Goal: Task Accomplishment & Management: Complete application form

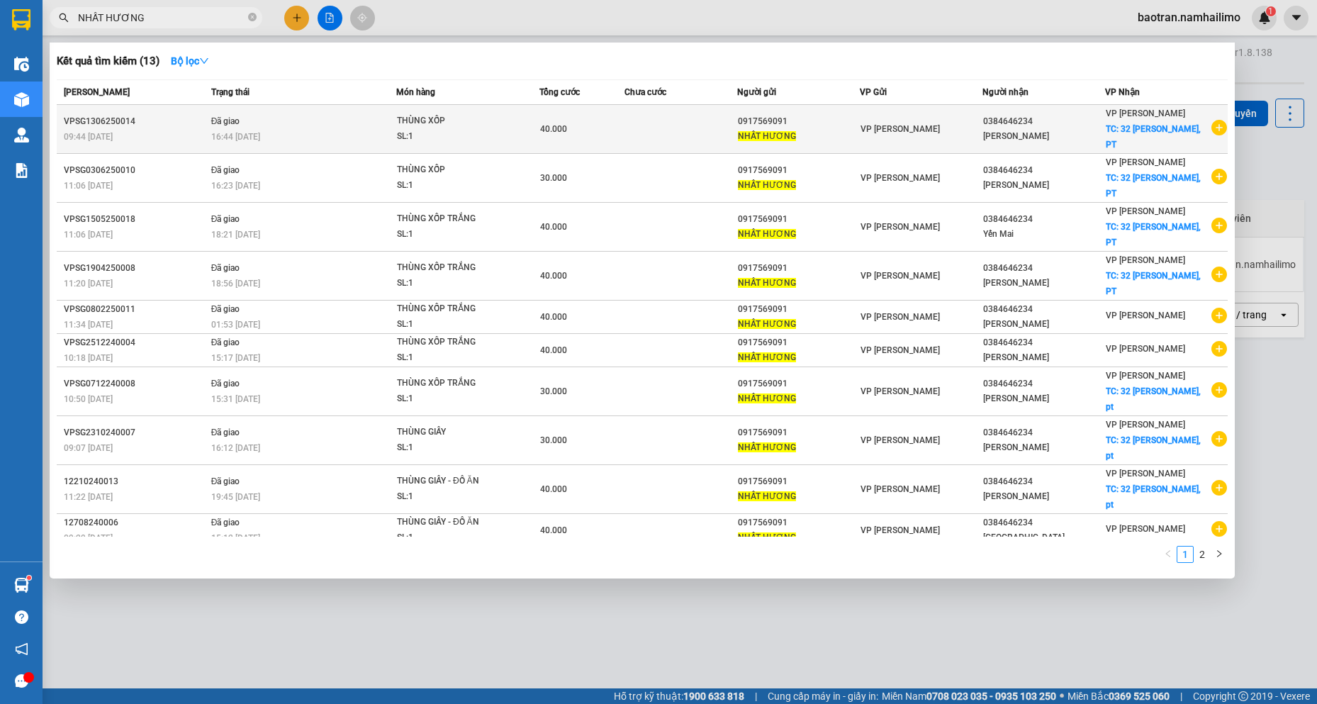
type input "NHẤT HƯƠNG"
click at [1225, 124] on icon "plus-circle" at bounding box center [1219, 128] width 16 height 16
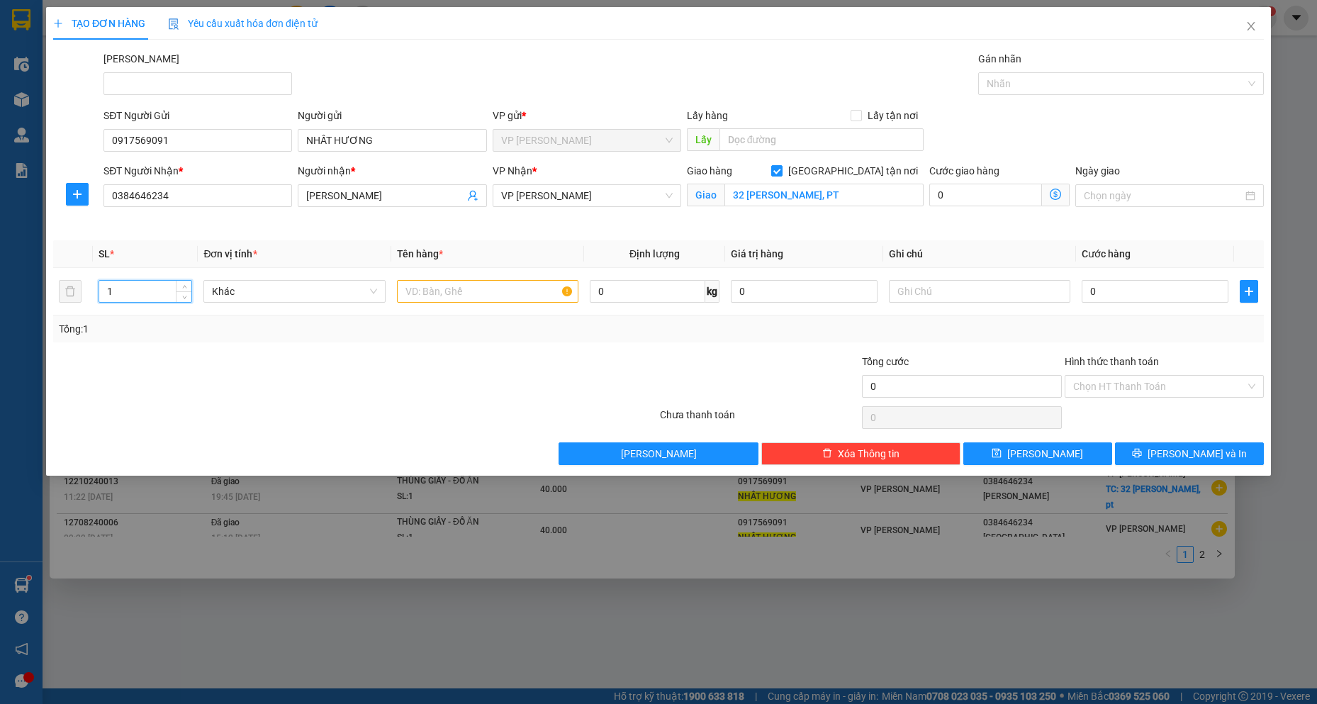
drag, startPoint x: 147, startPoint y: 287, endPoint x: 0, endPoint y: 259, distance: 149.3
click at [0, 259] on div "TẠO ĐƠN HÀNG Yêu cầu xuất hóa đơn điện tử Transit Pickup Surcharge Ids Transit …" at bounding box center [658, 352] width 1317 height 704
type input "2"
click at [538, 288] on input "text" at bounding box center [488, 291] width 182 height 23
type input "2 THÙNG XỐP"
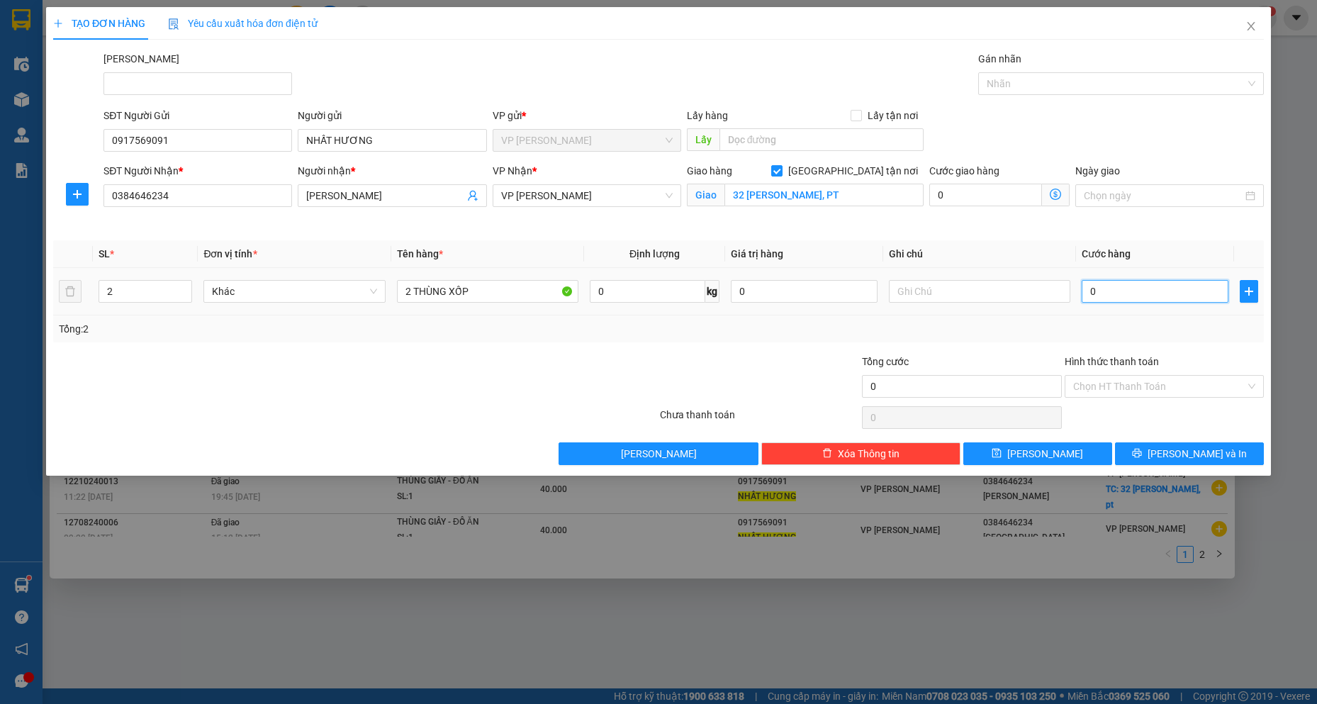
click at [1128, 291] on input "0" at bounding box center [1154, 291] width 147 height 23
type input "1"
type input "10"
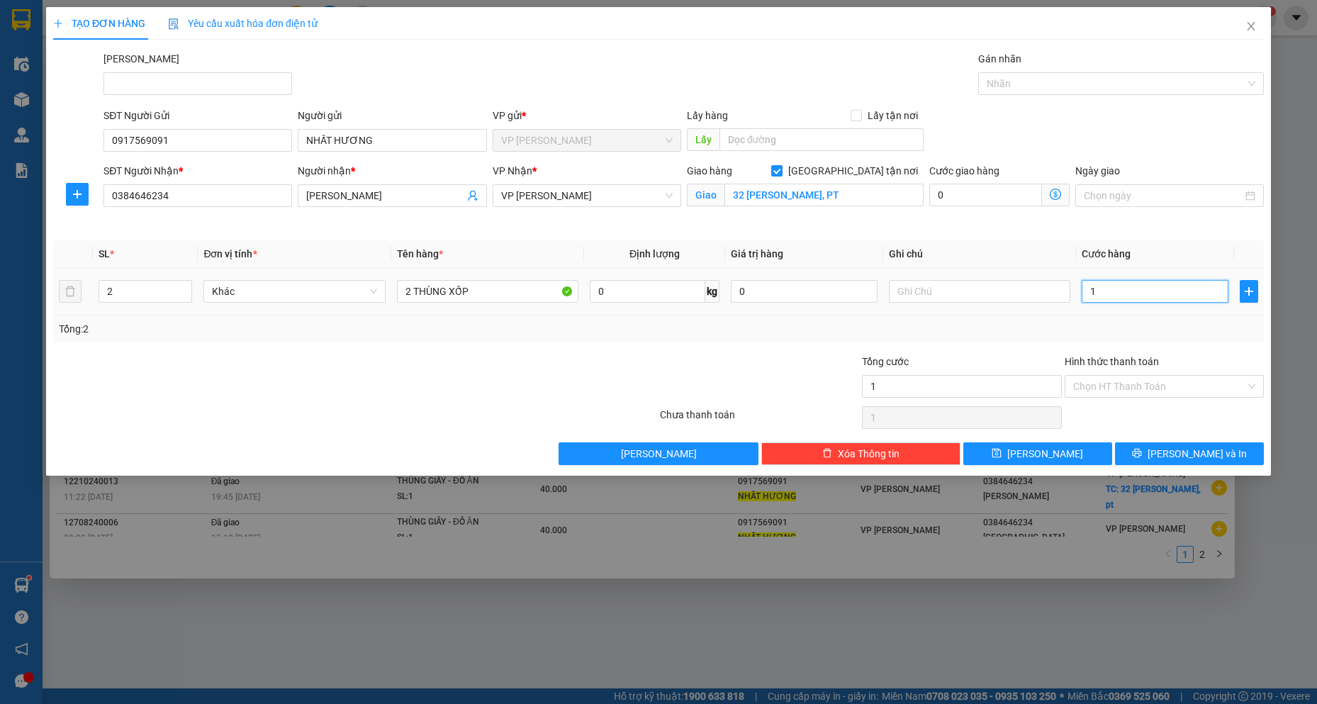
type input "10"
type input "100"
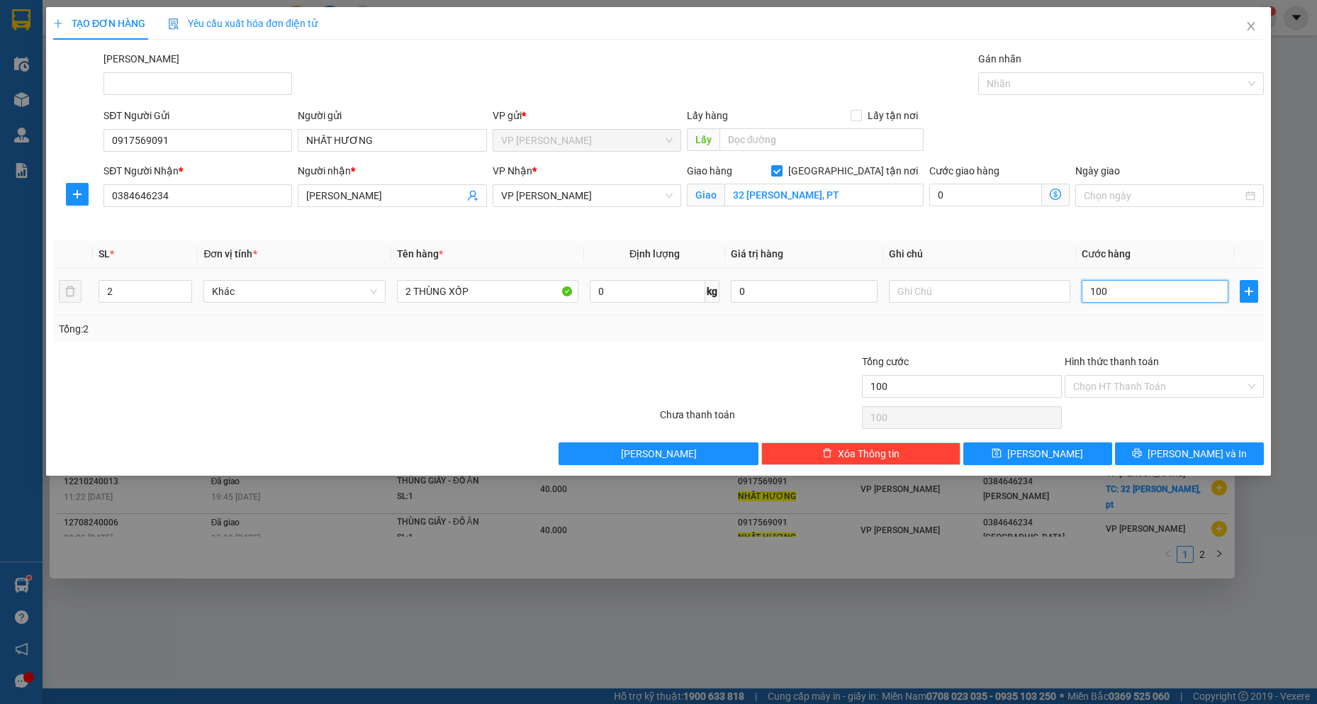
type input "1.000"
type input "10.000"
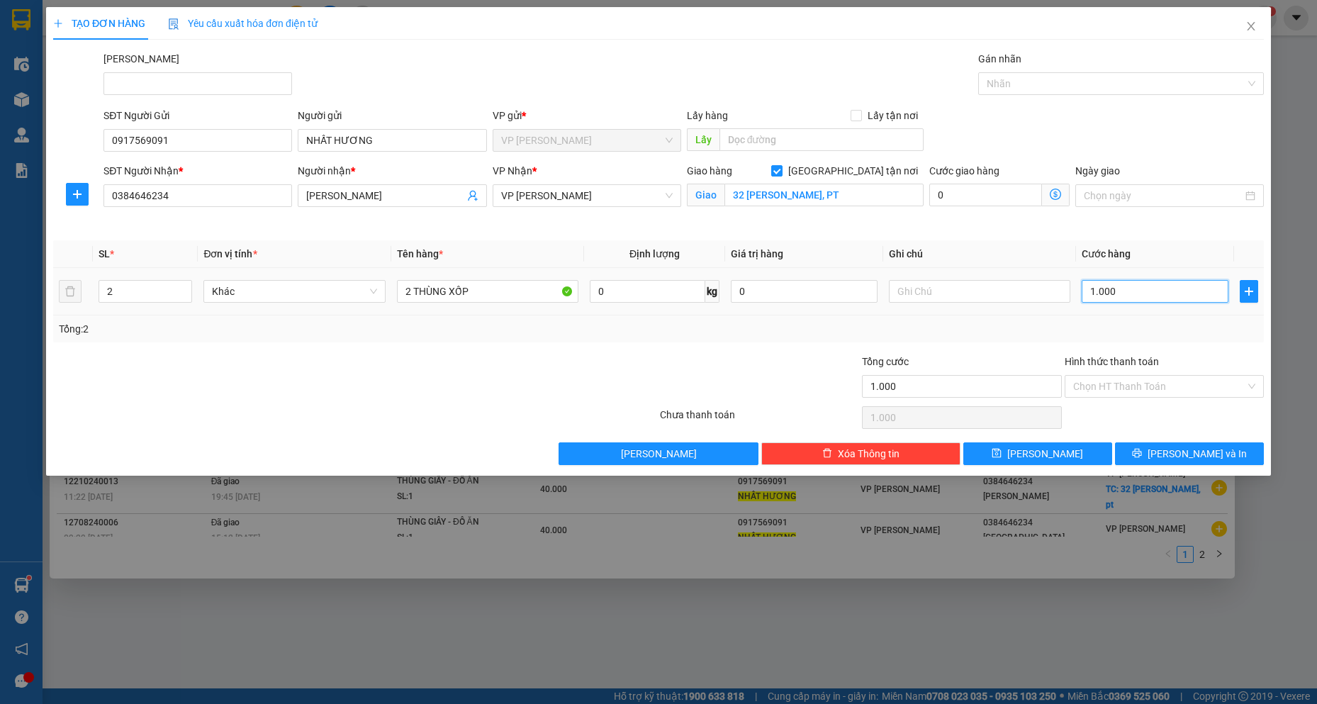
type input "10.000"
type input "100.000"
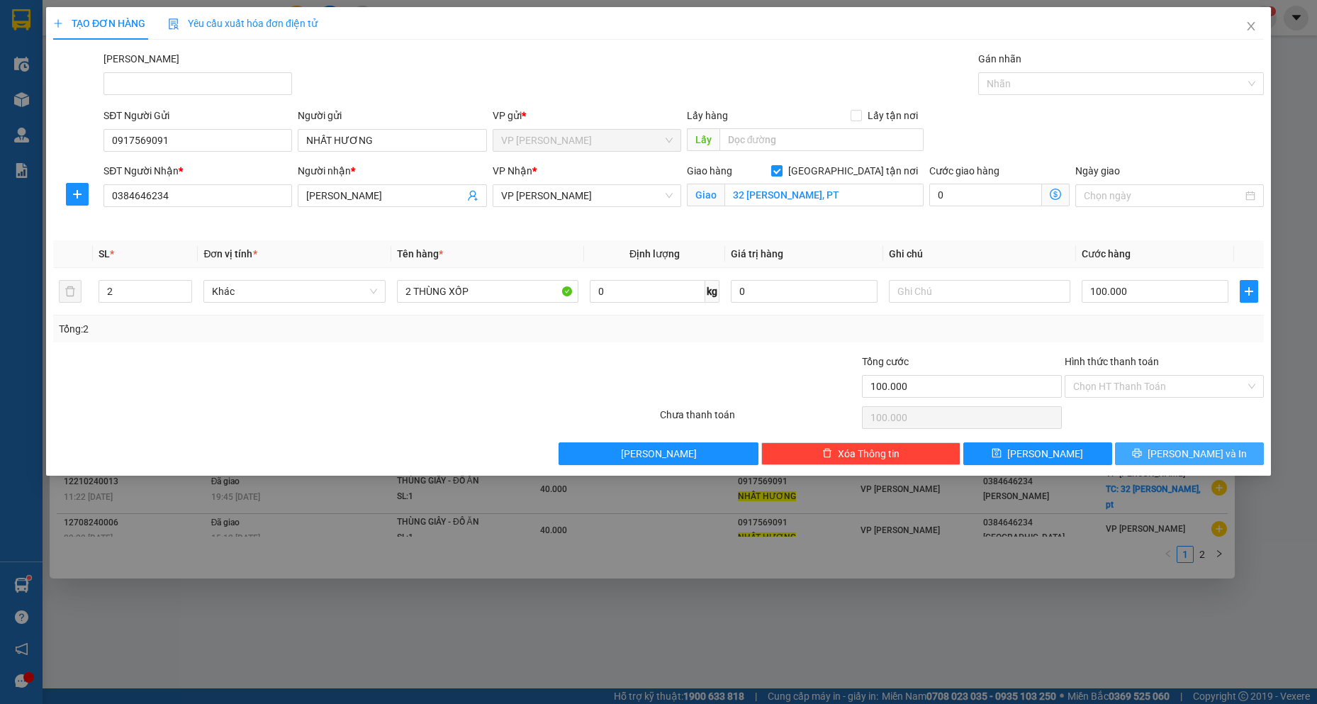
click at [1237, 461] on button "[PERSON_NAME] và In" at bounding box center [1189, 453] width 149 height 23
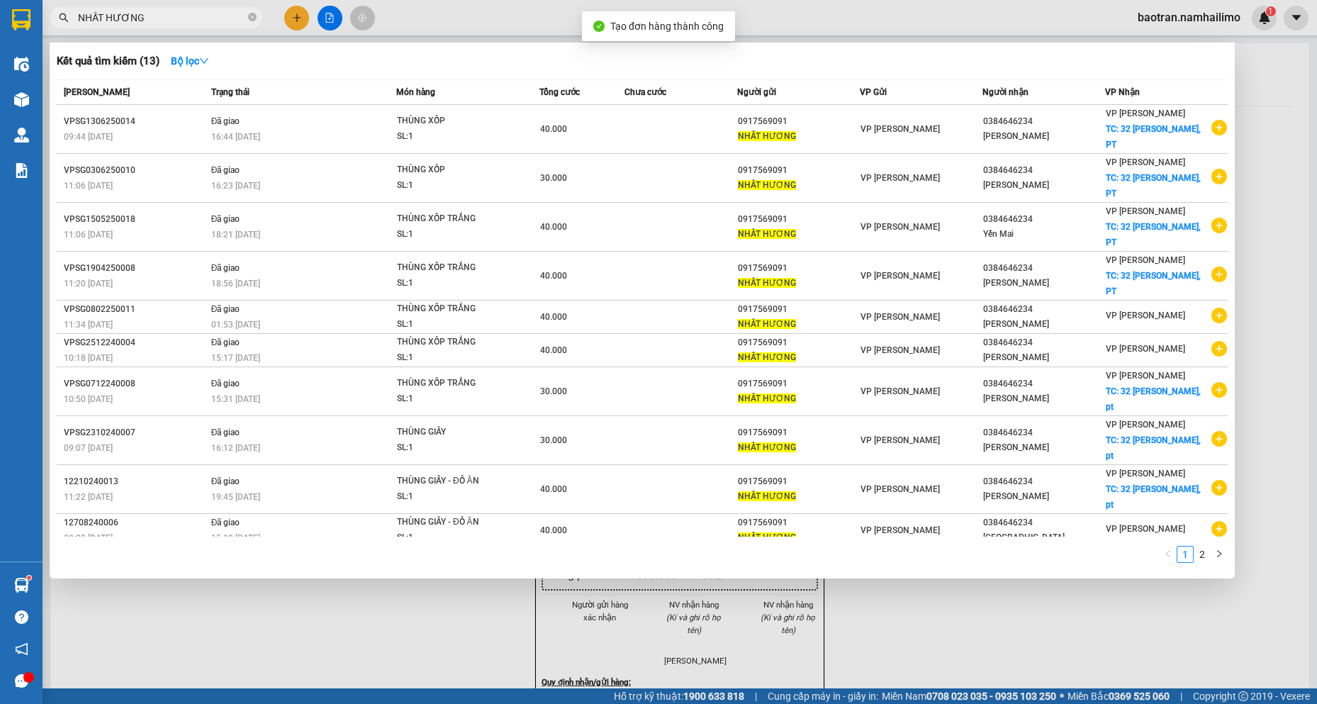
drag, startPoint x: 976, startPoint y: 569, endPoint x: 969, endPoint y: 551, distance: 20.0
click at [975, 567] on div at bounding box center [658, 352] width 1317 height 704
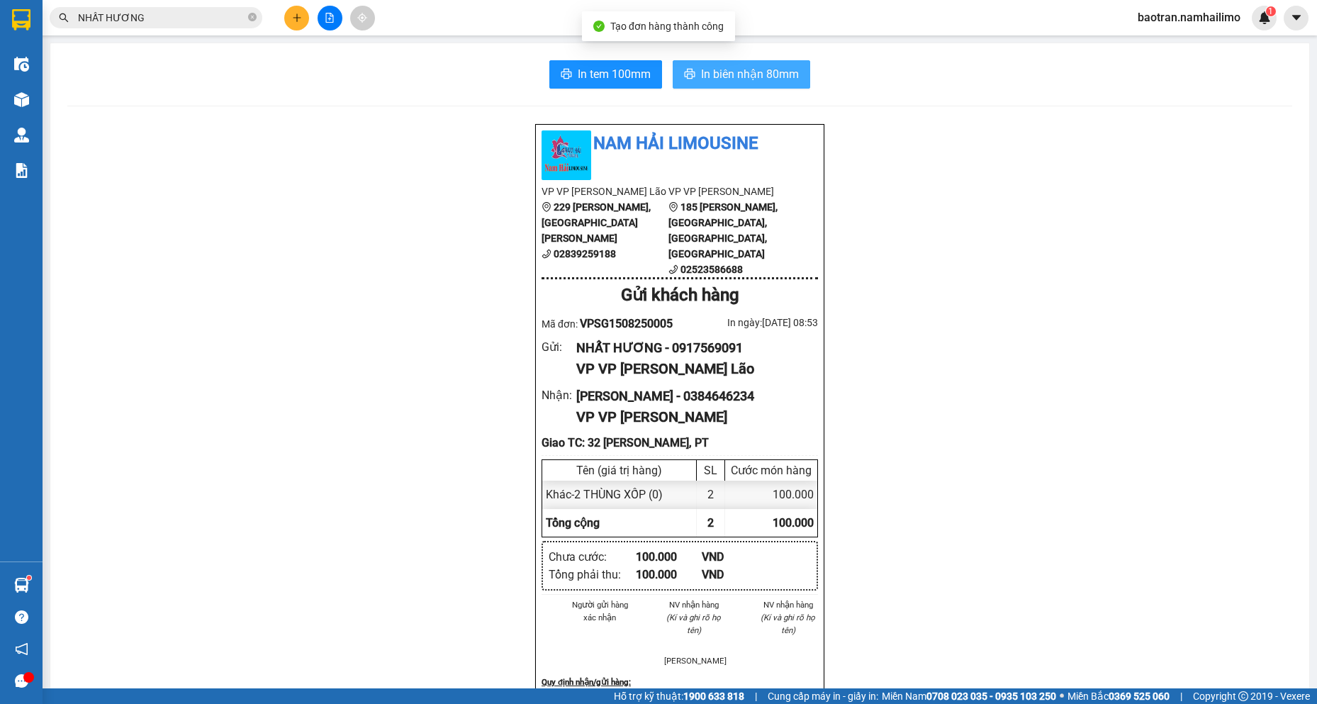
click at [770, 78] on span "In biên nhận 80mm" at bounding box center [750, 74] width 98 height 18
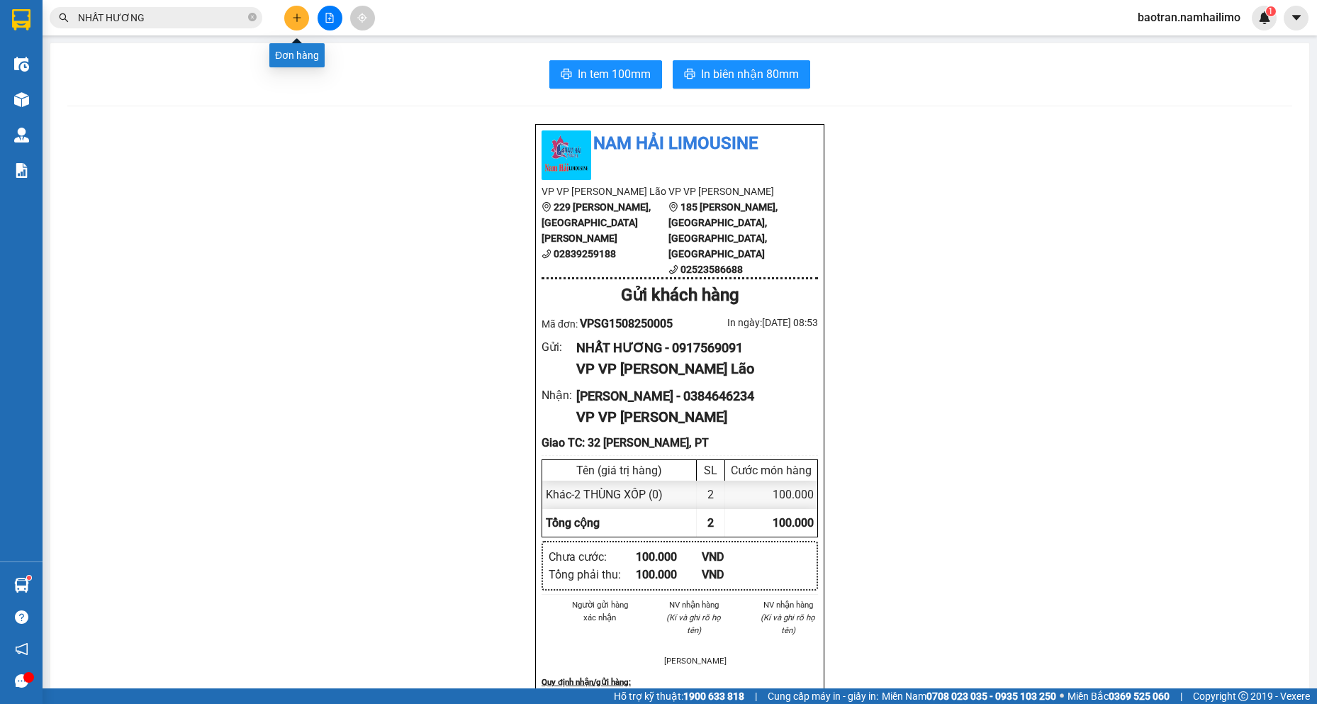
click at [300, 15] on icon "plus" at bounding box center [297, 18] width 10 height 10
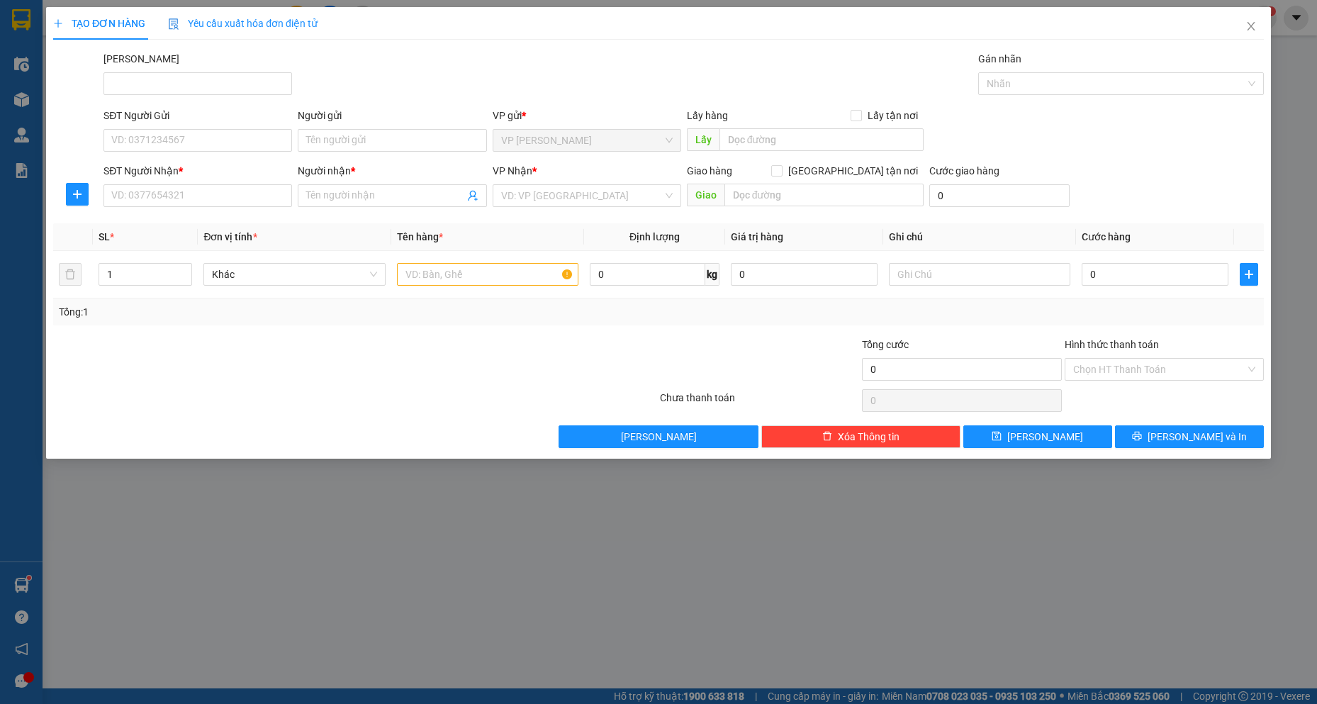
click at [252, 128] on div "SĐT Người Gửi" at bounding box center [197, 118] width 188 height 21
click at [220, 138] on input "SĐT Người Gửi" at bounding box center [197, 140] width 188 height 23
type input "0962948739"
drag, startPoint x: 344, startPoint y: 139, endPoint x: 1257, endPoint y: 147, distance: 912.7
click at [360, 139] on input "Người gửi" at bounding box center [392, 140] width 188 height 23
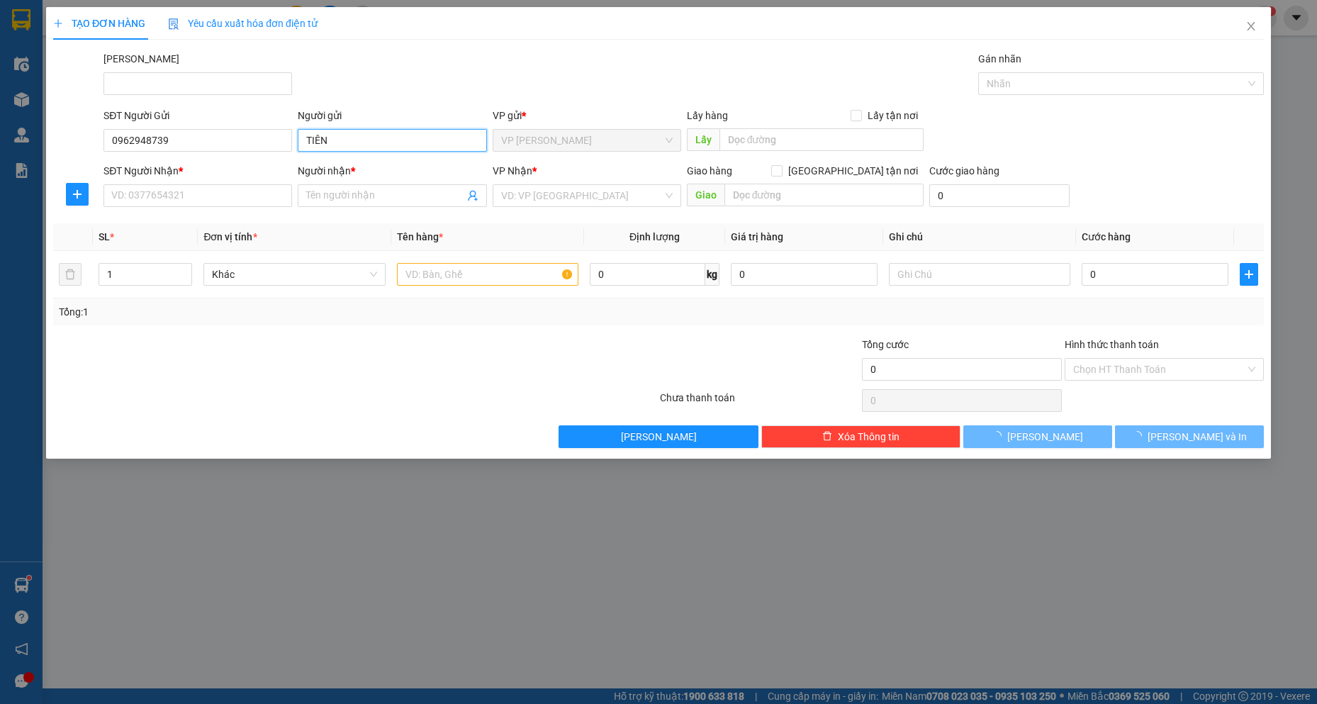
type input "TIÊN"
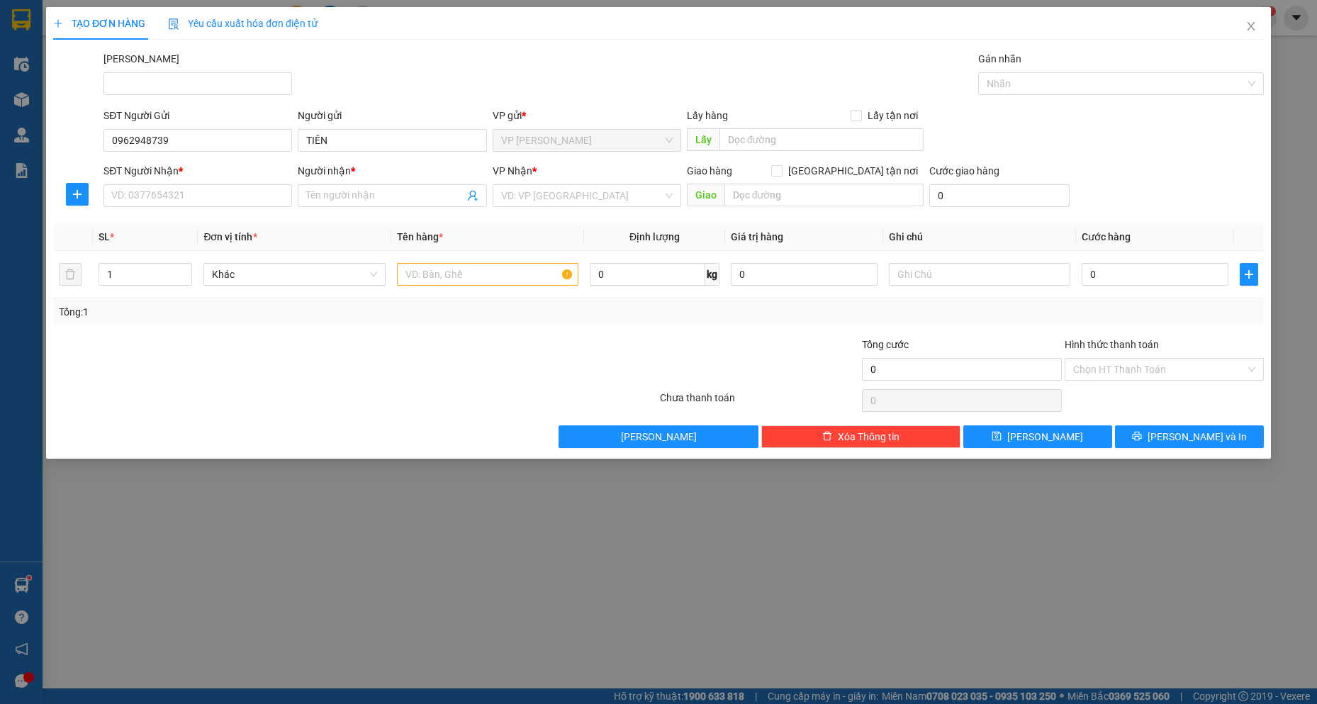
click at [253, 183] on div "SĐT Người Nhận *" at bounding box center [197, 173] width 188 height 21
click at [232, 197] on input "SĐT Người Nhận *" at bounding box center [197, 195] width 188 height 23
type input "0377076305"
click at [418, 201] on input "Người nhận *" at bounding box center [384, 196] width 157 height 16
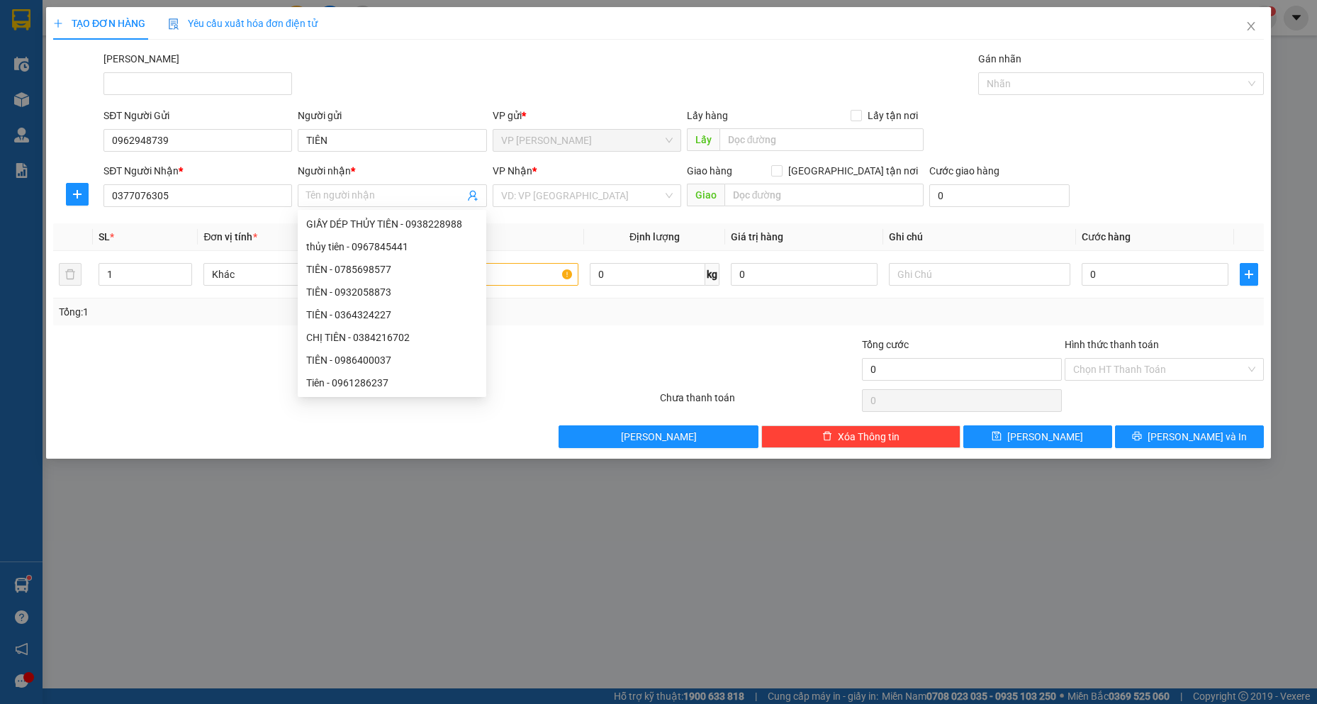
click at [414, 184] on div "Người nhận *" at bounding box center [392, 173] width 188 height 21
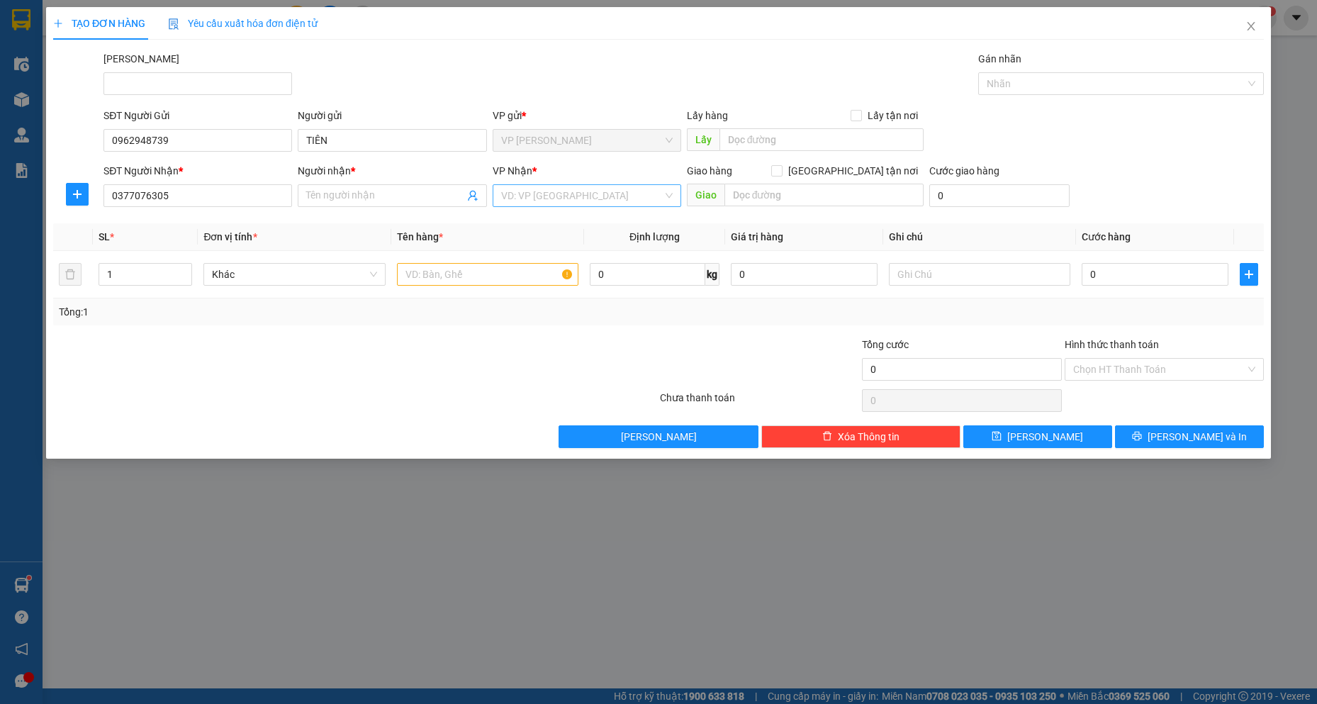
click at [638, 188] on input "search" at bounding box center [582, 195] width 162 height 21
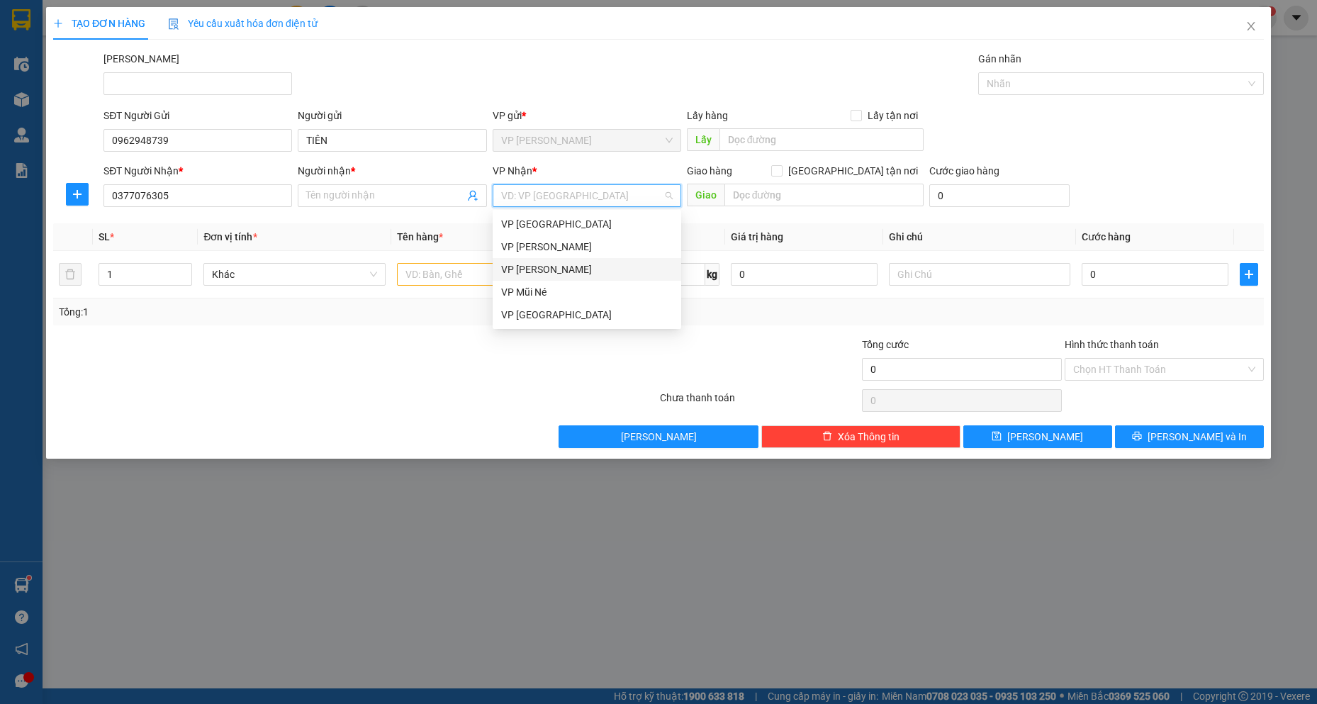
click at [552, 267] on div "VP [PERSON_NAME]" at bounding box center [586, 269] width 171 height 16
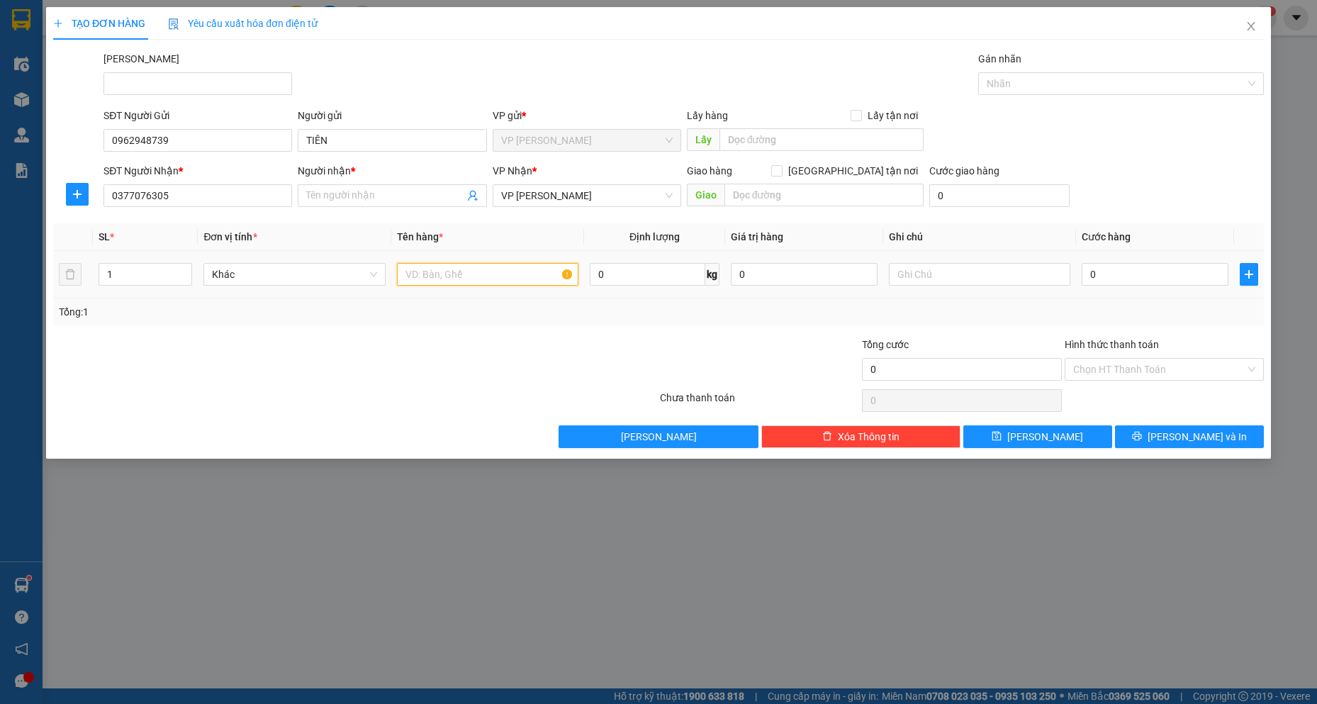
click at [512, 279] on input "text" at bounding box center [488, 274] width 182 height 23
click at [347, 187] on span at bounding box center [392, 195] width 188 height 23
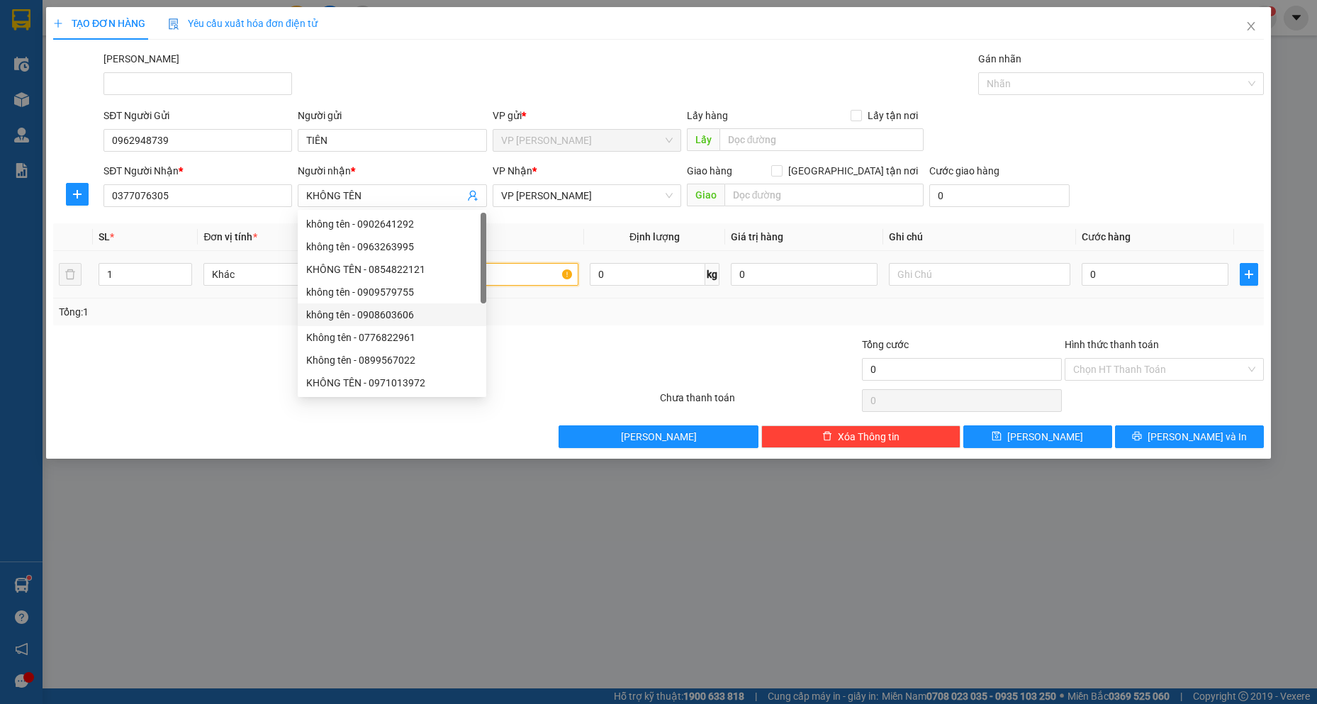
click at [522, 280] on input "text" at bounding box center [488, 274] width 182 height 23
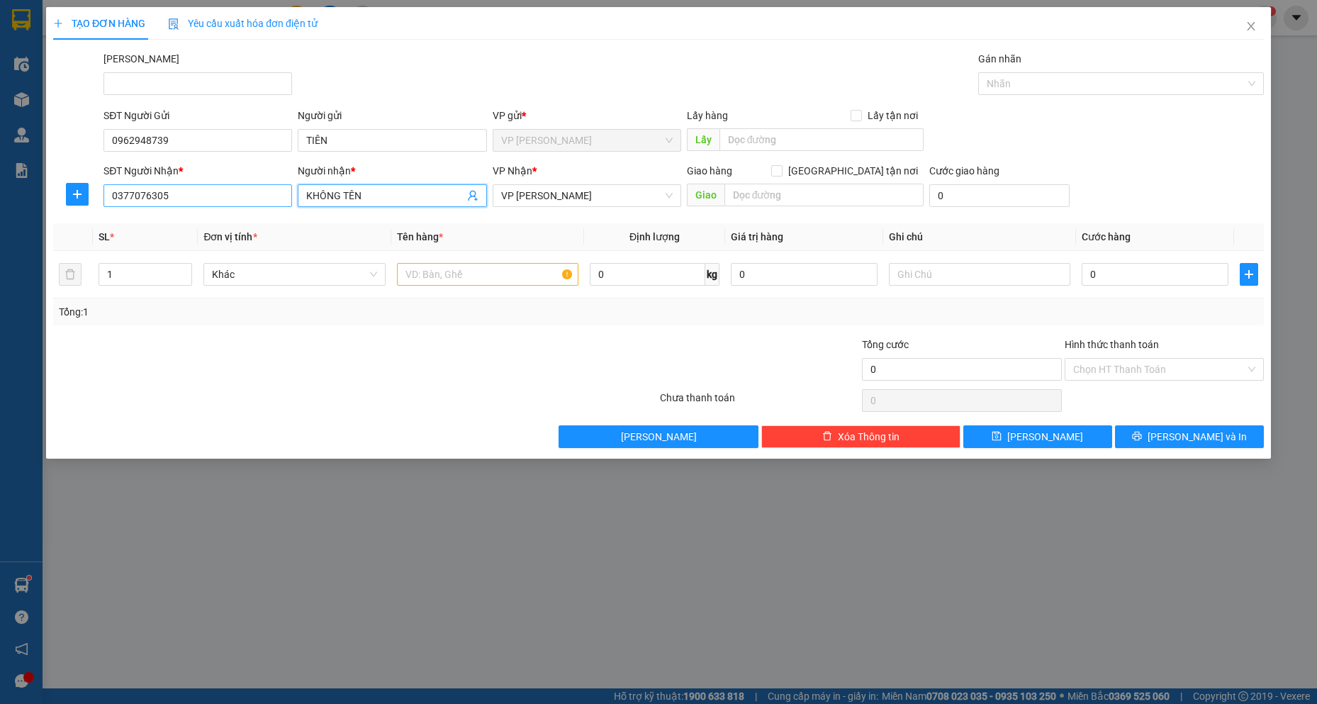
drag, startPoint x: 383, startPoint y: 196, endPoint x: 139, endPoint y: 187, distance: 243.9
click at [139, 187] on div "SĐT Người Nhận * 0377076305 Người nhận * KHÔNG TÊN KHÔNG TÊN VP Nhận * VP [PERS…" at bounding box center [684, 188] width 1166 height 50
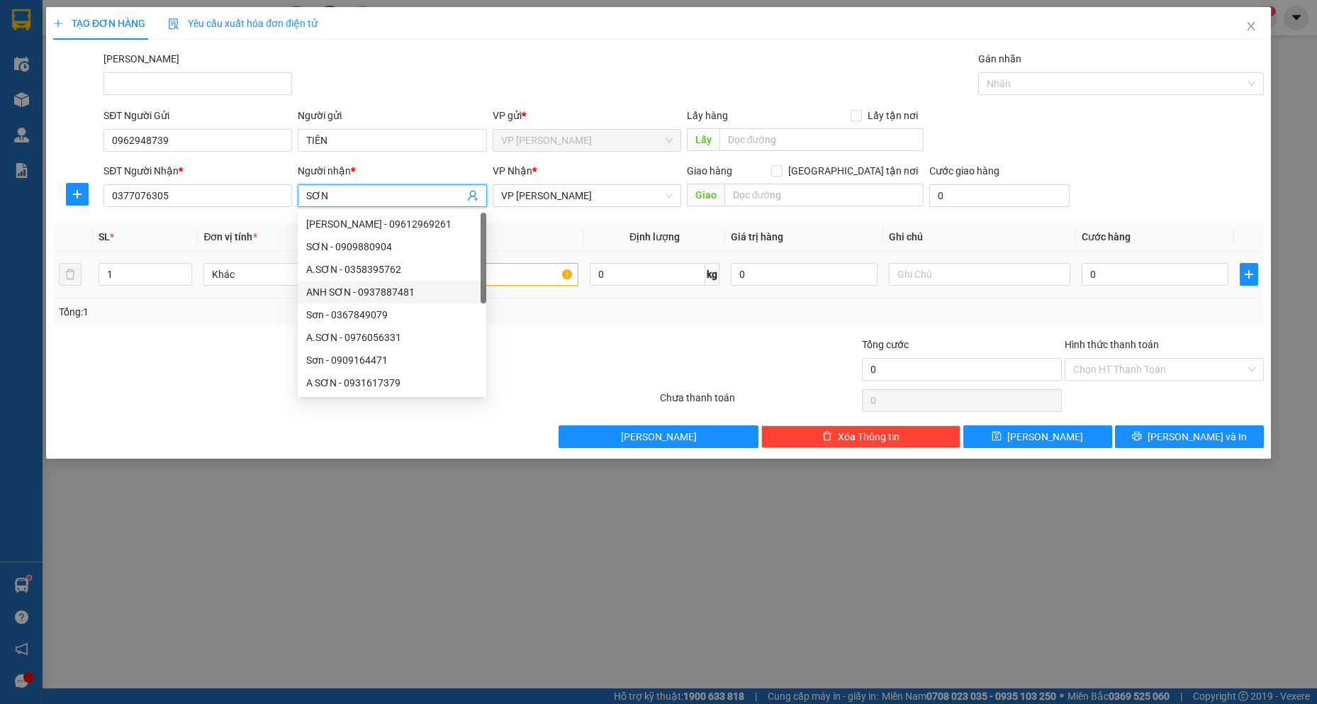
type input "SƠN"
click at [531, 276] on input "text" at bounding box center [488, 274] width 182 height 23
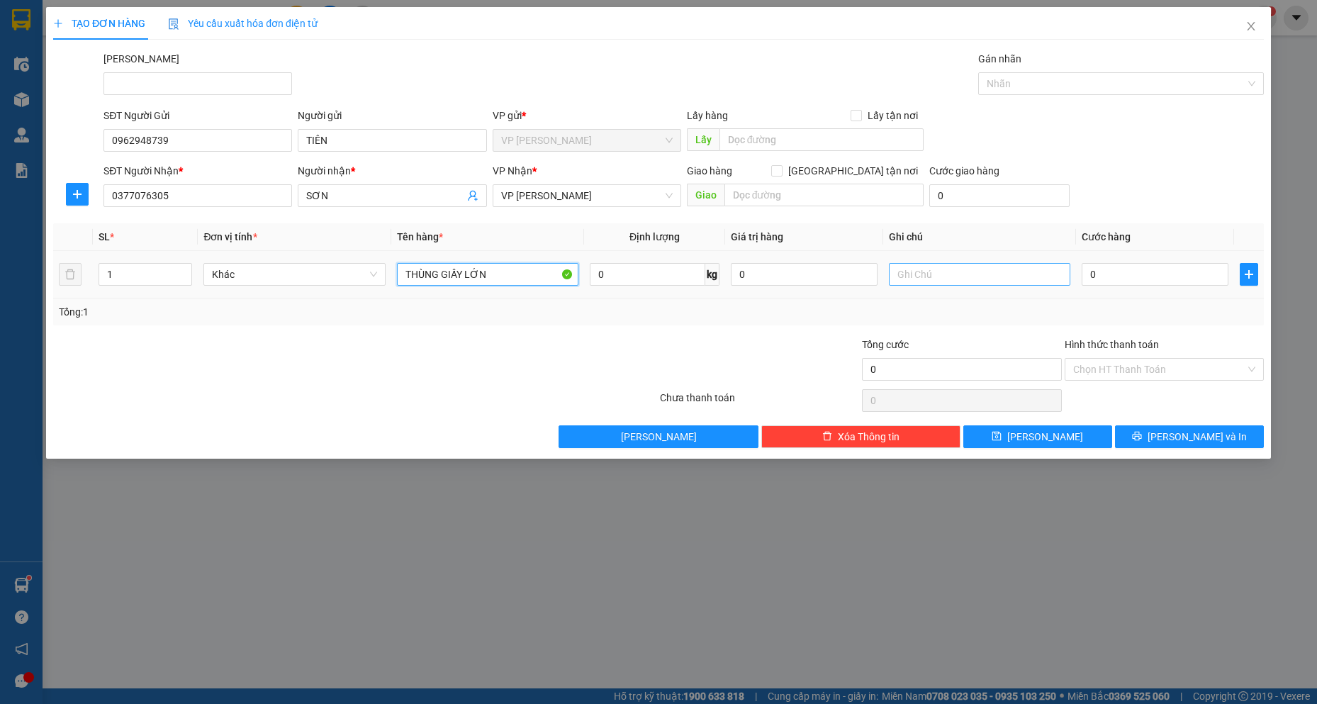
type input "THÙNG GIẤY LỚN"
click at [923, 276] on input "text" at bounding box center [980, 274] width 182 height 23
type input "HÀNG KHÔNG ĐẢM BẢO"
click at [1154, 279] on input "0" at bounding box center [1154, 274] width 147 height 23
type input "7"
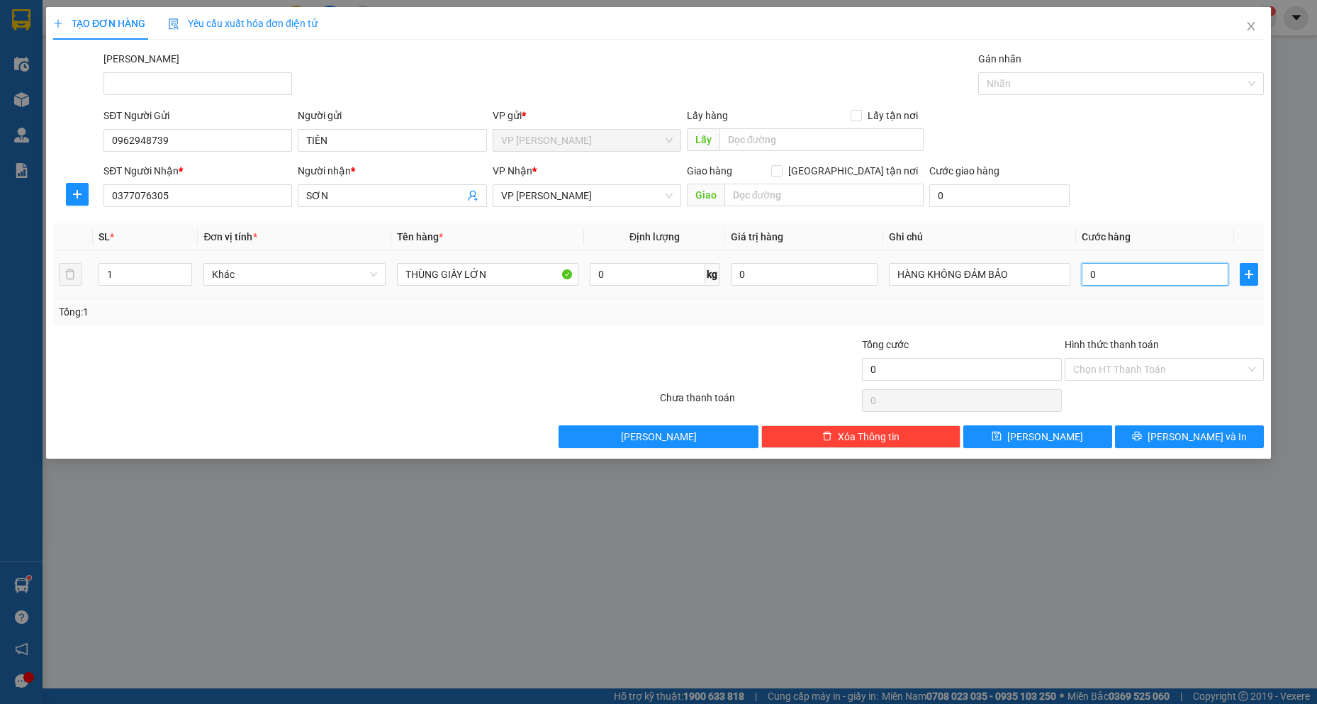
type input "7"
type input "70"
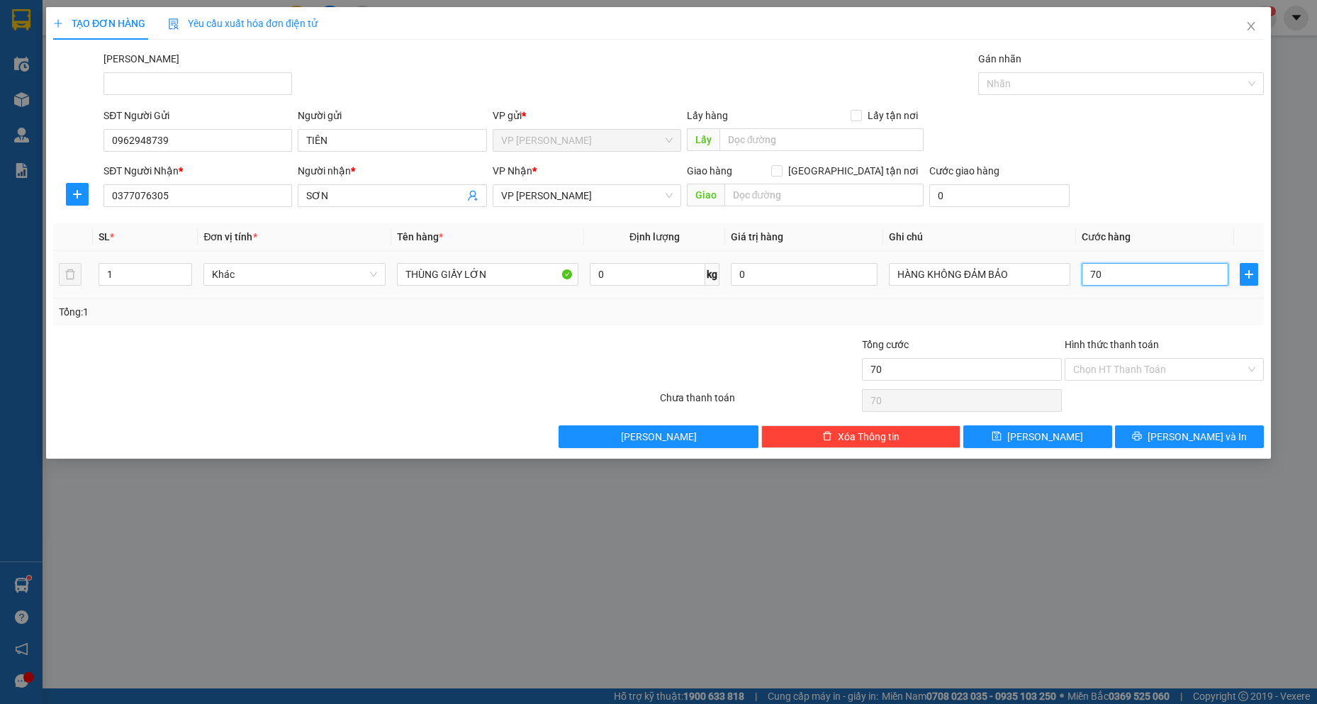
type input "700"
type input "7.000"
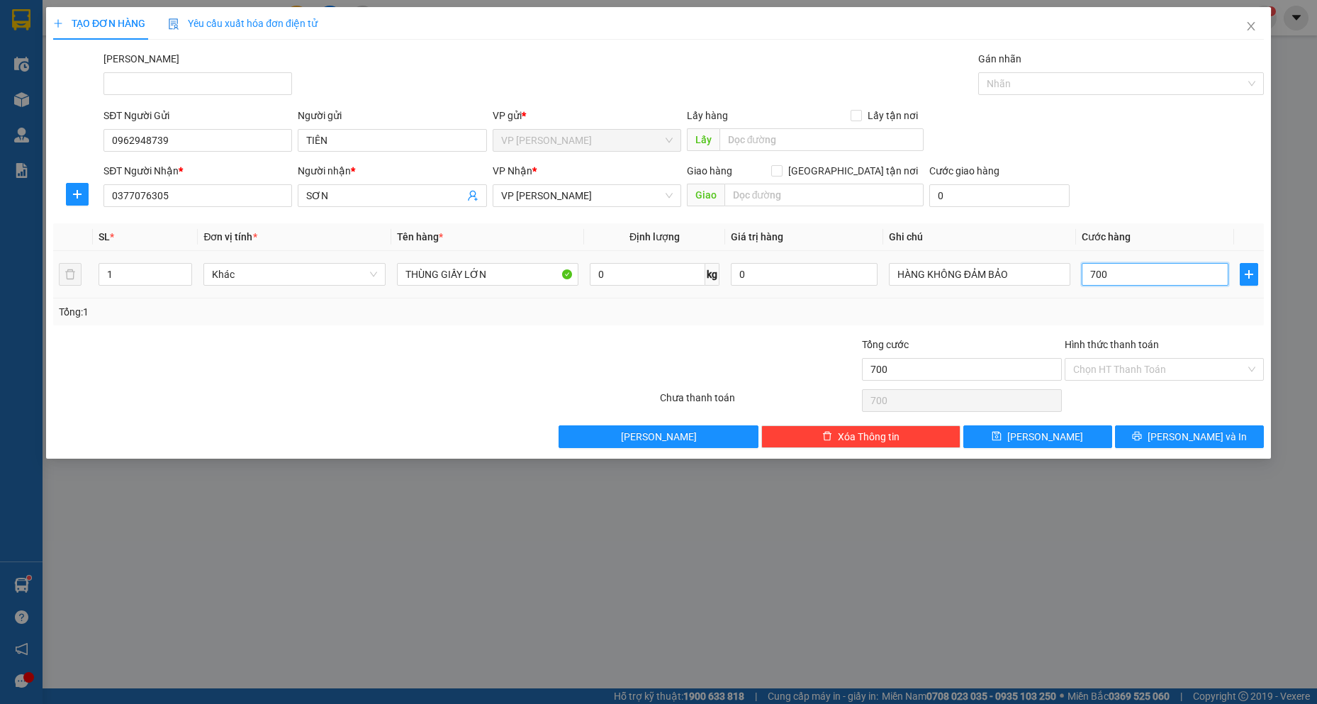
type input "7.000"
type input "70.000"
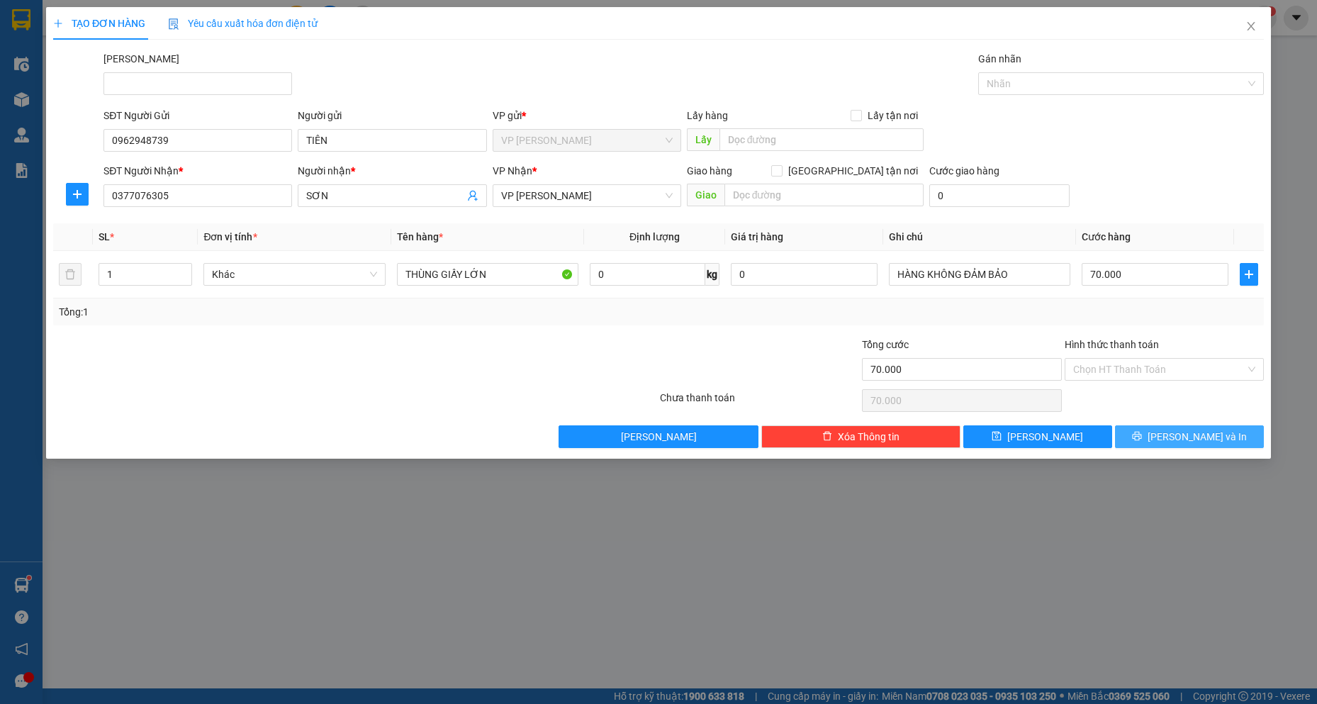
click at [1197, 447] on button "[PERSON_NAME] và In" at bounding box center [1189, 436] width 149 height 23
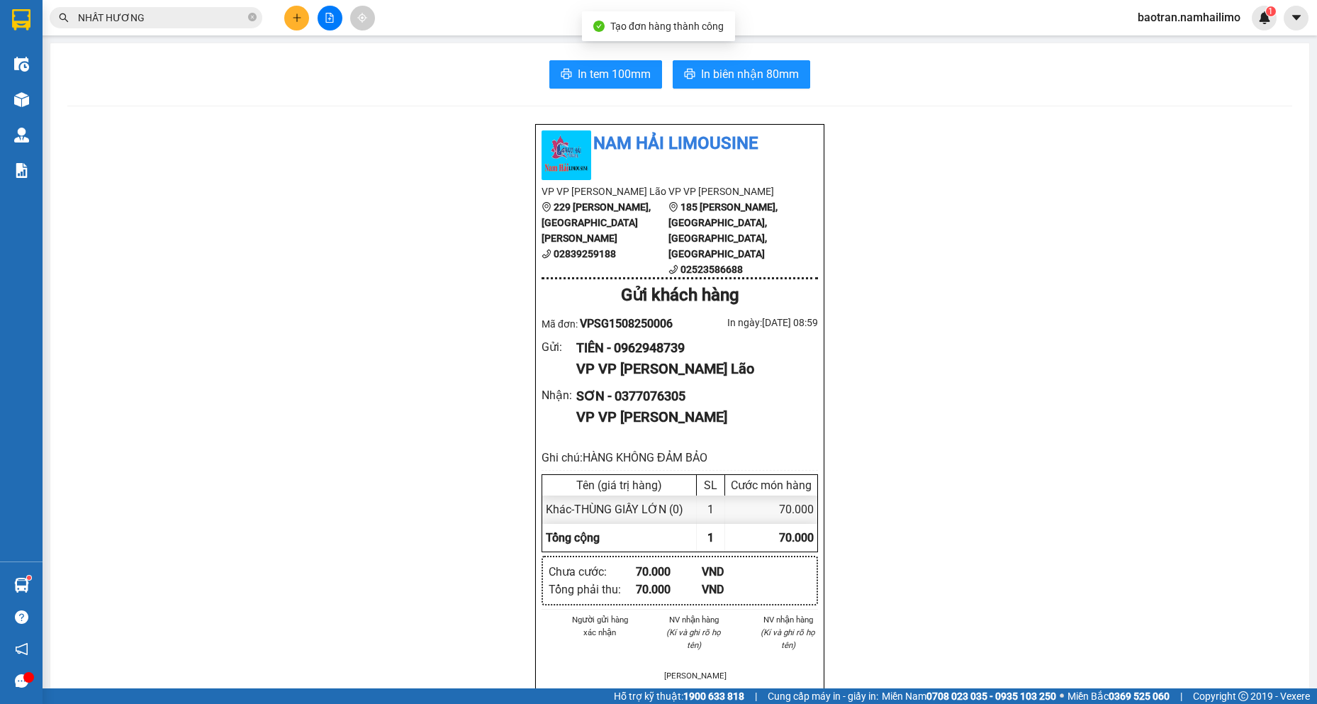
click at [787, 91] on div "In tem 100mm In biên nhận 80mm Nam Hải Limousine VP VP [PERSON_NAME] Lão 229 [P…" at bounding box center [679, 677] width 1258 height 1268
click at [781, 80] on span "In biên nhận 80mm" at bounding box center [750, 74] width 98 height 18
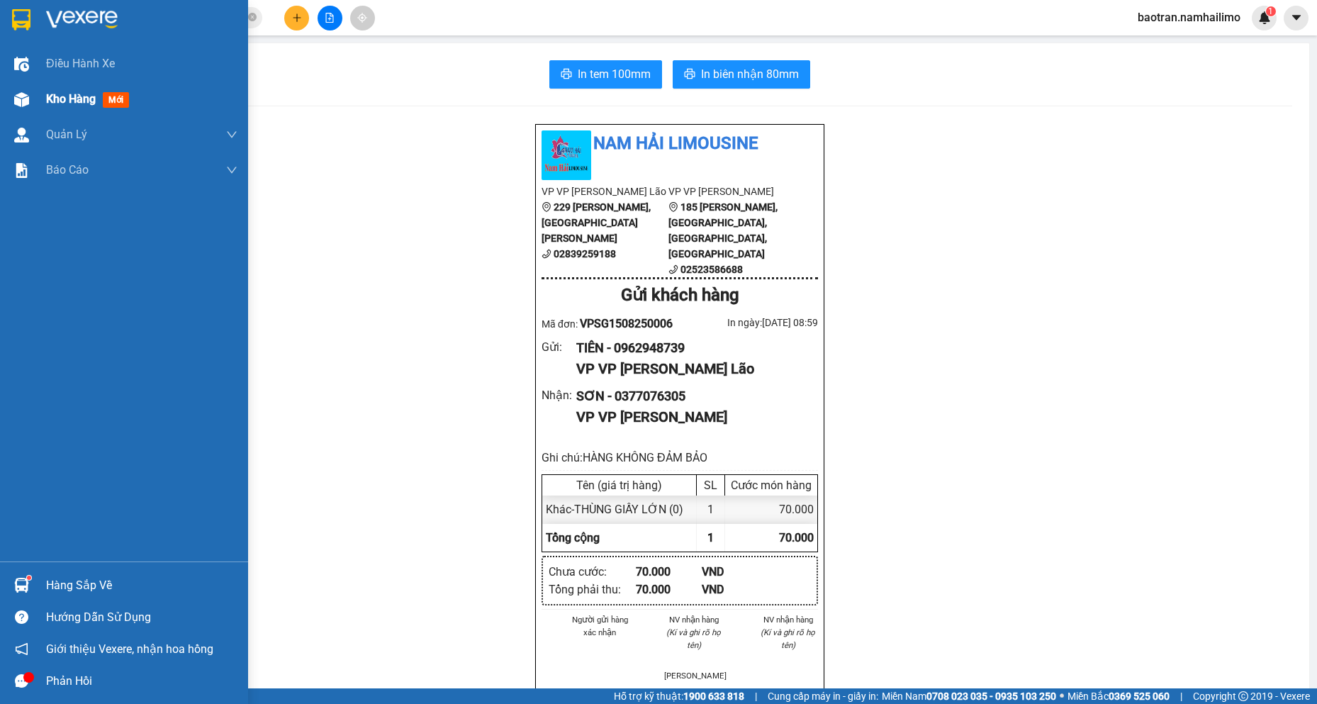
click at [10, 89] on div at bounding box center [21, 99] width 25 height 25
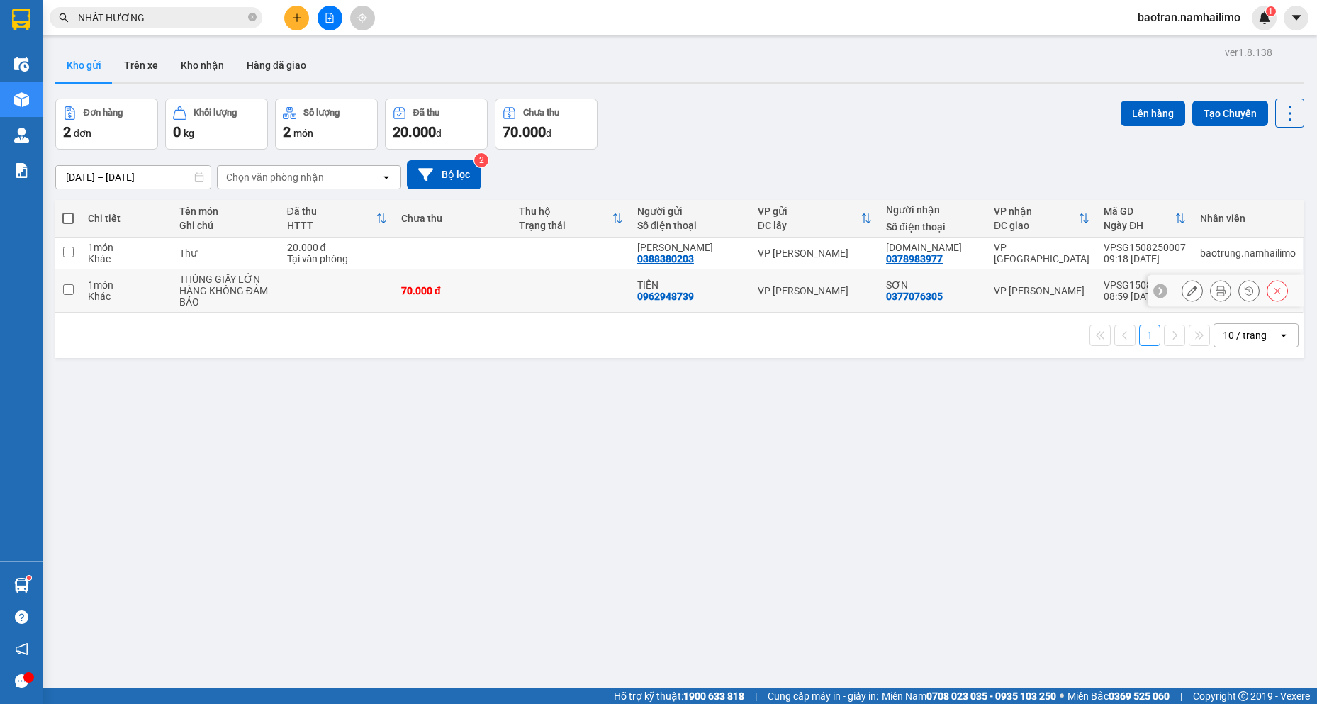
click at [855, 283] on td "VP [PERSON_NAME]" at bounding box center [814, 290] width 128 height 43
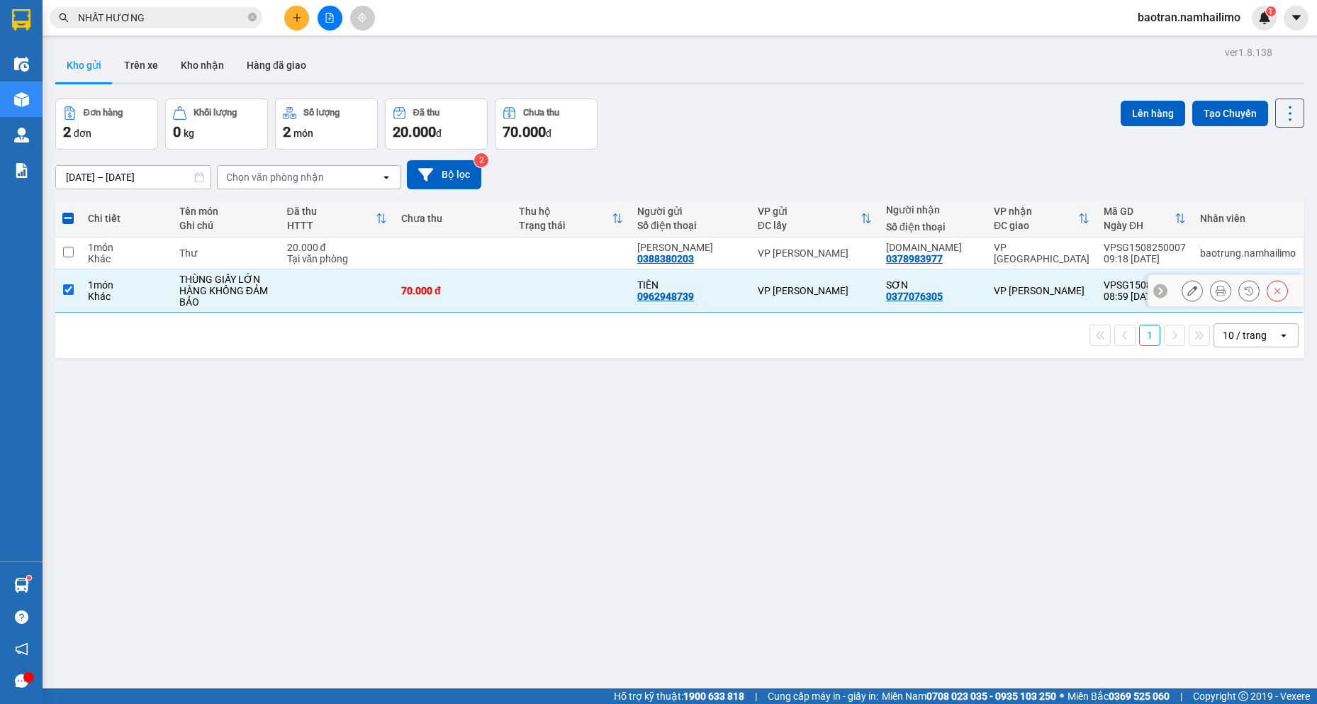
click at [855, 283] on td "VP [PERSON_NAME]" at bounding box center [814, 290] width 128 height 43
checkbox input "false"
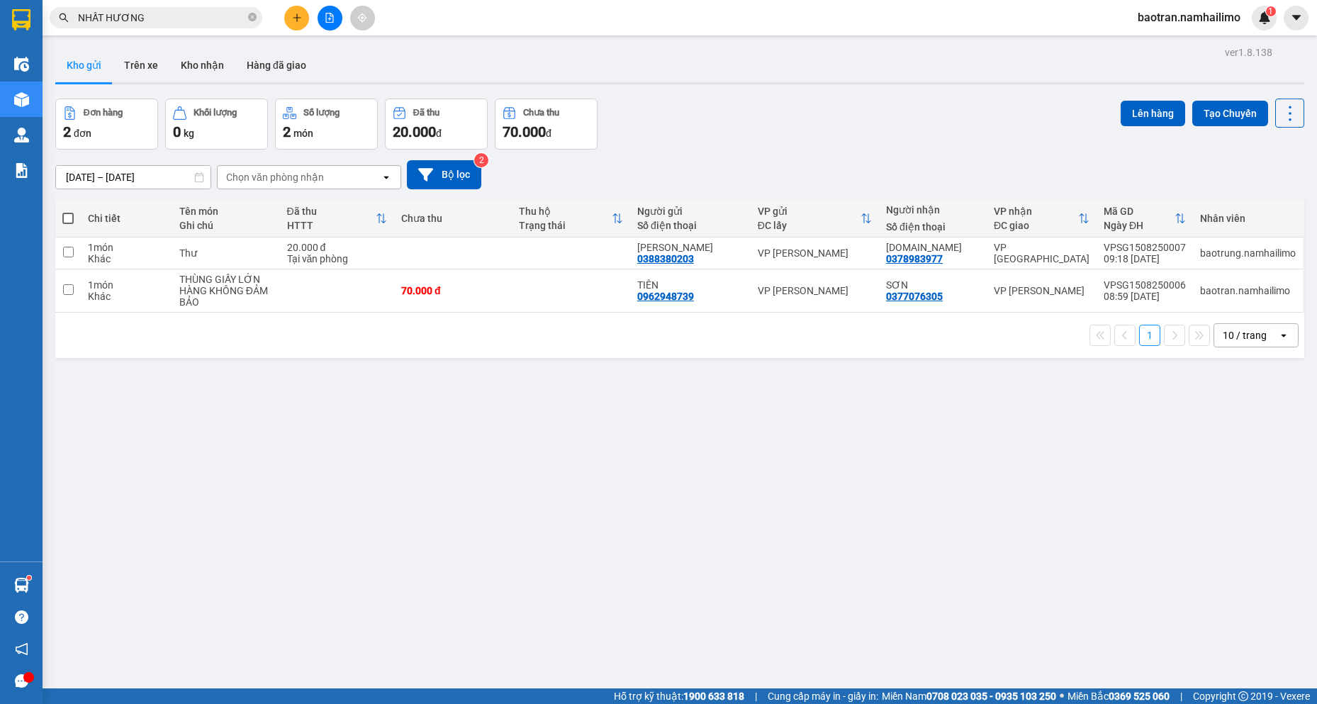
click at [213, 47] on div "ver 1.8.138 Kho gửi Trên xe Kho nhận Hàng đã giao Đơn hàng 2 đơn Khối lượng 0 k…" at bounding box center [680, 395] width 1260 height 704
click at [217, 66] on button "Kho nhận" at bounding box center [202, 65] width 66 height 34
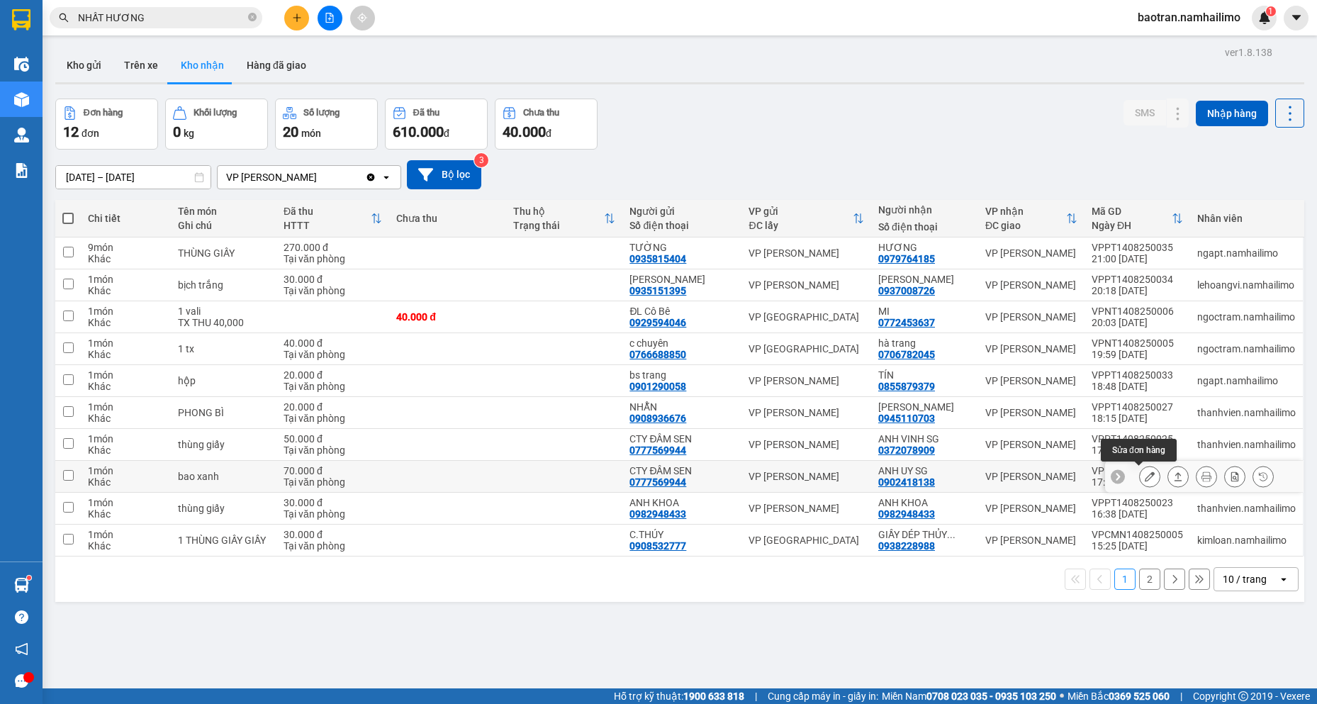
click at [1147, 478] on button at bounding box center [1149, 476] width 20 height 25
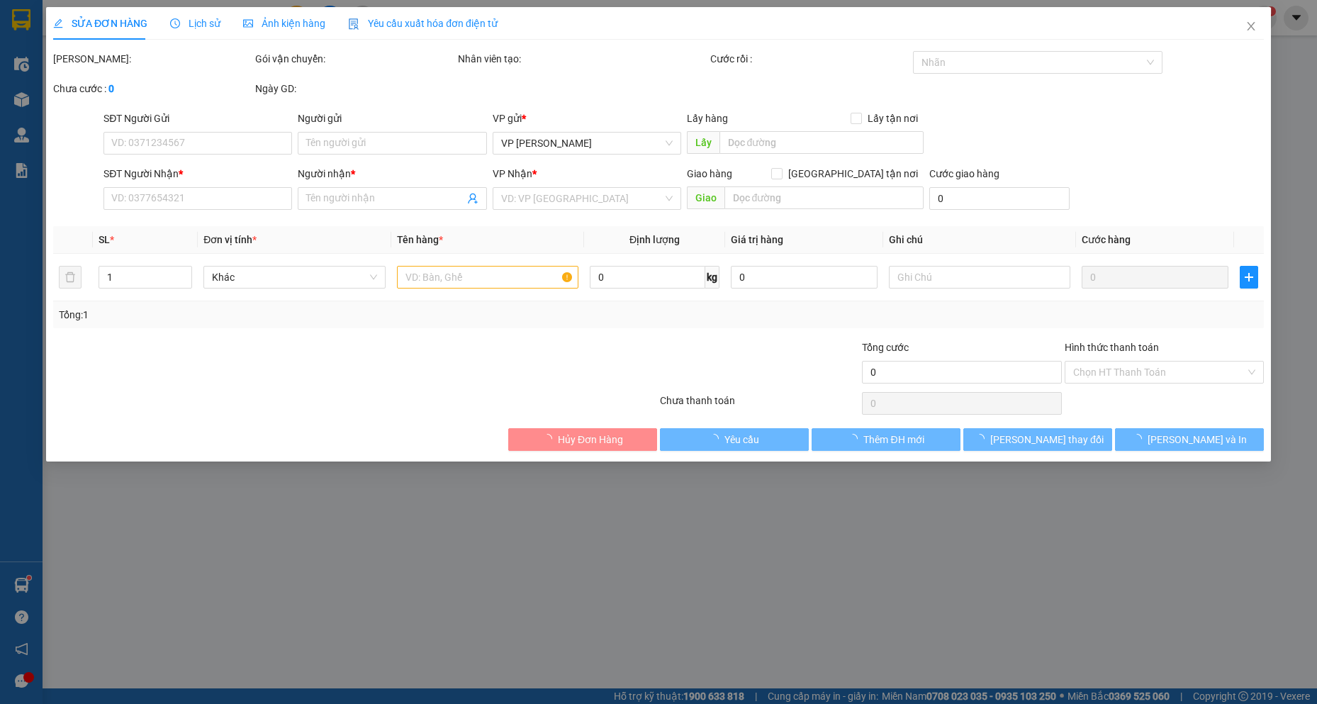
type input "0777569944"
type input "CTY ĐẦM SEN"
type input "0902418138"
type input "ANH UY SG"
type input "70.000"
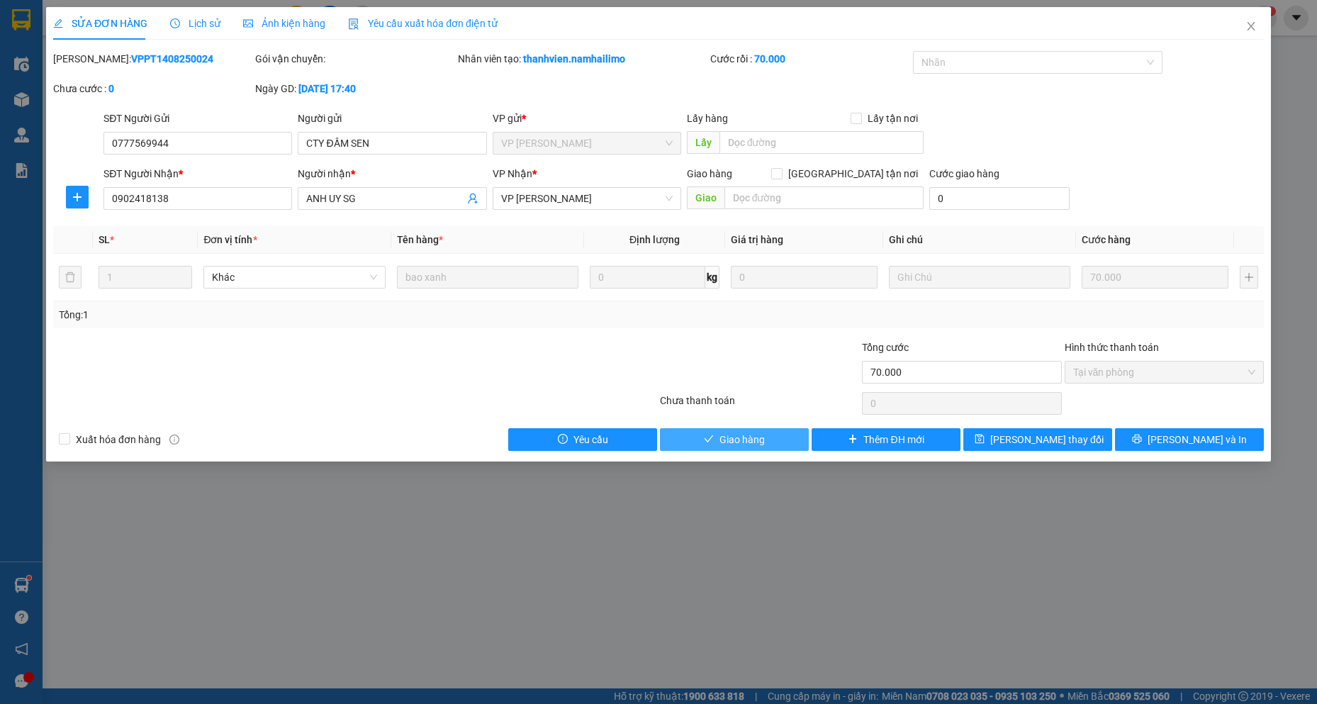
click at [751, 443] on span "Giao hàng" at bounding box center [741, 440] width 45 height 16
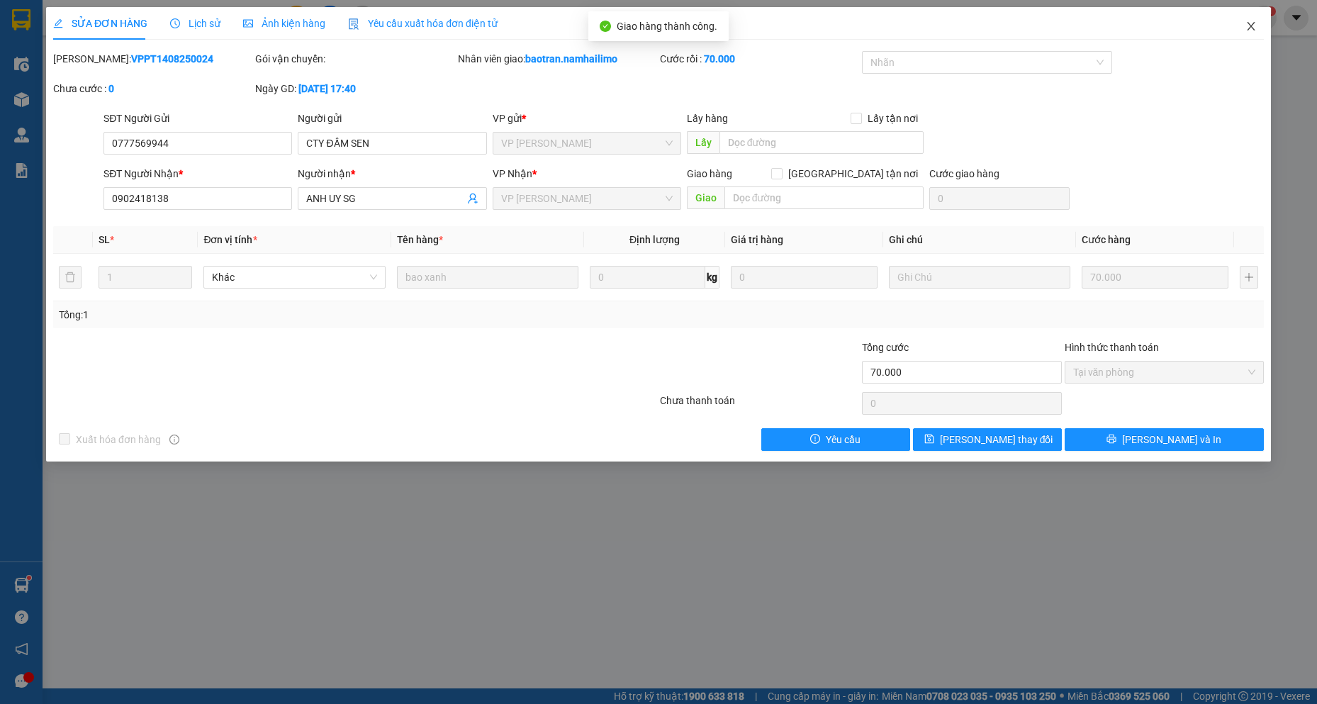
click at [1248, 23] on icon "close" at bounding box center [1250, 26] width 11 height 11
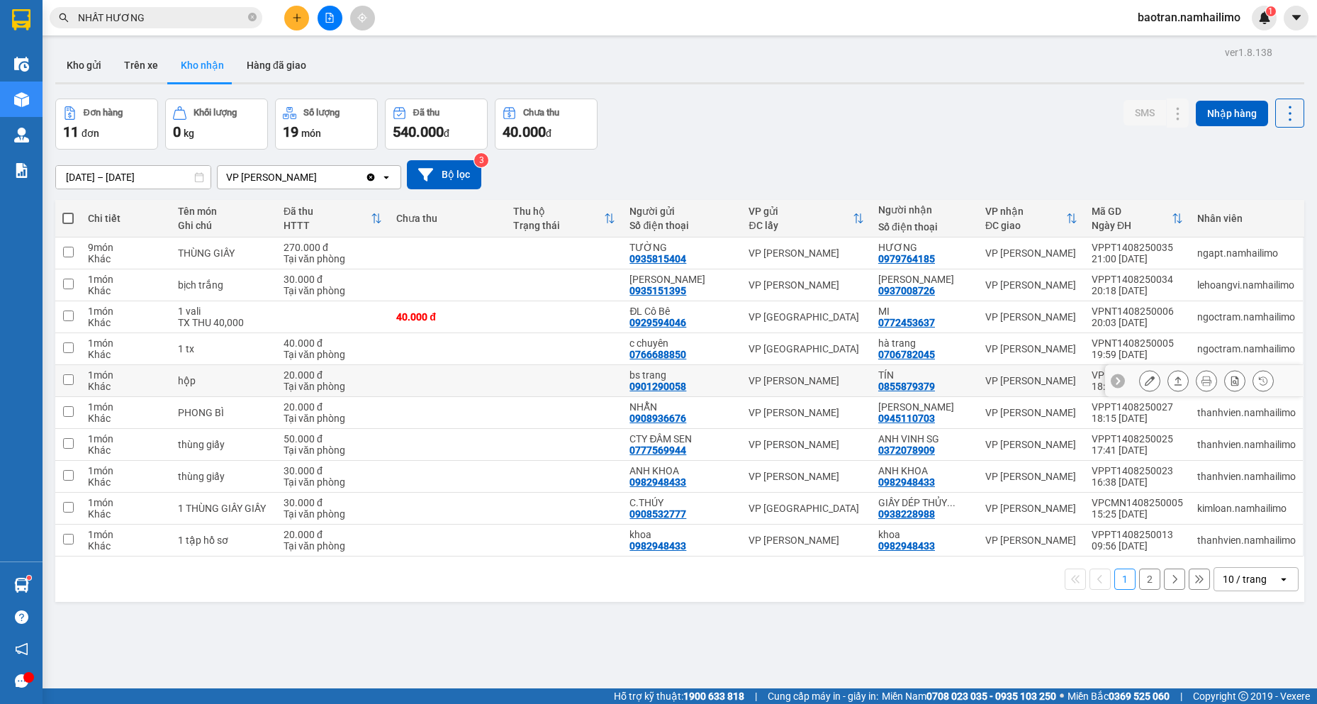
click at [1151, 381] on div at bounding box center [1206, 380] width 135 height 21
click at [1149, 374] on div at bounding box center [1206, 380] width 135 height 21
click at [1144, 376] on icon at bounding box center [1149, 381] width 10 height 10
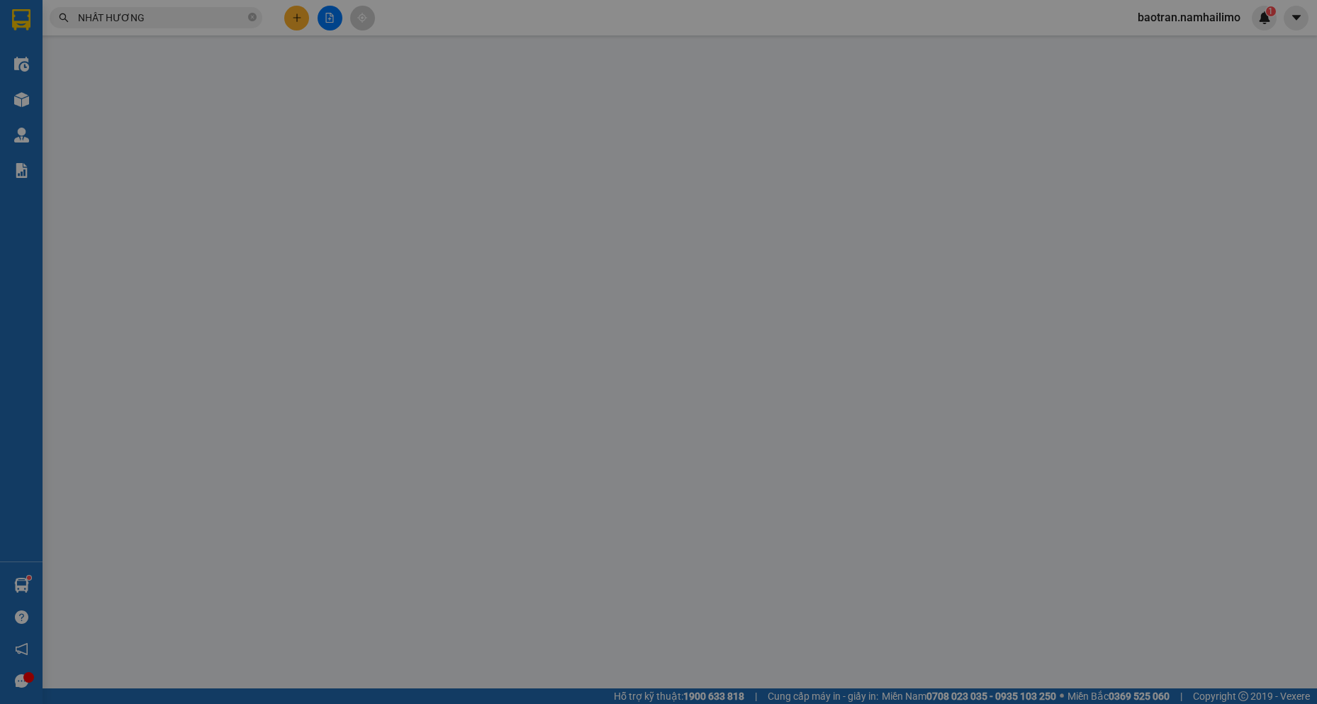
type input "0901290058"
type input "bs trang"
type input "0855879379"
type input "TÍN"
type input "20.000"
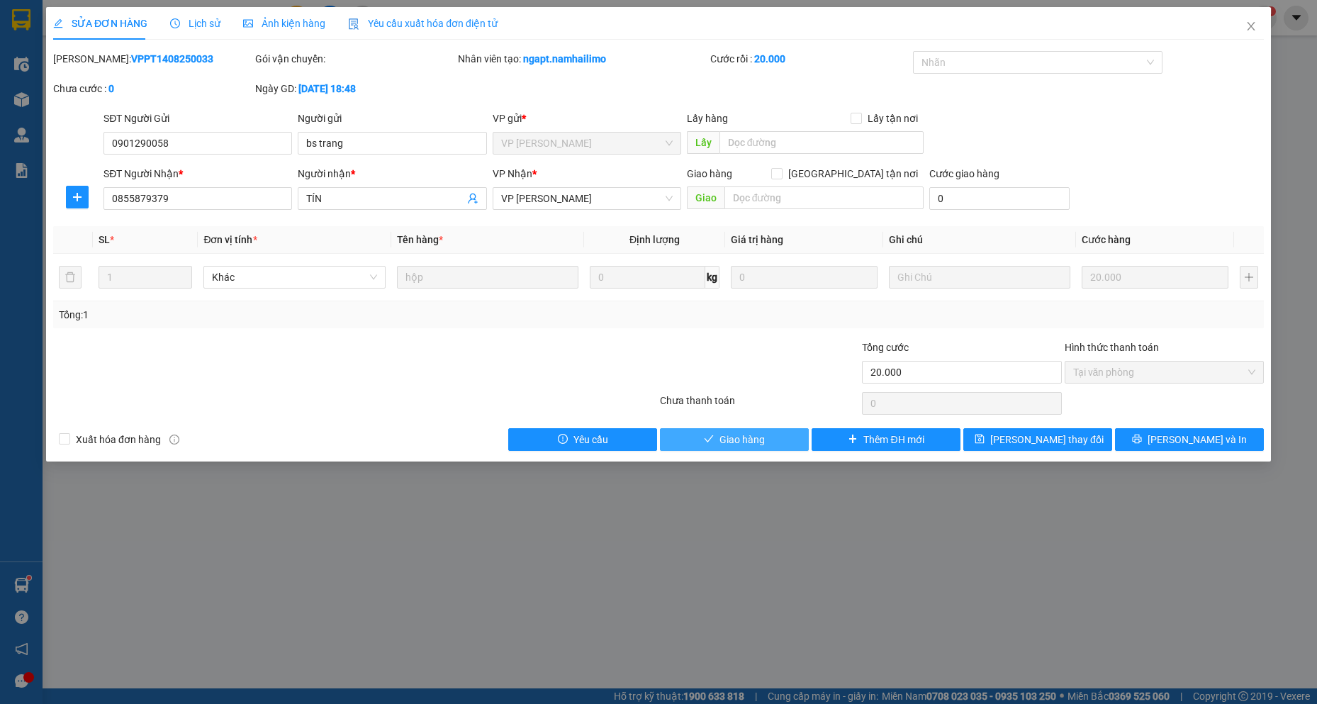
click at [752, 432] on span "Giao hàng" at bounding box center [741, 440] width 45 height 16
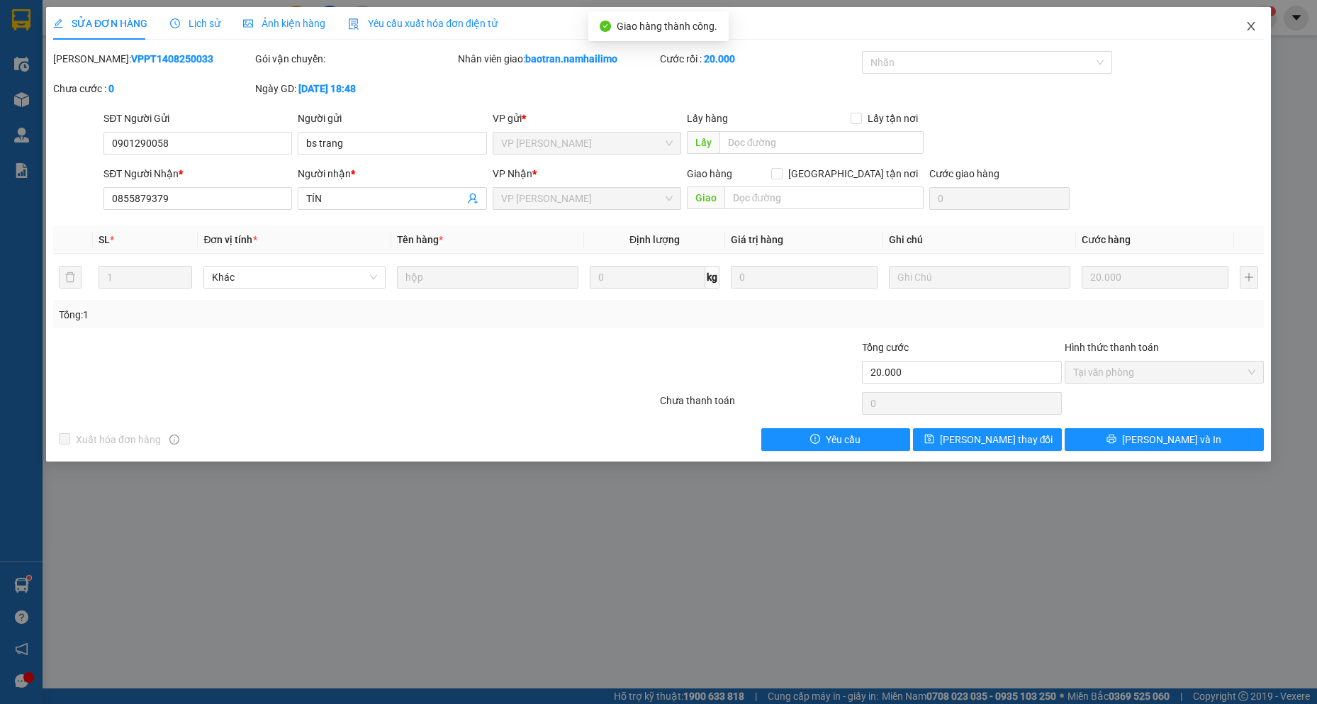
click at [1239, 23] on span "Close" at bounding box center [1251, 27] width 40 height 40
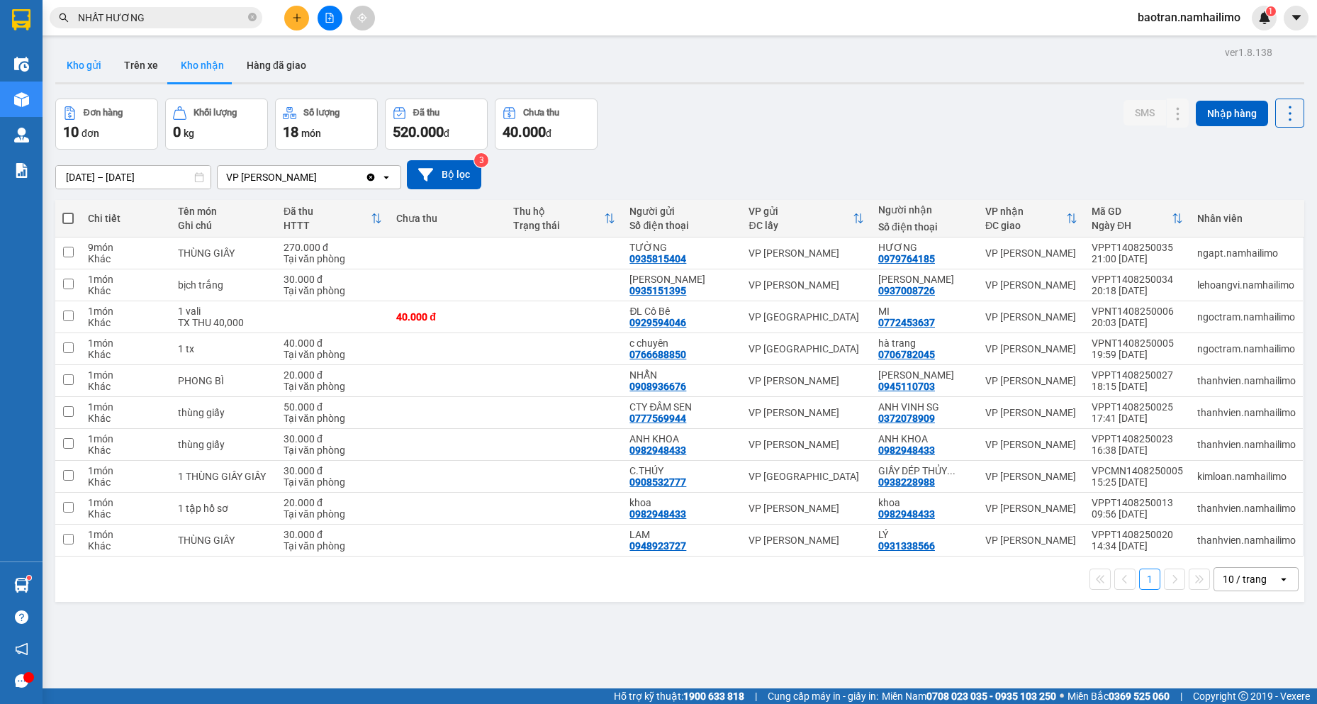
click at [83, 51] on button "Kho gửi" at bounding box center [83, 65] width 57 height 34
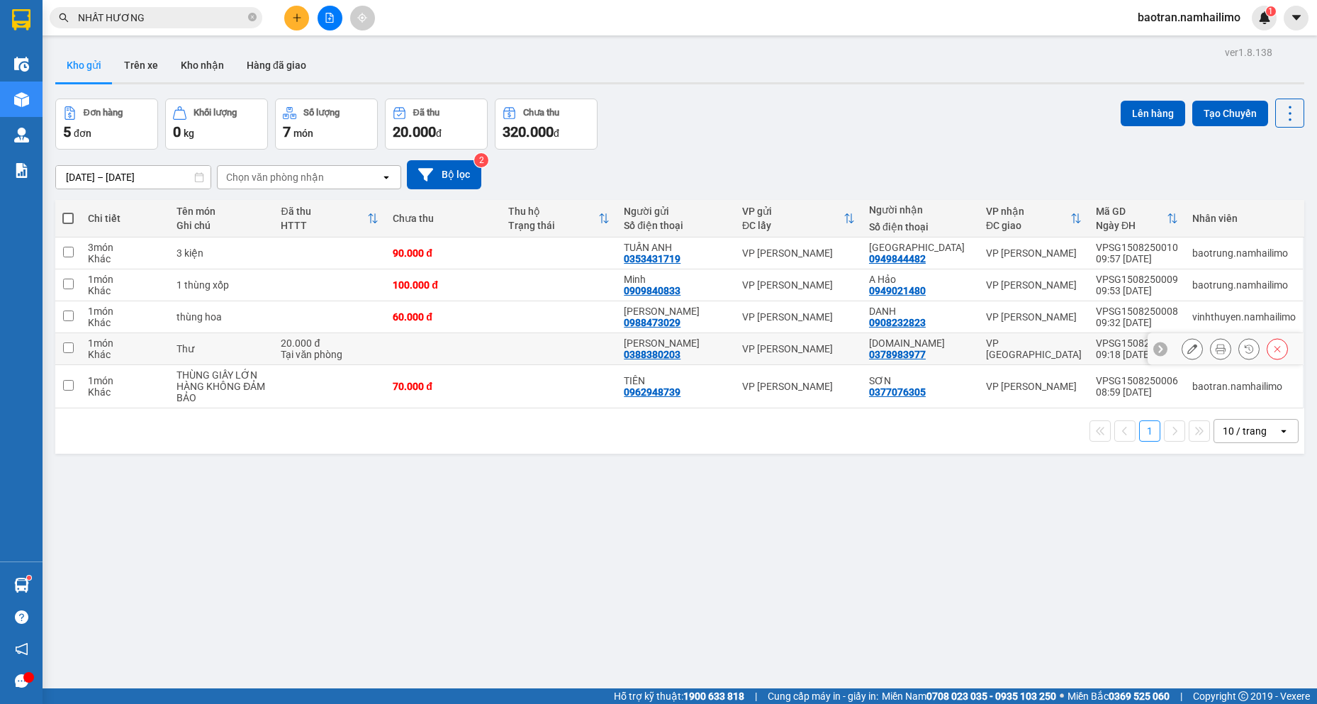
click at [468, 356] on td at bounding box center [443, 349] width 116 height 32
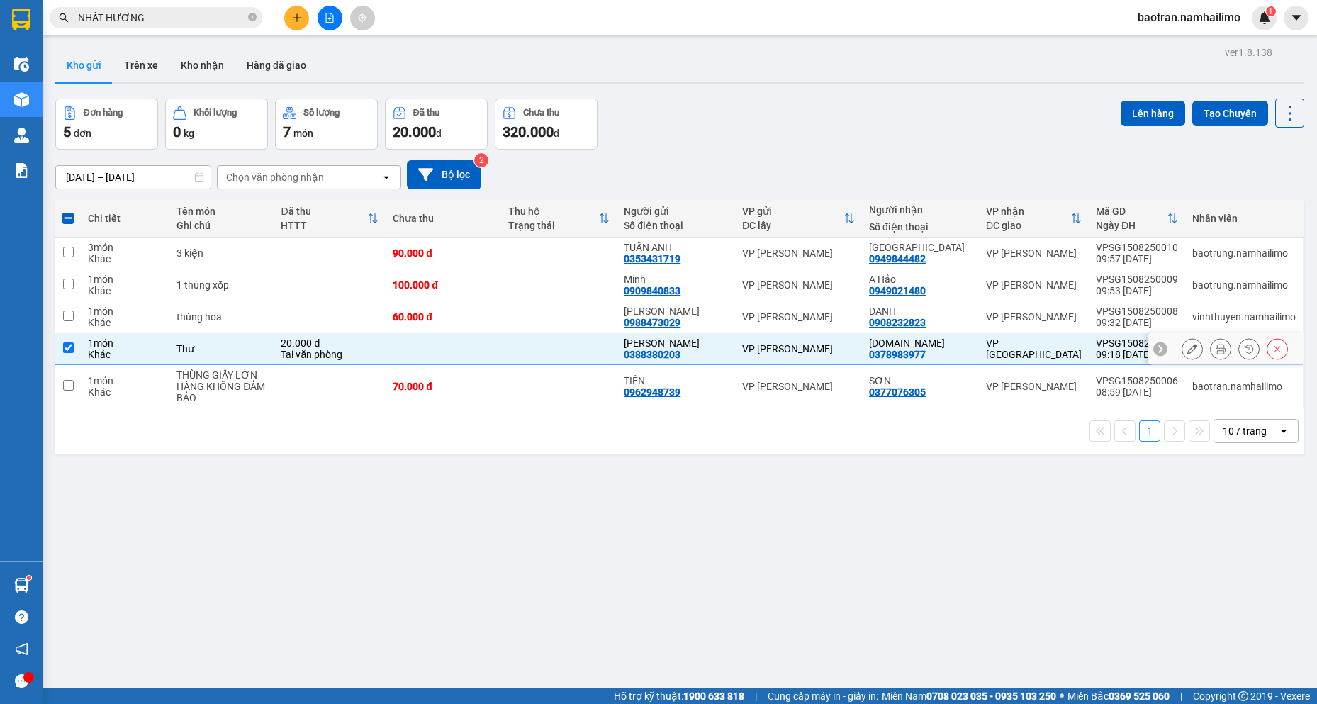
click at [582, 350] on td at bounding box center [559, 349] width 116 height 32
checkbox input "false"
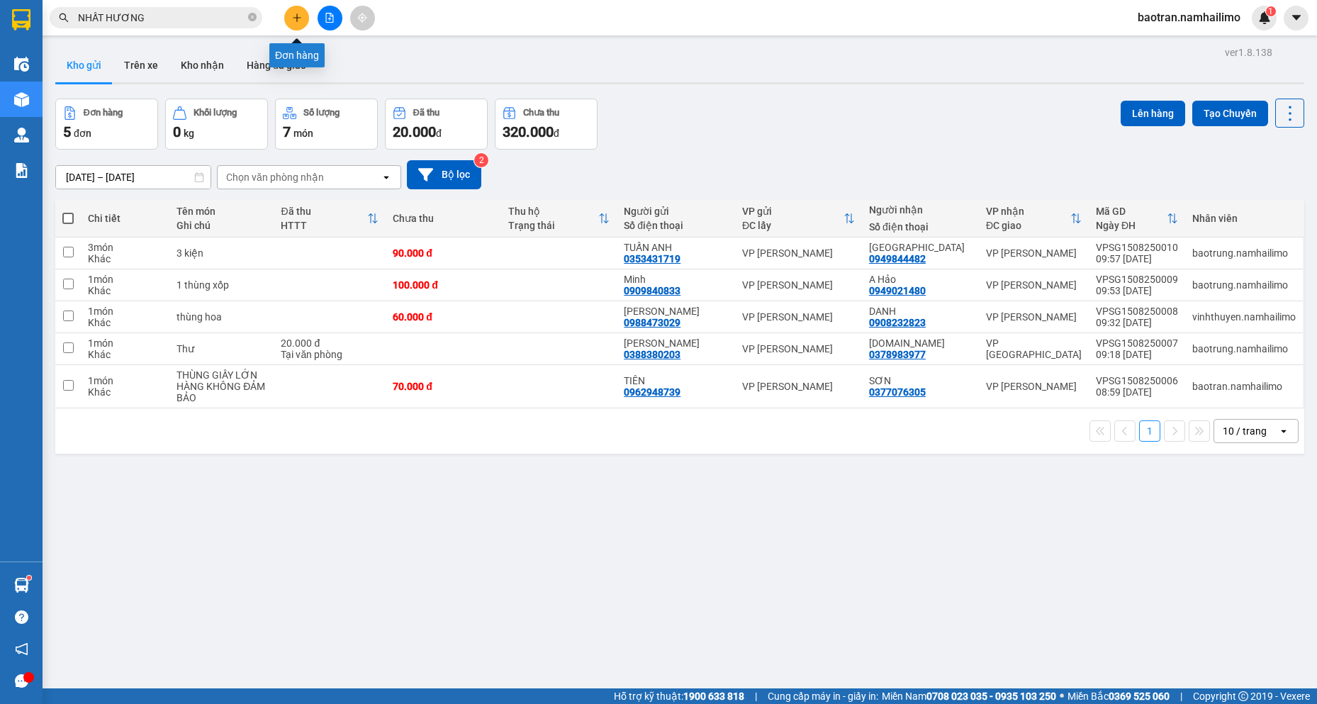
click at [303, 11] on button at bounding box center [296, 18] width 25 height 25
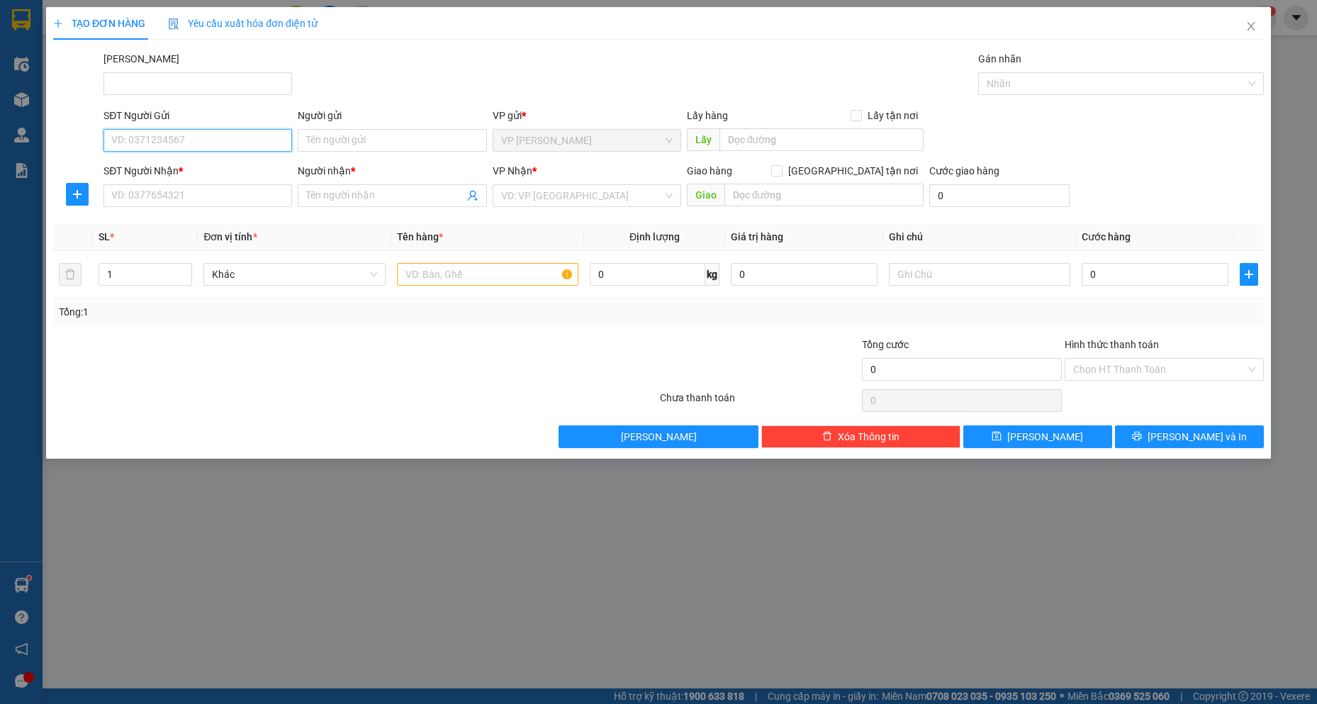
drag, startPoint x: 209, startPoint y: 140, endPoint x: 18, endPoint y: 84, distance: 198.7
click at [208, 140] on input "SĐT Người Gửi" at bounding box center [197, 140] width 188 height 23
type input "0906702230"
click at [182, 165] on div "0906702230 - Thu" at bounding box center [197, 169] width 171 height 16
type input "Thu"
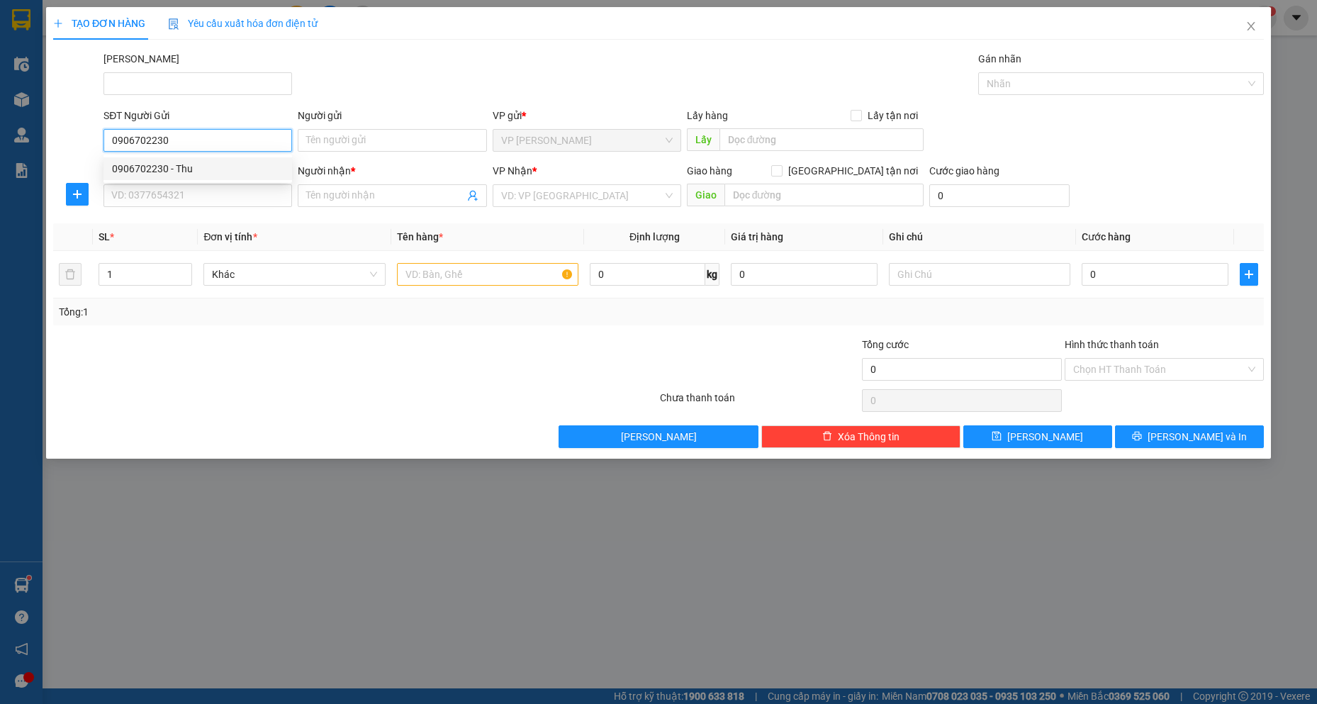
type input "0972316101"
type input "THẮNG"
type input "117 NĐC"
type input "10.000"
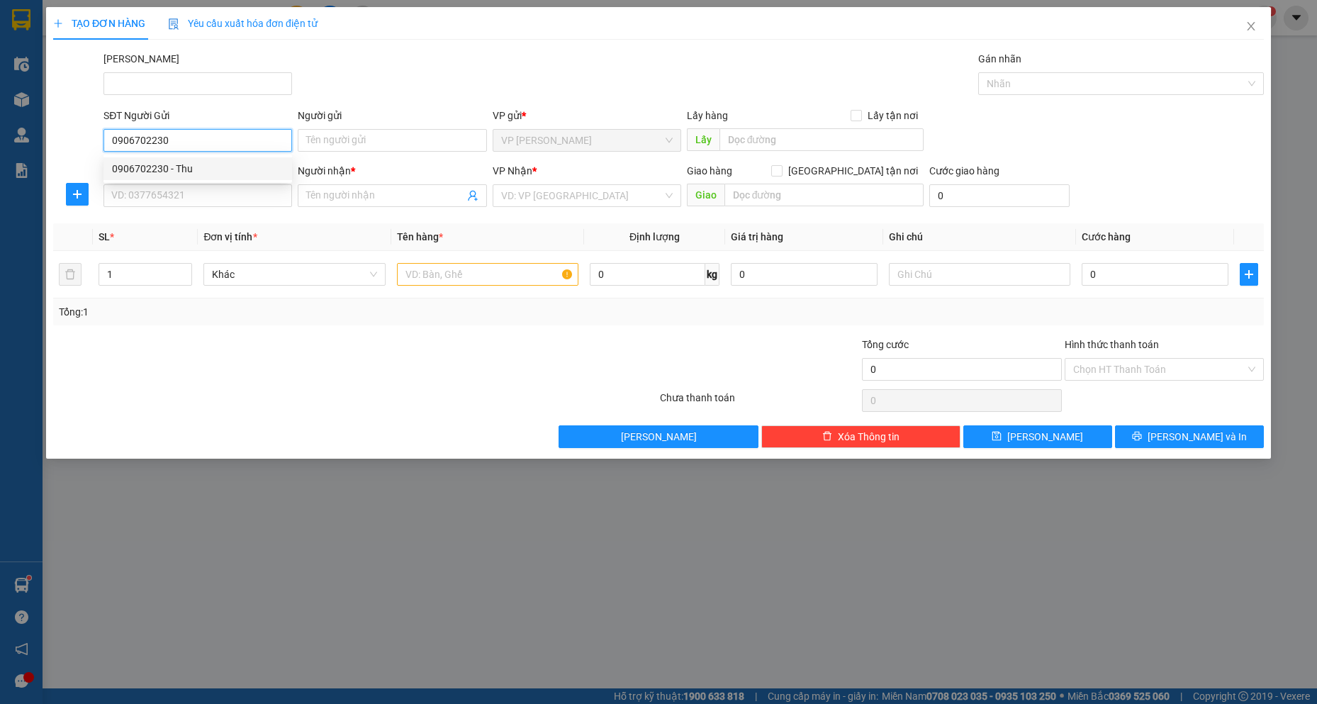
type input "10.000"
type input "60.000"
type input "0906702230"
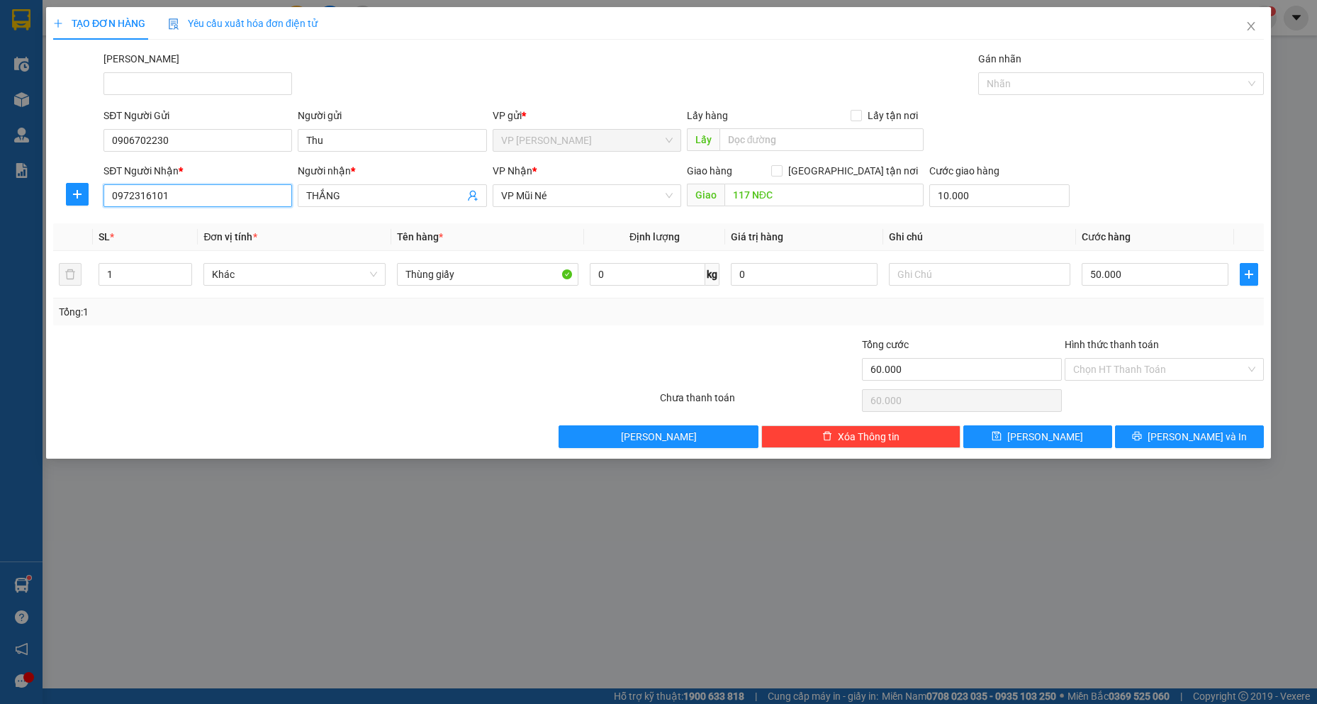
drag, startPoint x: 211, startPoint y: 193, endPoint x: 4, endPoint y: 76, distance: 238.3
click at [1, 80] on div "TẠO ĐƠN HÀNG Yêu cầu xuất hóa đơn điện tử Transit Pickup Surcharge Ids Transit …" at bounding box center [658, 352] width 1317 height 704
click at [227, 208] on div "SĐT Người Nhận * VD: 0377654321" at bounding box center [197, 188] width 188 height 50
click at [201, 208] on div "SĐT Người Nhận * VD: 0377654321" at bounding box center [197, 188] width 188 height 50
drag, startPoint x: 280, startPoint y: 188, endPoint x: 288, endPoint y: 188, distance: 8.5
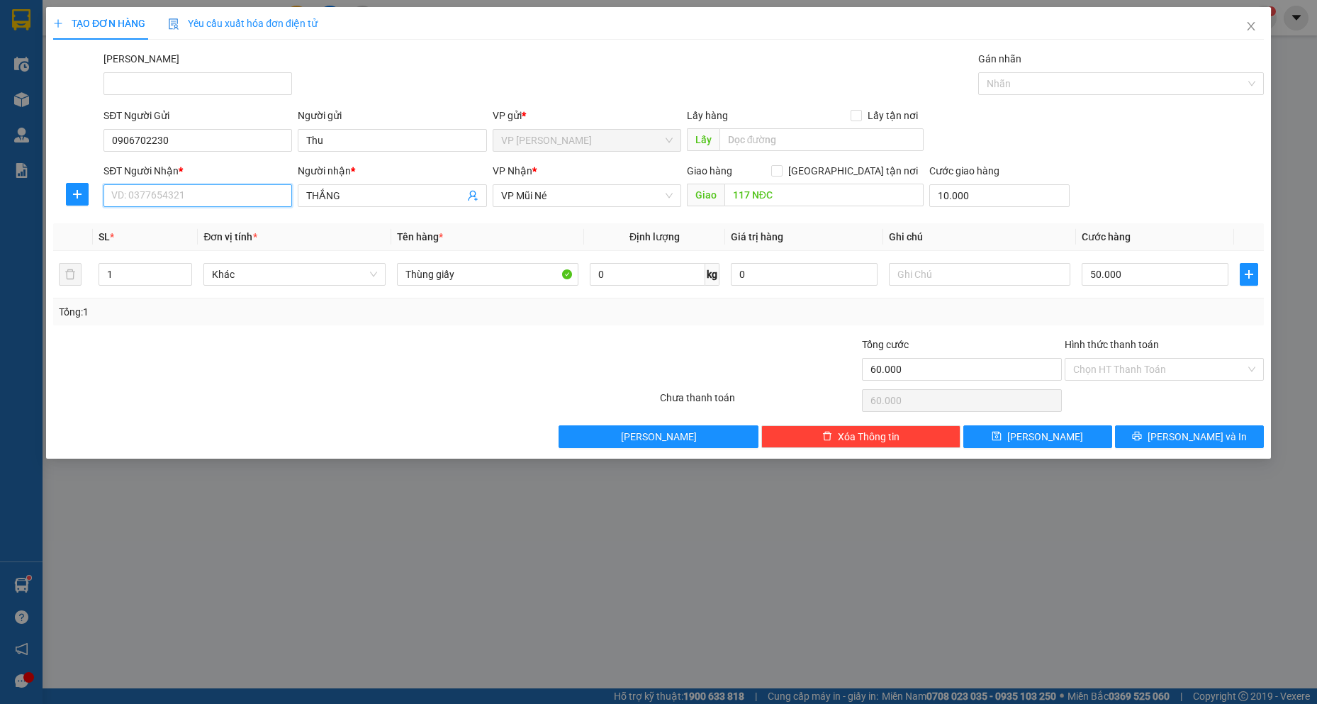
click at [282, 188] on input "SĐT Người Nhận *" at bounding box center [197, 195] width 188 height 23
click at [225, 220] on div "0972316101 - THẮNG" at bounding box center [197, 224] width 171 height 16
type input "0972316101"
type input "0"
type input "50.000"
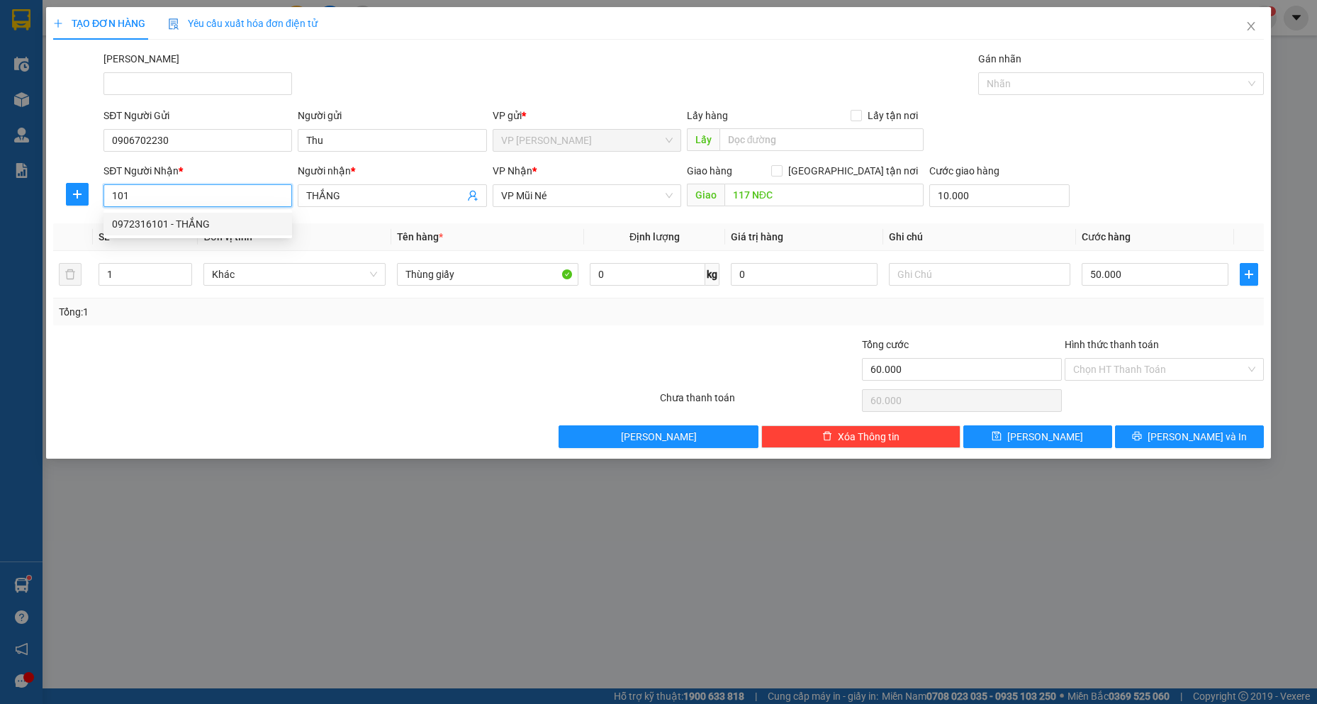
type input "50.000"
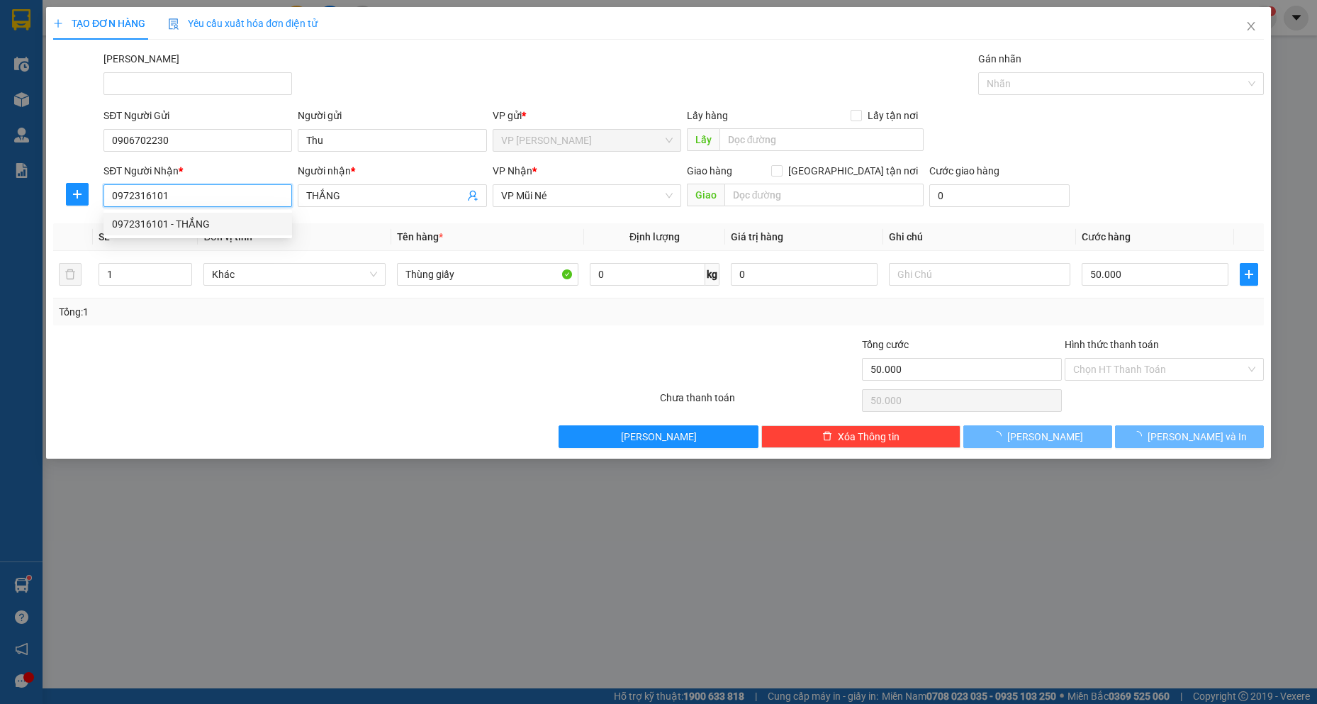
type input "30.000"
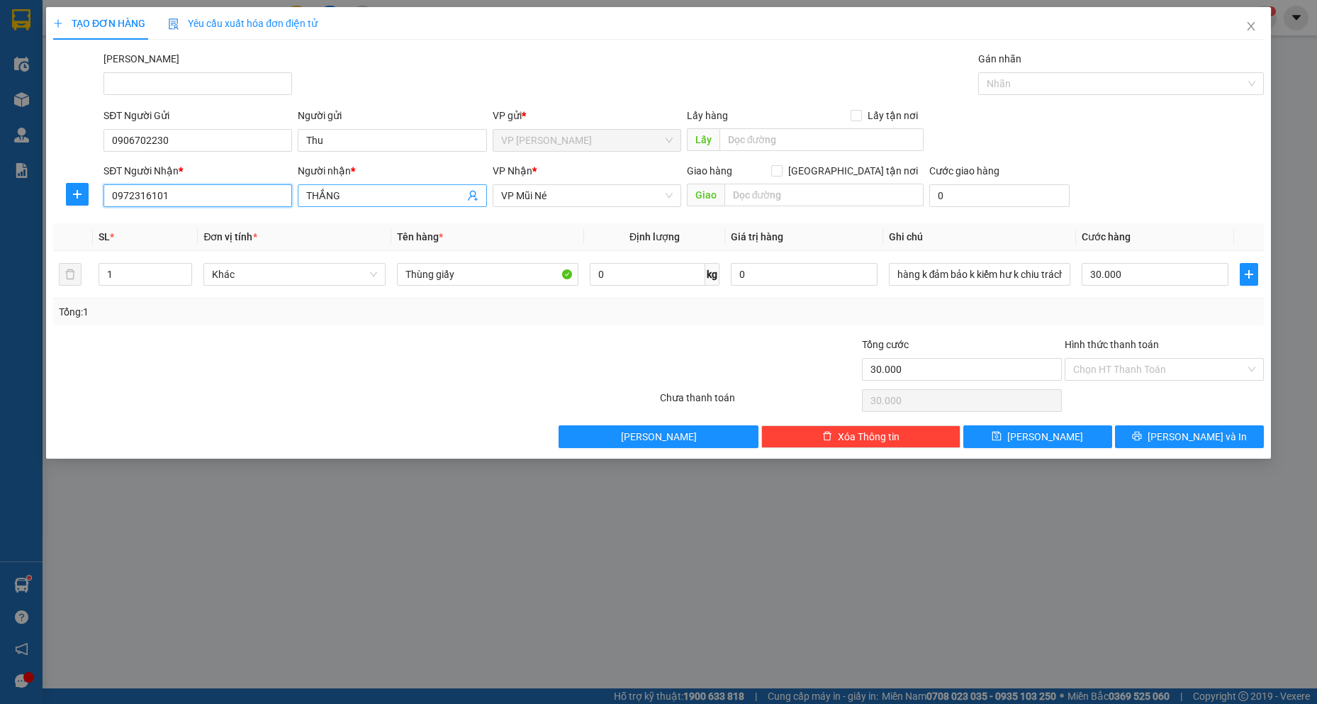
type input "0972316101"
click at [443, 191] on input "THẮNG" at bounding box center [384, 196] width 157 height 16
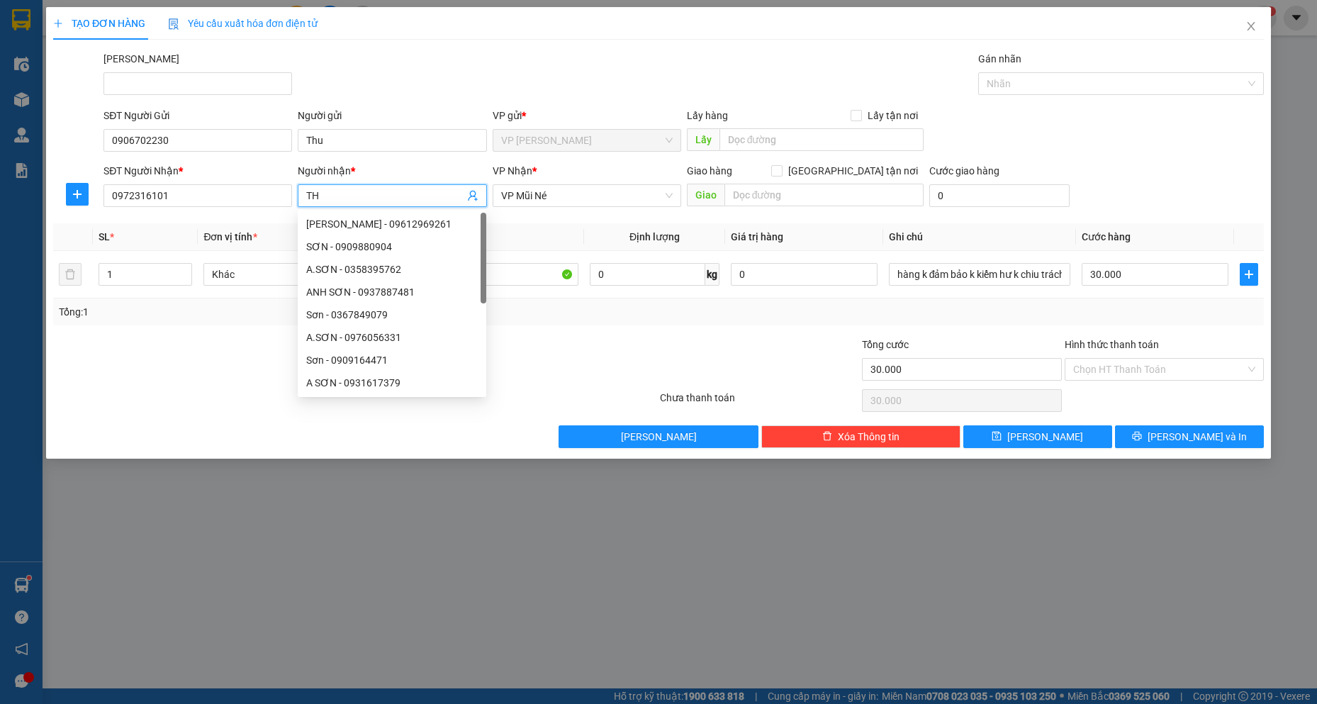
type input "T"
type input "LAN"
click at [833, 176] on div "Giao hàng [GEOGRAPHIC_DATA] tận nơi" at bounding box center [805, 171] width 237 height 16
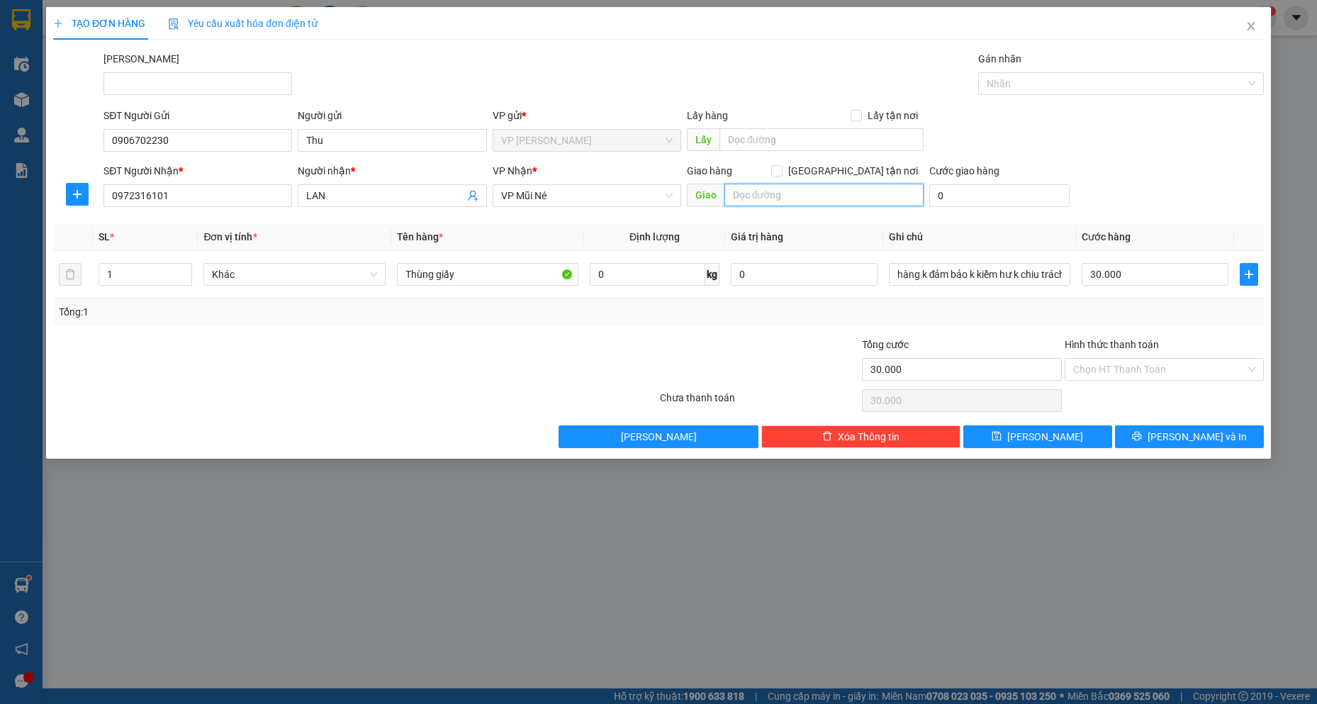
drag, startPoint x: 846, startPoint y: 191, endPoint x: 850, endPoint y: 182, distance: 9.2
click at [848, 185] on input "text" at bounding box center [824, 195] width 200 height 23
type input "93 [PERSON_NAME]"
drag, startPoint x: 879, startPoint y: 167, endPoint x: 732, endPoint y: 248, distance: 168.4
click at [879, 167] on span "[GEOGRAPHIC_DATA] tận nơi" at bounding box center [852, 171] width 141 height 16
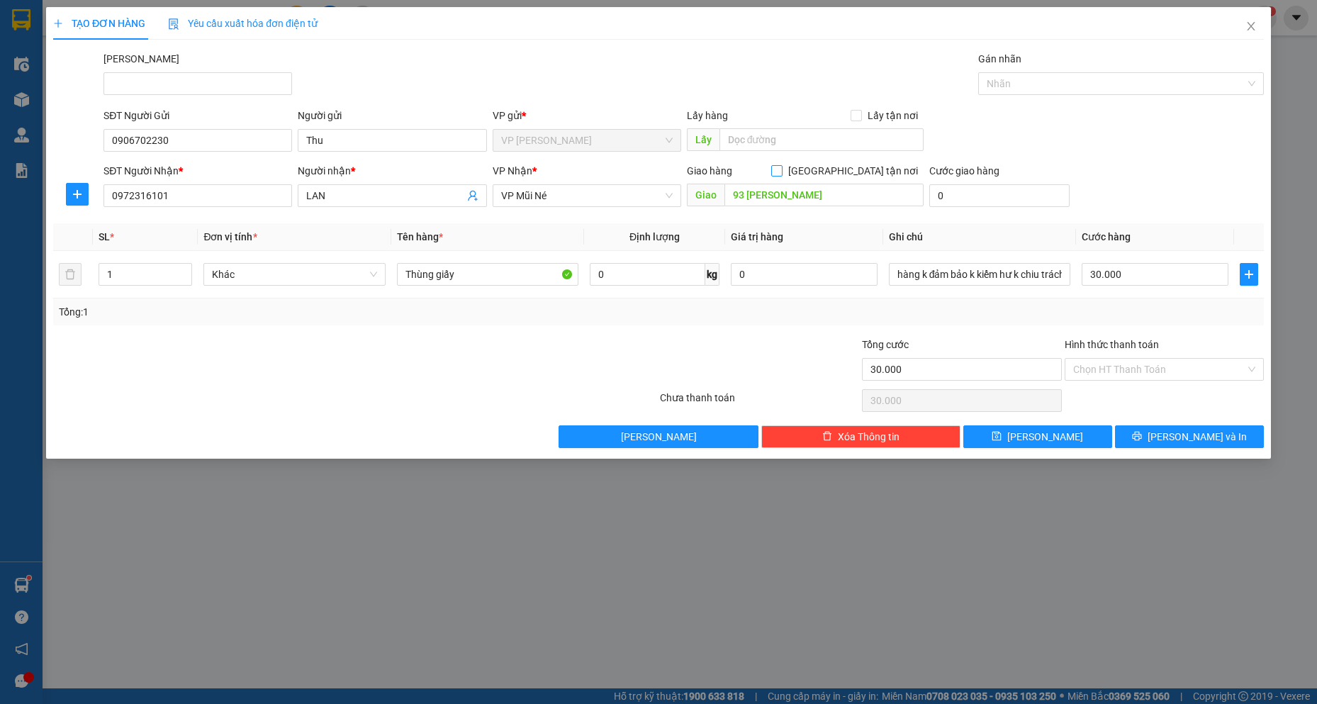
click at [781, 167] on input "[GEOGRAPHIC_DATA] tận nơi" at bounding box center [776, 170] width 10 height 10
checkbox input "true"
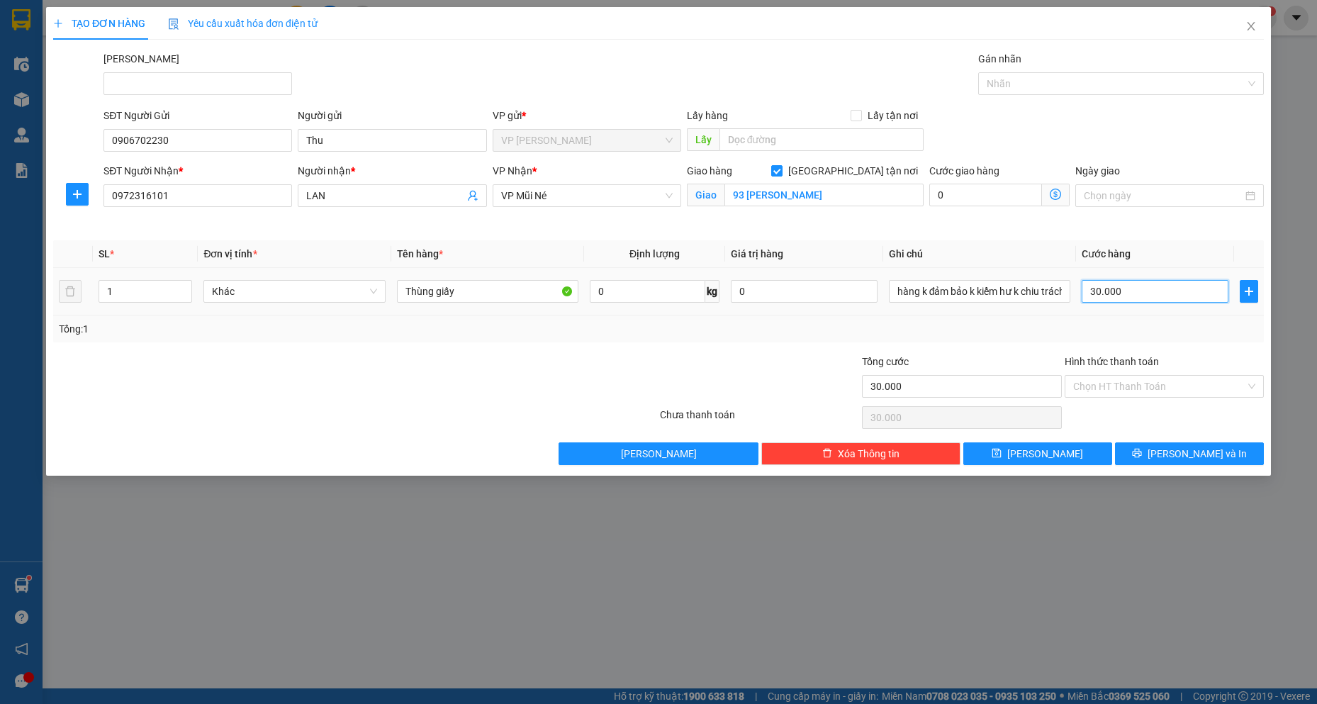
click at [1125, 297] on input "30.000" at bounding box center [1154, 291] width 147 height 23
type input "8"
type input "80"
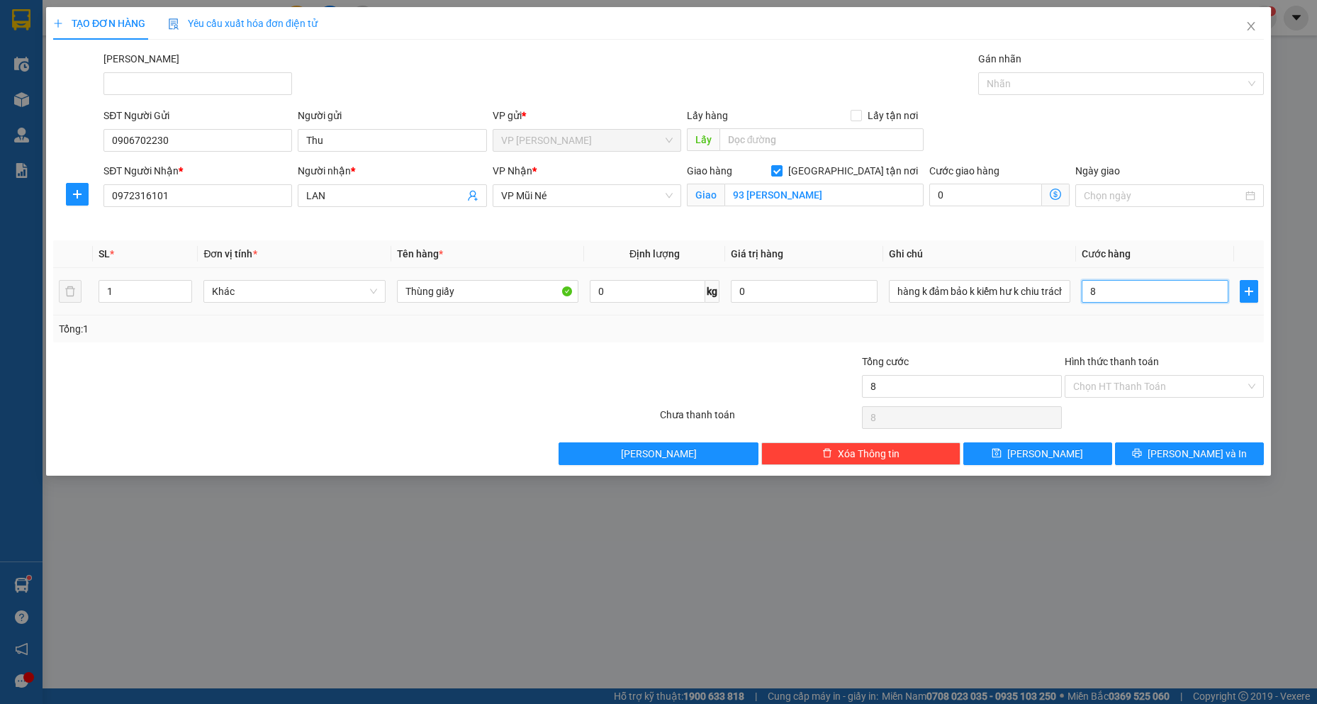
type input "80"
type input "800"
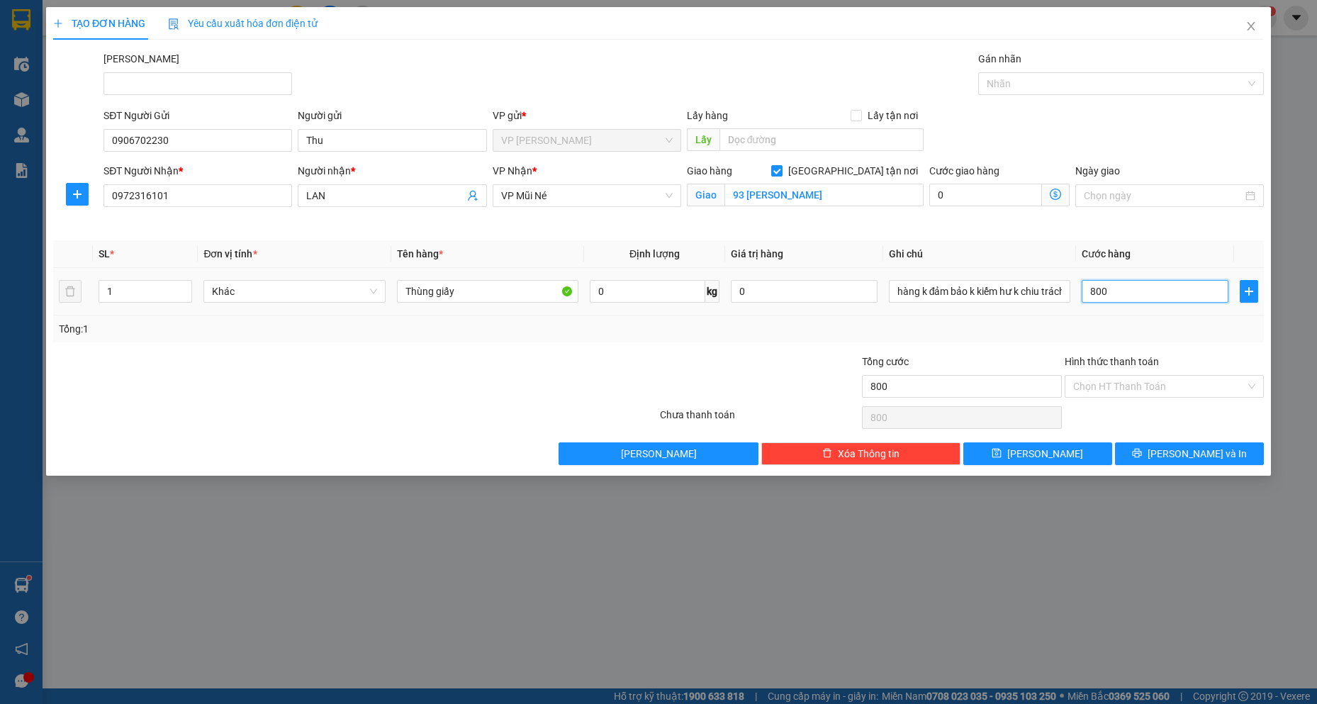
type input "8.000"
type input "80.000"
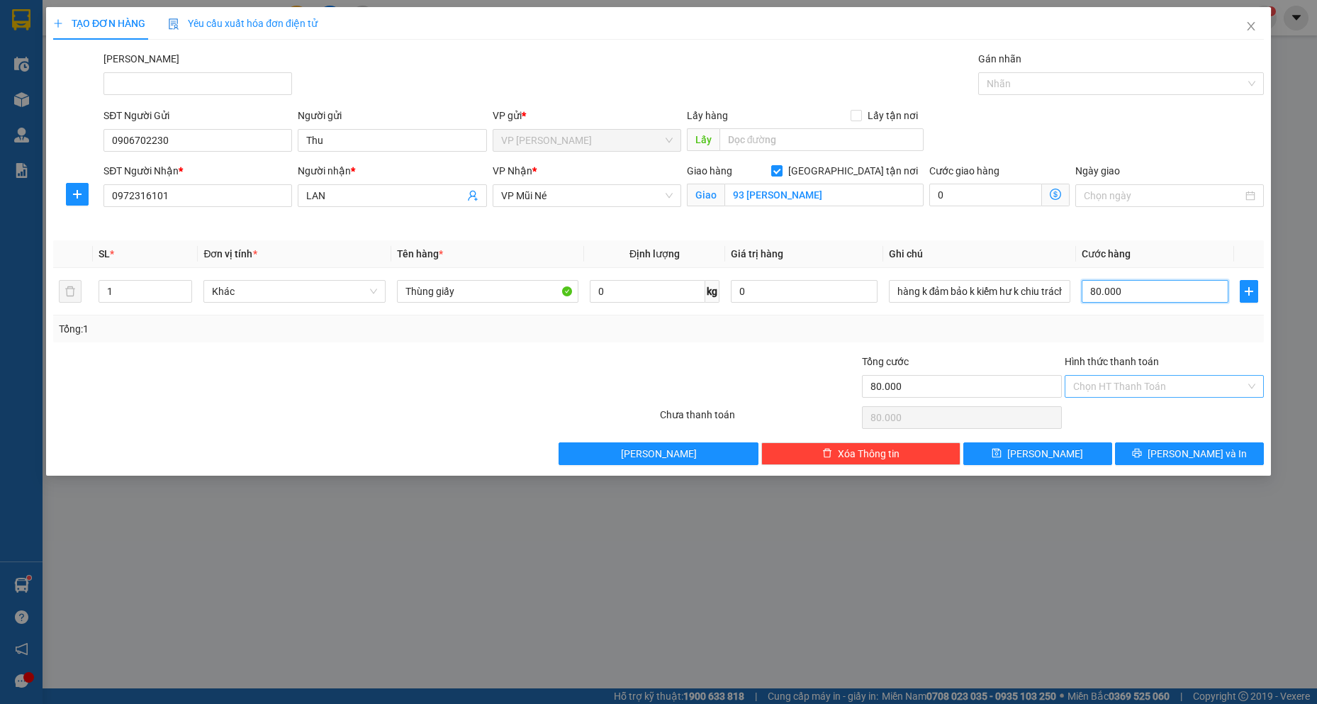
type input "80.000"
click at [1135, 388] on input "Hình thức thanh toán" at bounding box center [1159, 386] width 172 height 21
click at [1153, 412] on div "Tại văn phòng" at bounding box center [1164, 415] width 182 height 16
type input "0"
click at [1188, 456] on span "[PERSON_NAME] và In" at bounding box center [1196, 454] width 99 height 16
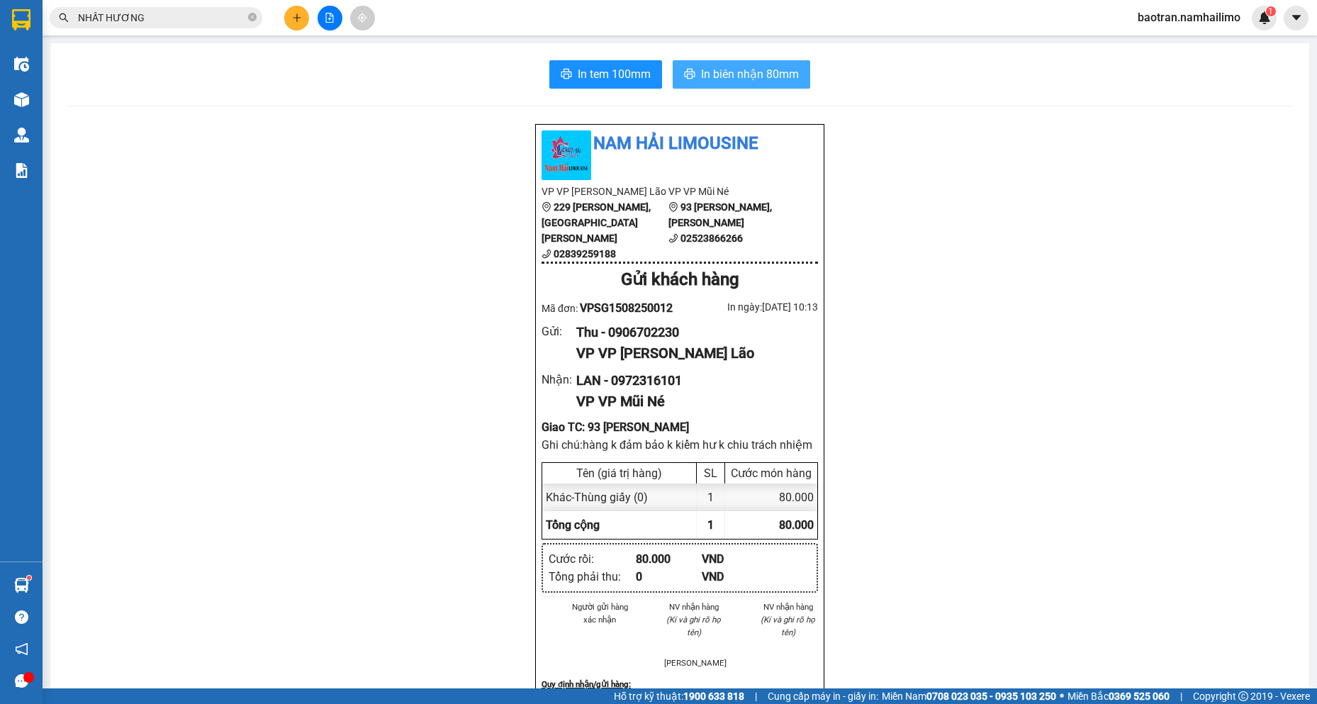
click at [796, 76] on button "In biên nhận 80mm" at bounding box center [740, 74] width 137 height 28
click at [716, 77] on span "In biên nhận 80mm" at bounding box center [750, 74] width 98 height 18
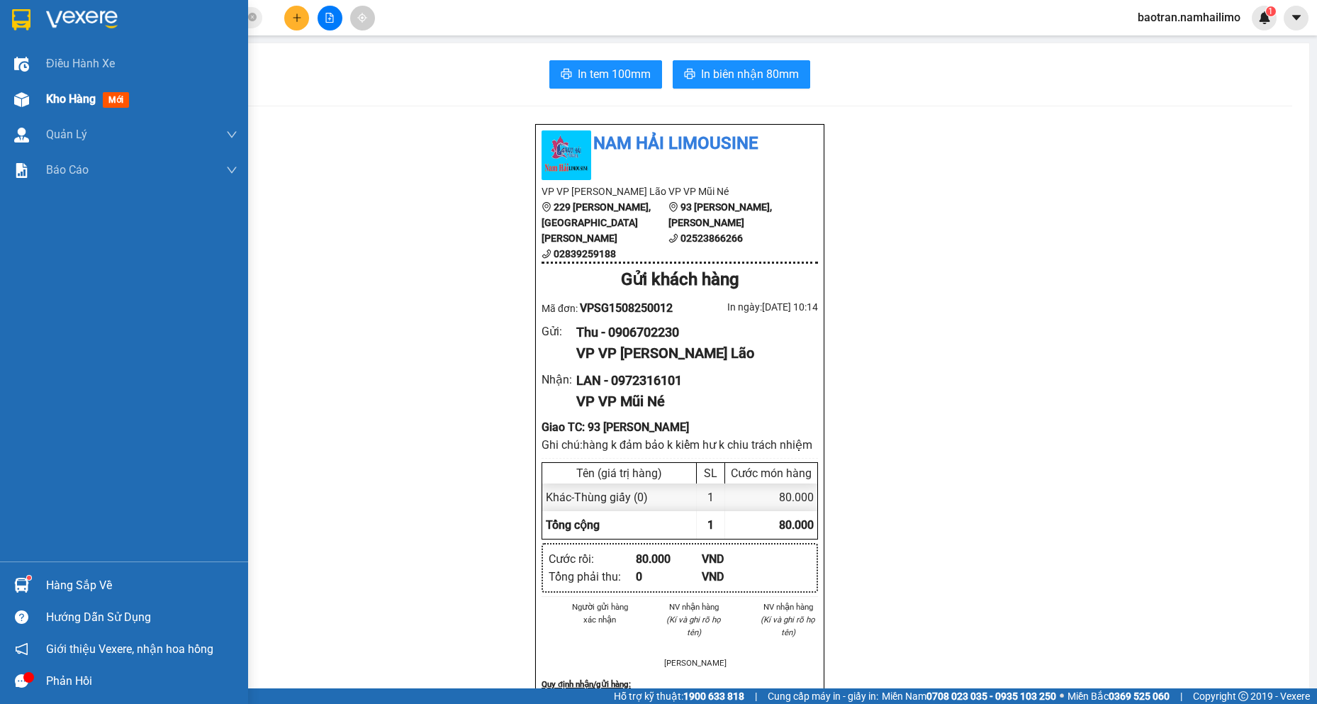
click at [28, 91] on div at bounding box center [21, 99] width 25 height 25
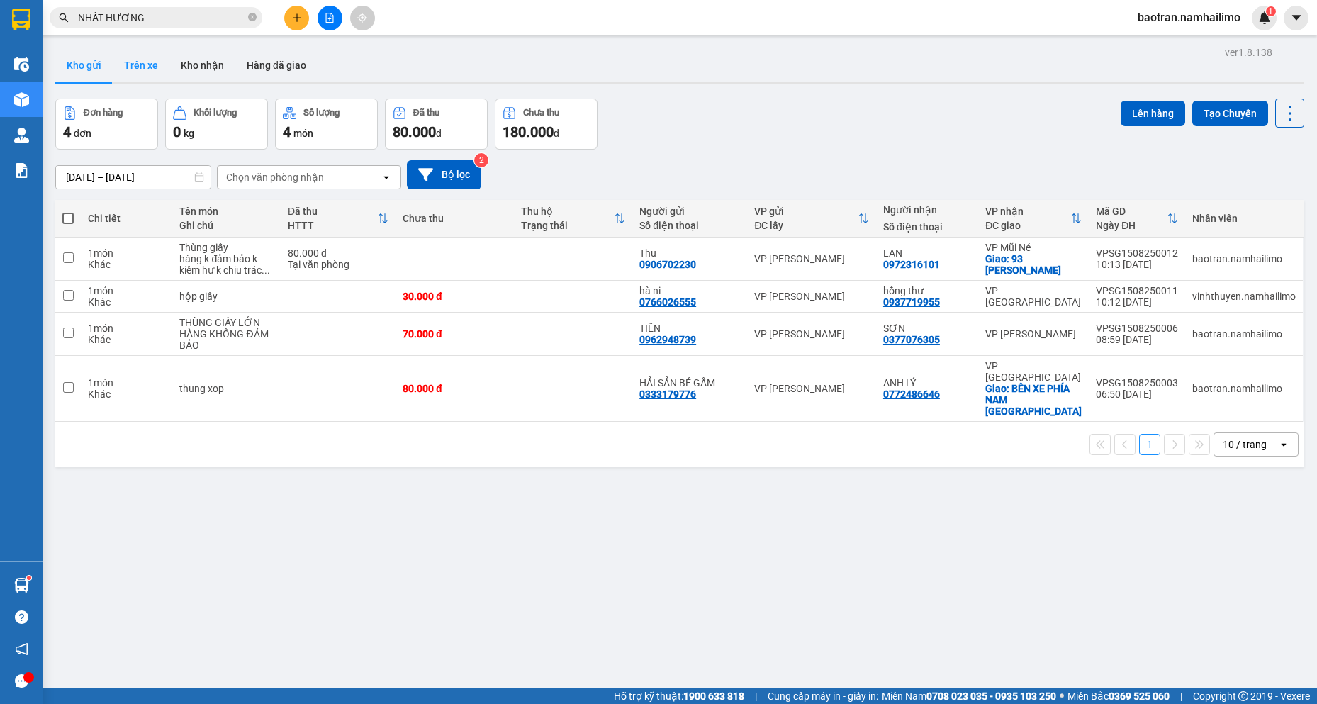
click at [137, 67] on button "Trên xe" at bounding box center [141, 65] width 57 height 34
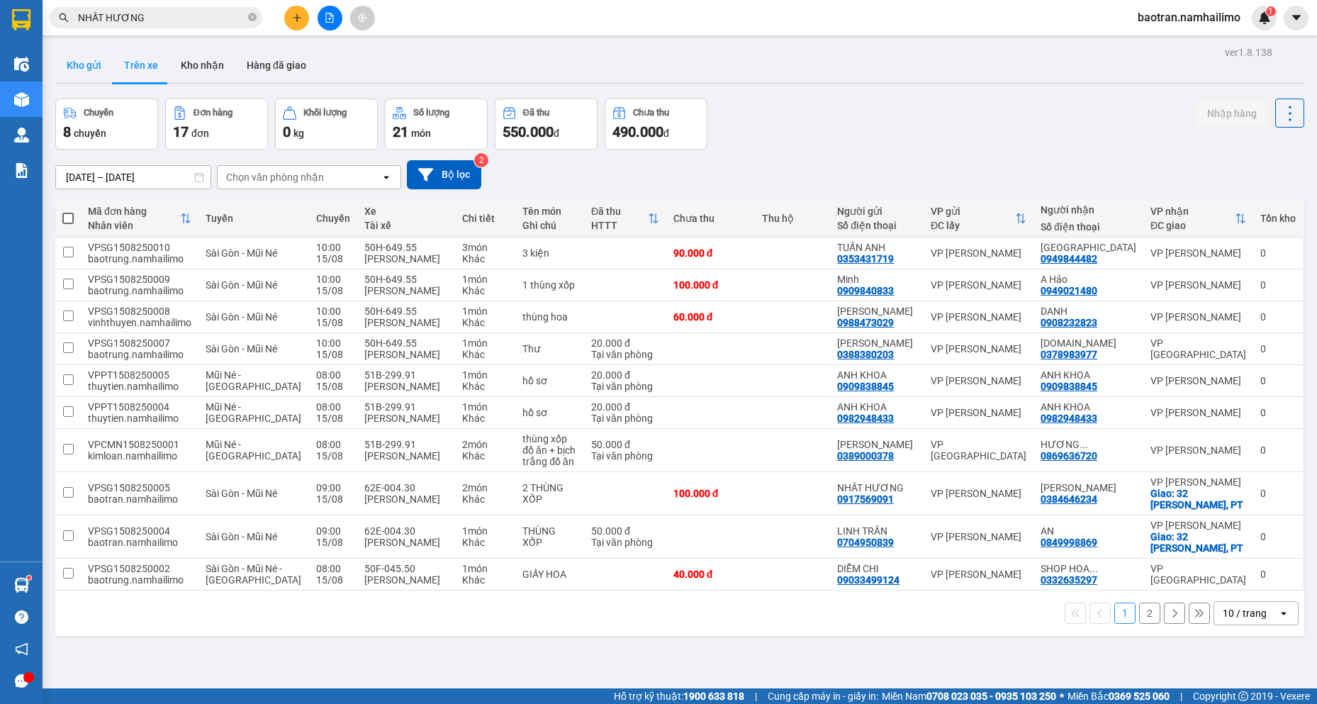
click at [94, 68] on button "Kho gửi" at bounding box center [83, 65] width 57 height 34
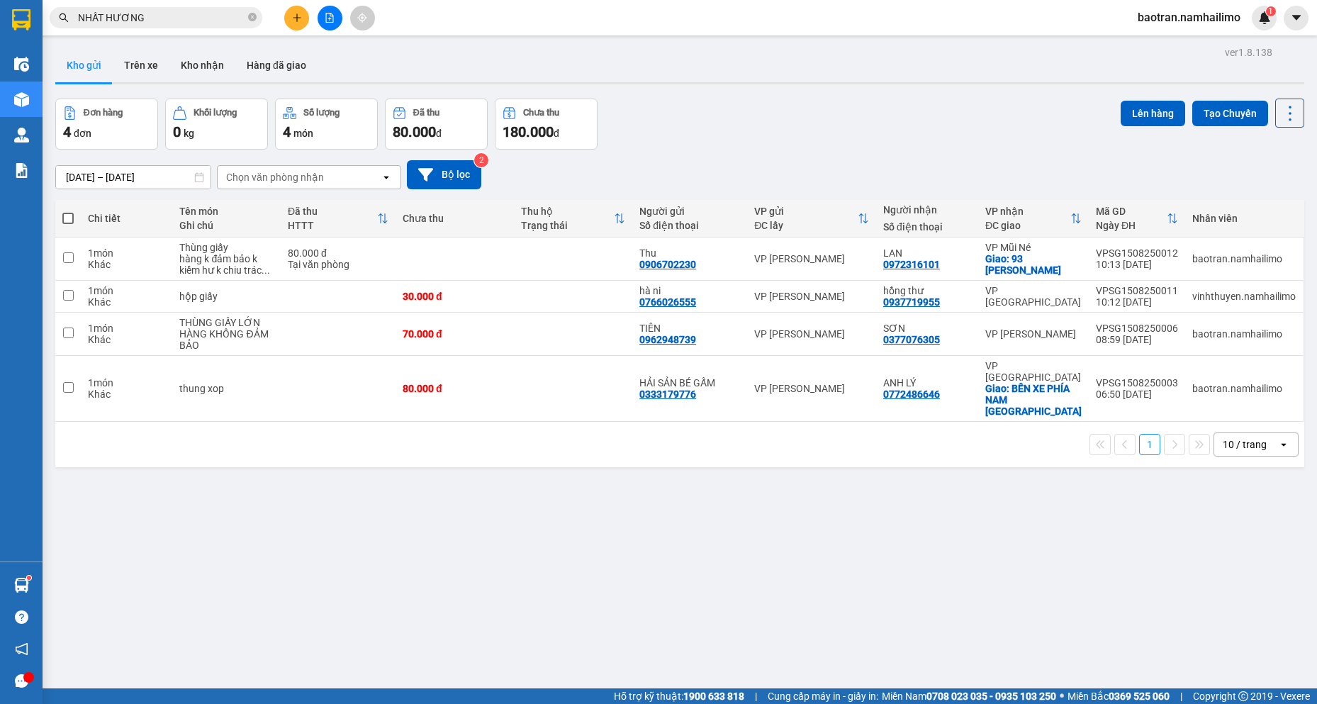
drag, startPoint x: 1200, startPoint y: 525, endPoint x: 1287, endPoint y: 379, distance: 170.0
click at [1222, 477] on div "ver 1.8.138 Kho gửi Trên xe Kho nhận Hàng đã giao Đơn hàng 4 đơn Khối lượng 0 k…" at bounding box center [680, 395] width 1260 height 704
click at [1203, 553] on div "ver 1.8.138 Kho gửi Trên xe Kho nhận Hàng đã giao Đơn hàng 4 đơn Khối lượng 0 k…" at bounding box center [680, 395] width 1260 height 704
click at [210, 62] on button "Kho nhận" at bounding box center [202, 65] width 66 height 34
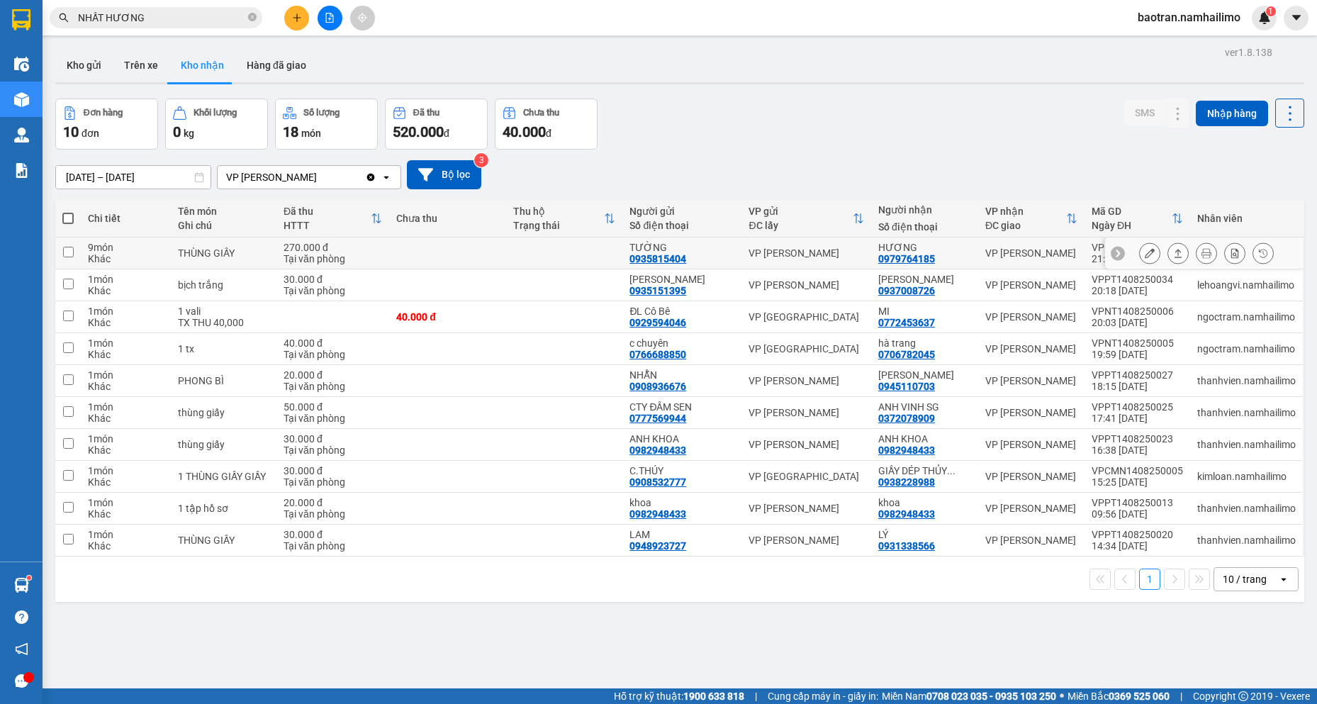
click at [286, 251] on td "270.000 đ Tại văn phòng" at bounding box center [332, 253] width 113 height 32
checkbox input "true"
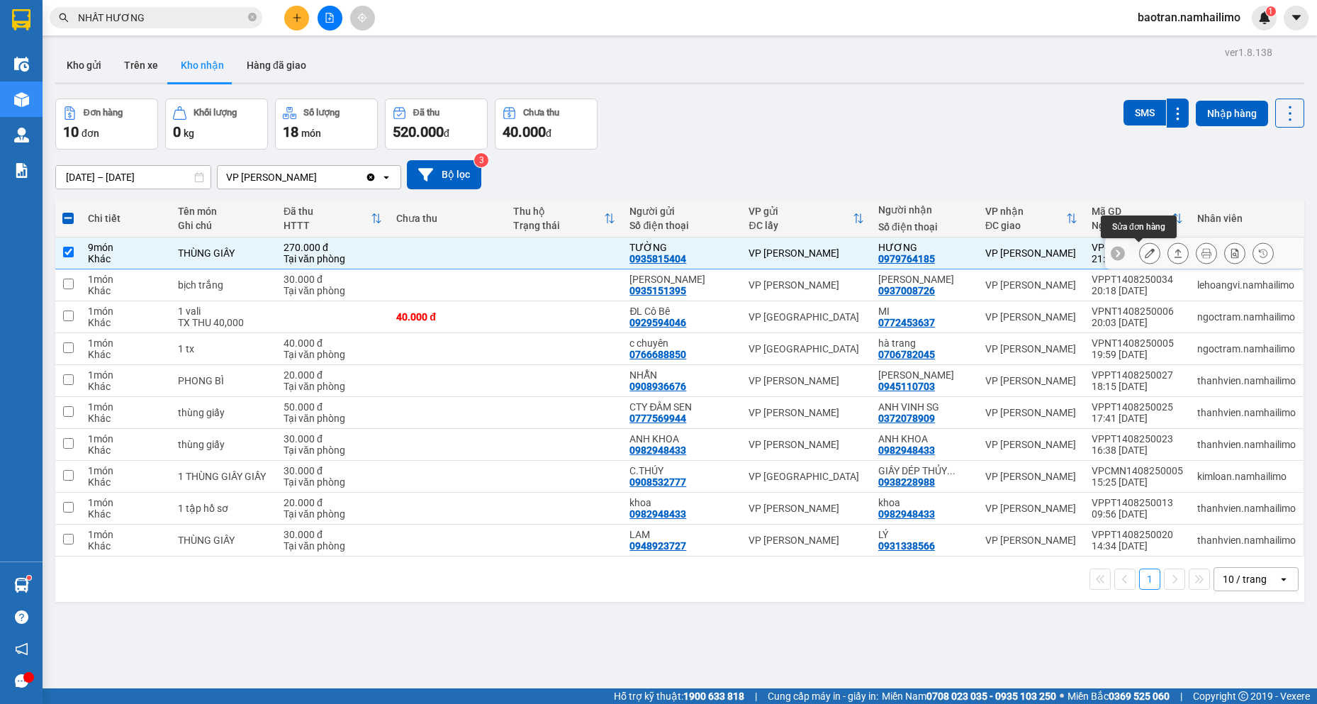
click at [1144, 254] on icon at bounding box center [1149, 253] width 10 height 10
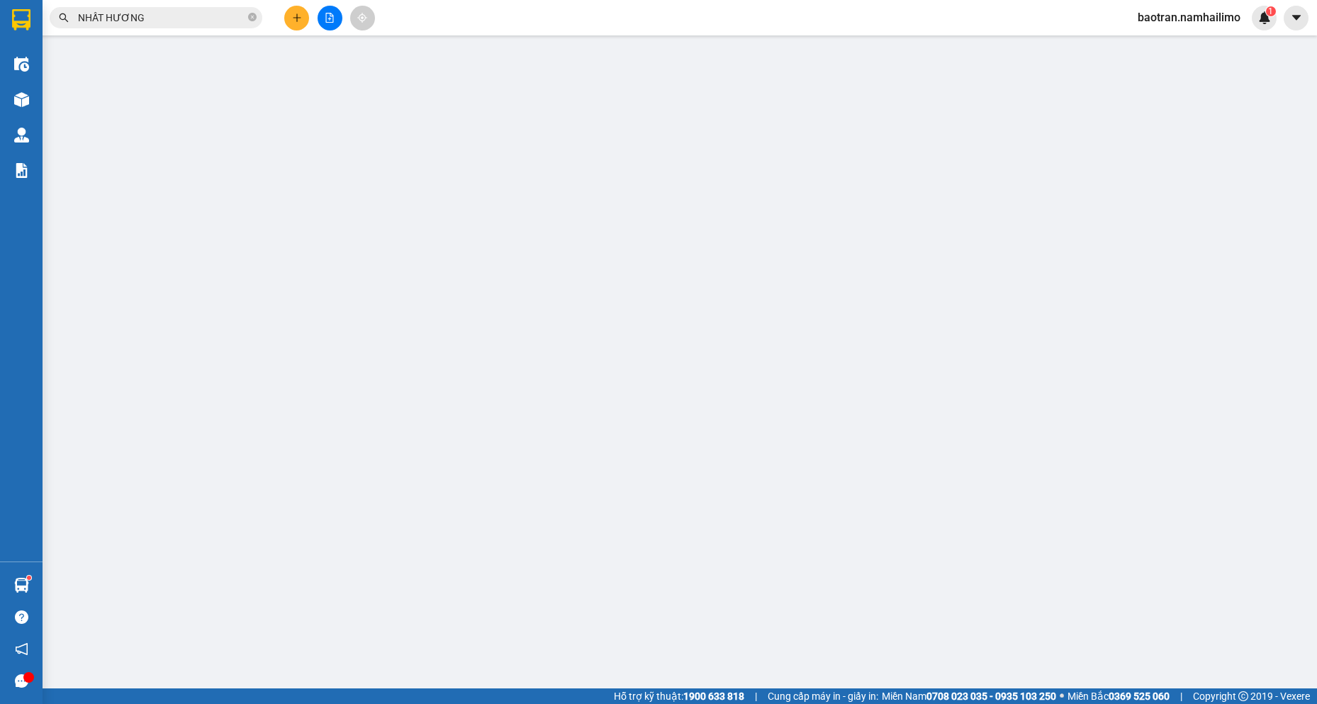
type input "0935815404"
type input "TƯỜNG"
type input "0979764185"
type input "HƯƠNG"
type input "270.000"
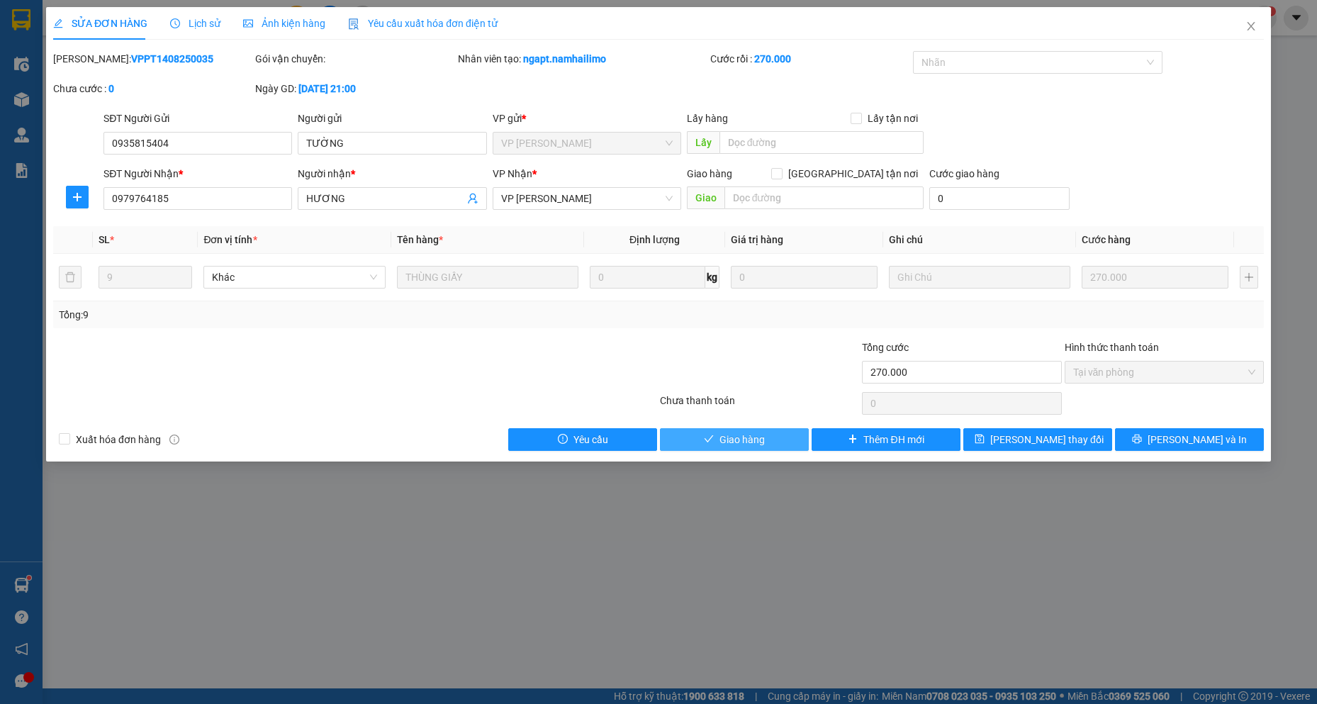
click at [786, 432] on button "Giao hàng" at bounding box center [734, 439] width 149 height 23
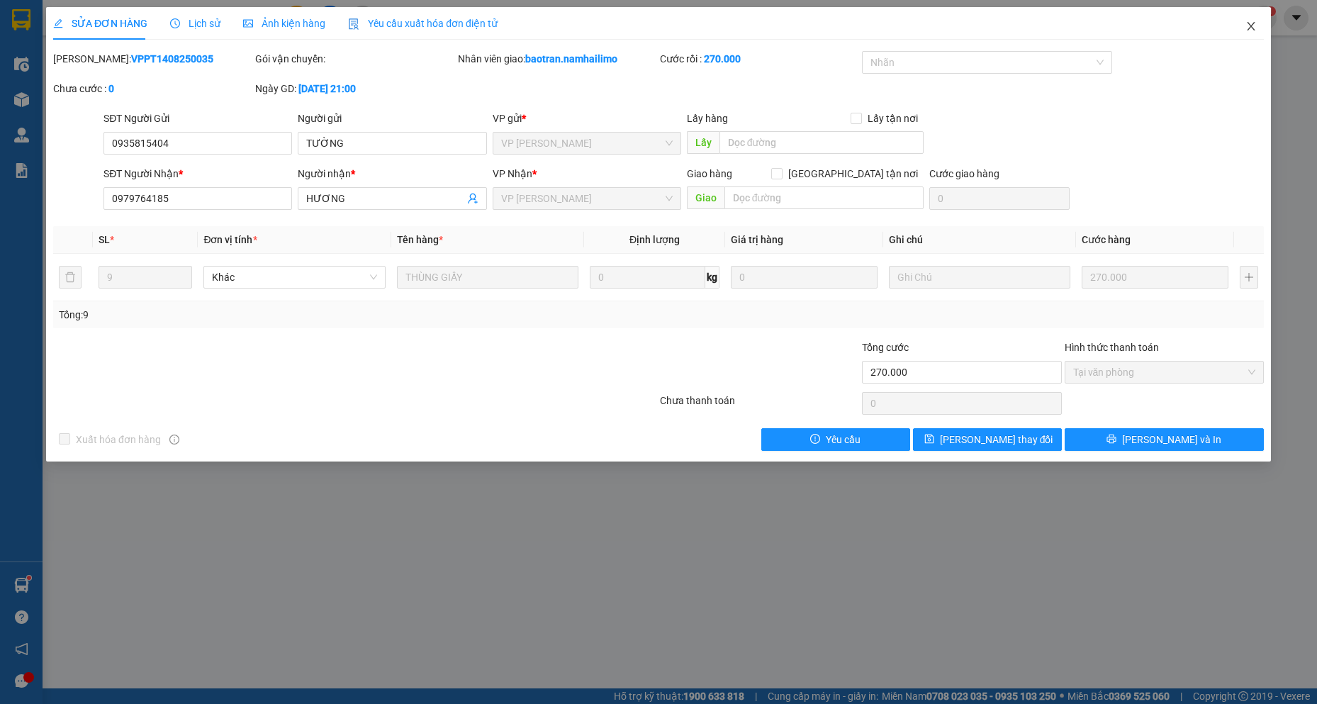
click at [1243, 21] on span "Close" at bounding box center [1251, 27] width 40 height 40
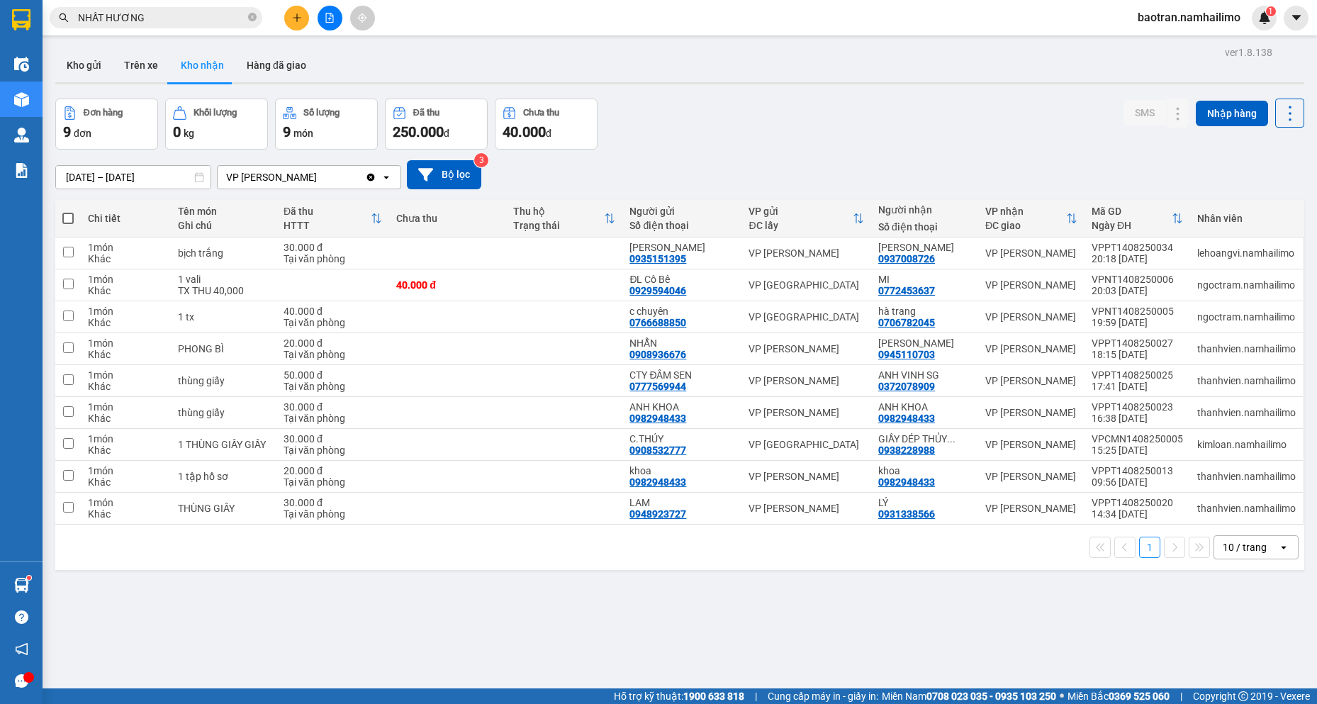
click at [299, 16] on icon "plus" at bounding box center [297, 18] width 10 height 10
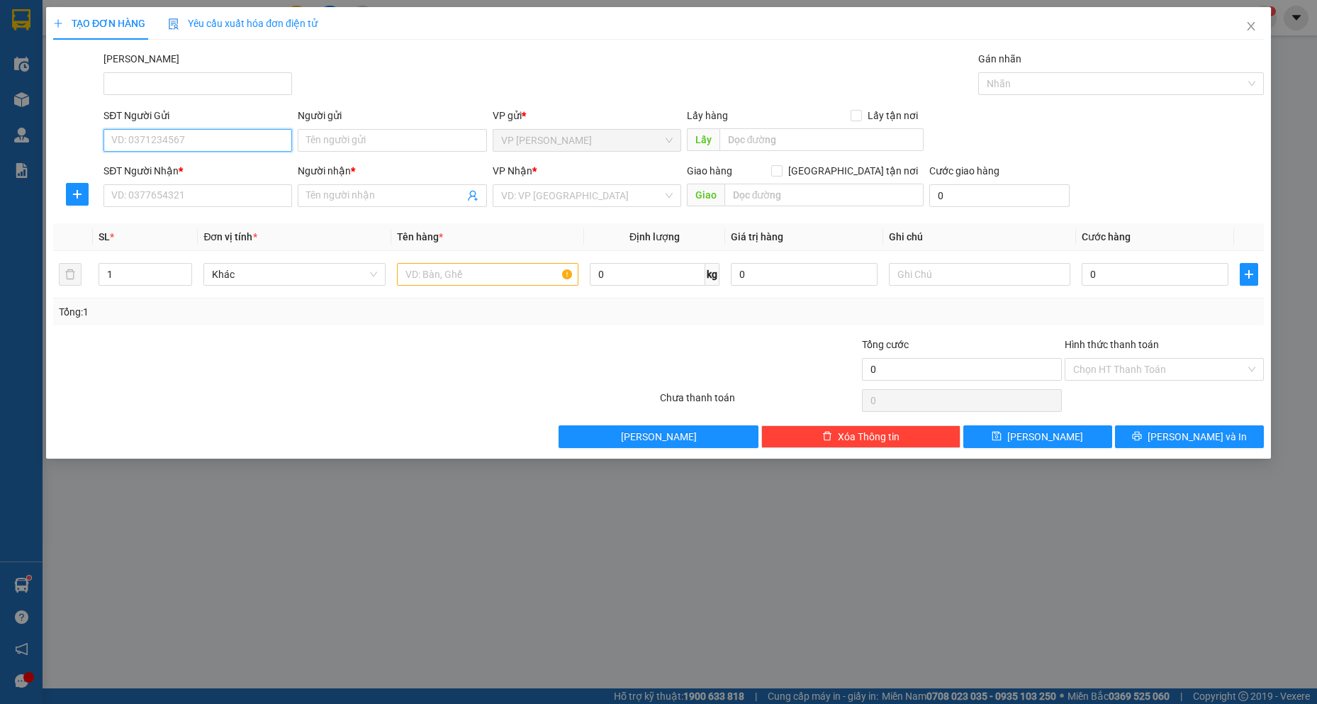
click at [274, 137] on input "SĐT Người Gửi" at bounding box center [197, 140] width 188 height 23
type input "0796688186"
click at [259, 169] on div "0796688186 - VY" at bounding box center [197, 169] width 171 height 16
type input "VY"
type input "0914097077"
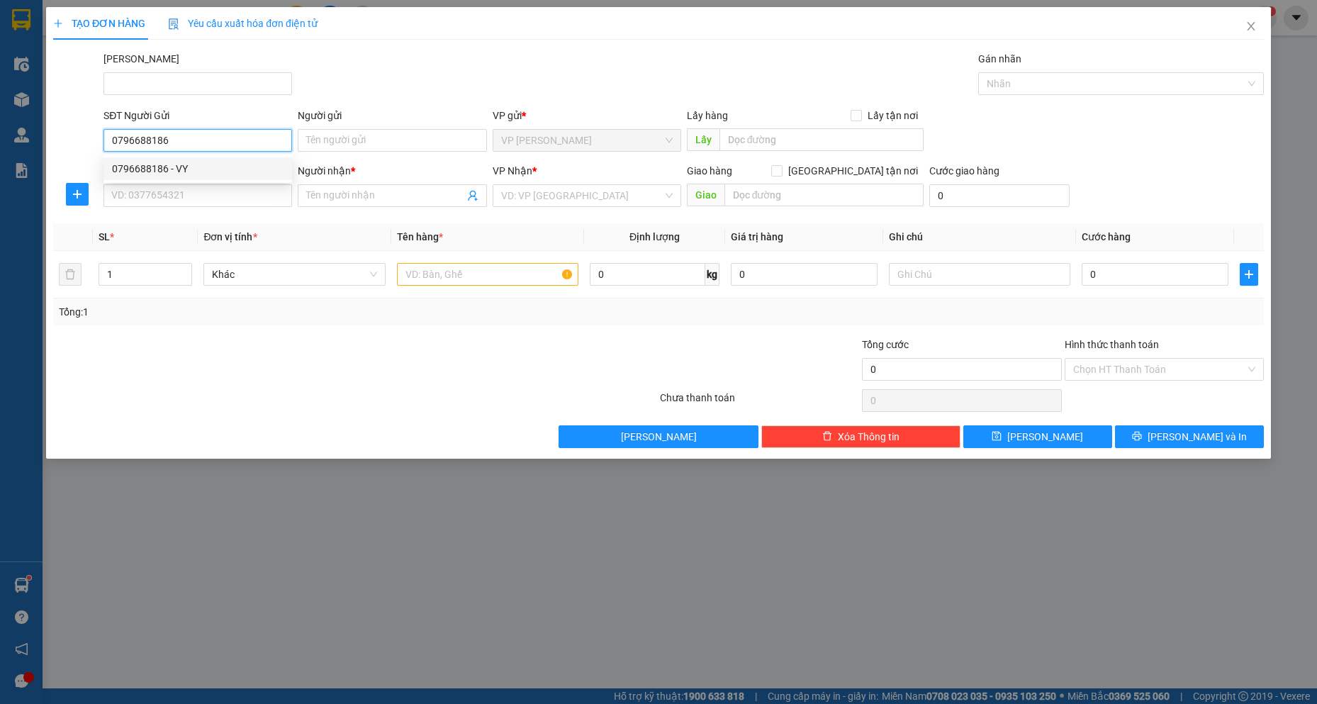
type input "Cô Duyên"
type input "30.000"
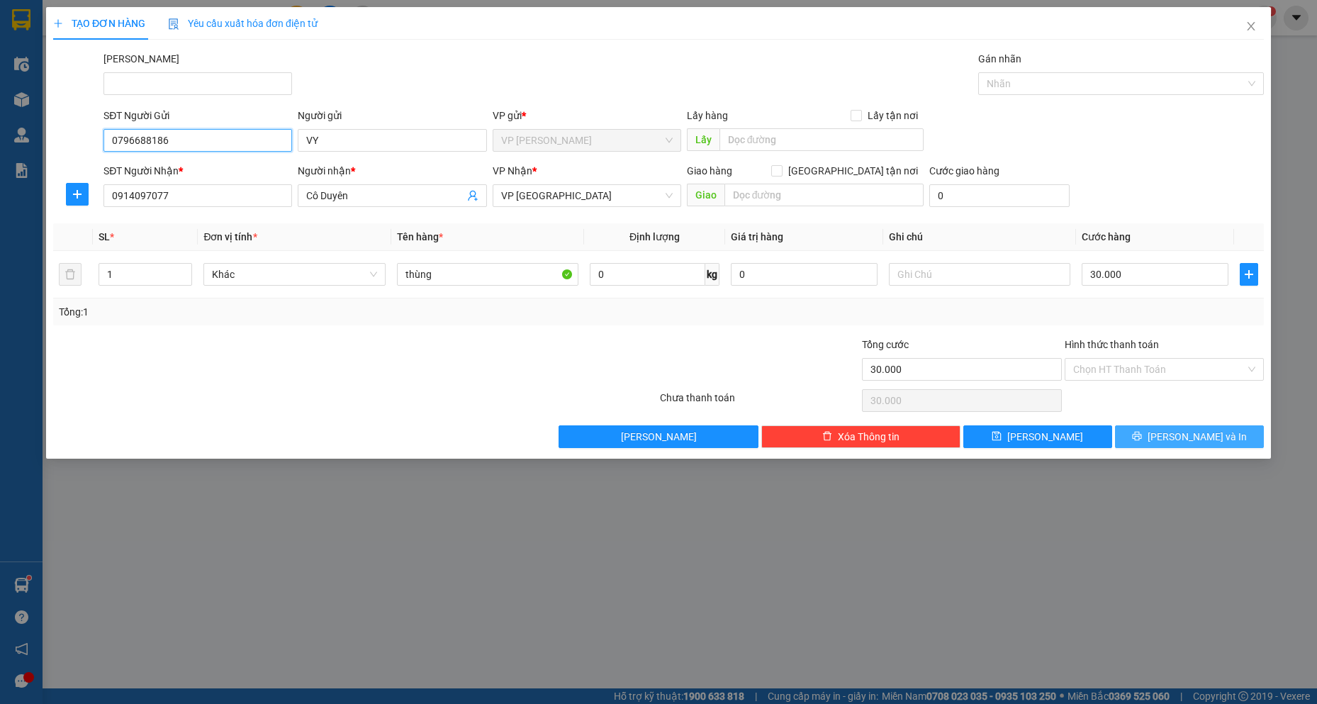
type input "0796688186"
click at [1192, 437] on span "[PERSON_NAME] và In" at bounding box center [1196, 437] width 99 height 16
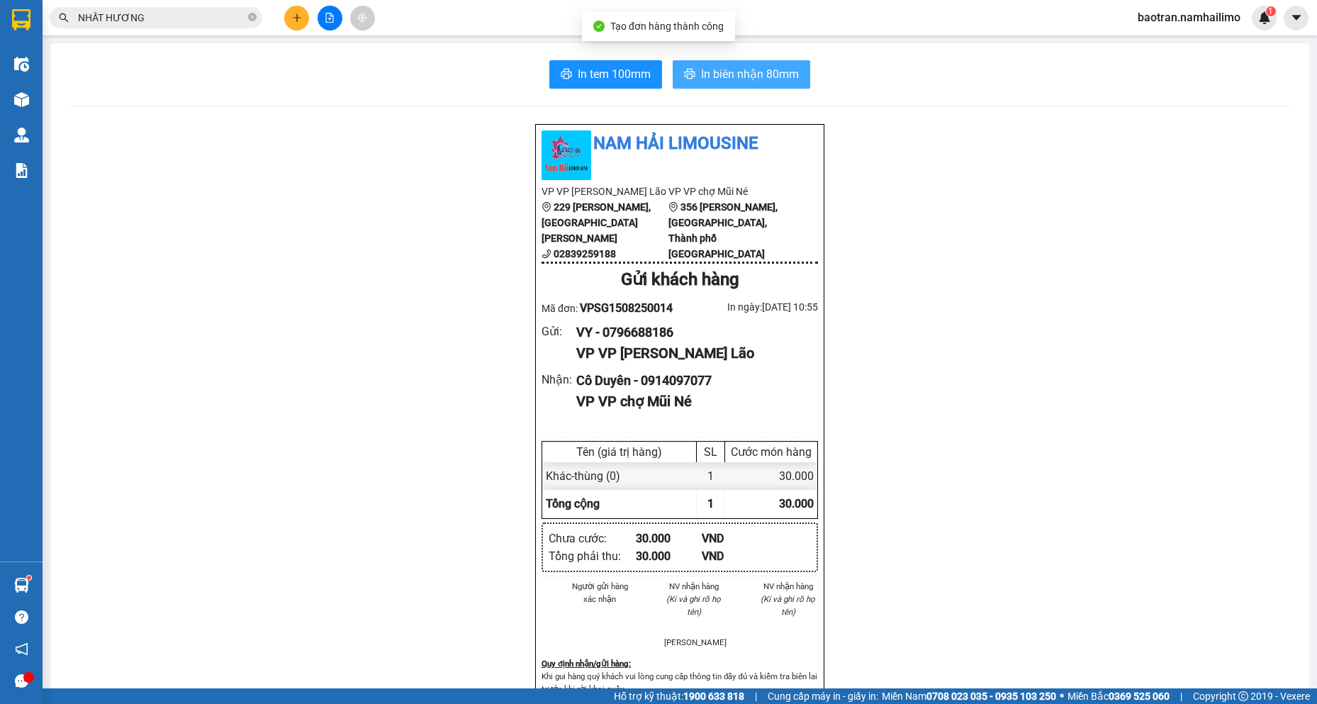
click at [704, 77] on span "In biên nhận 80mm" at bounding box center [750, 74] width 98 height 18
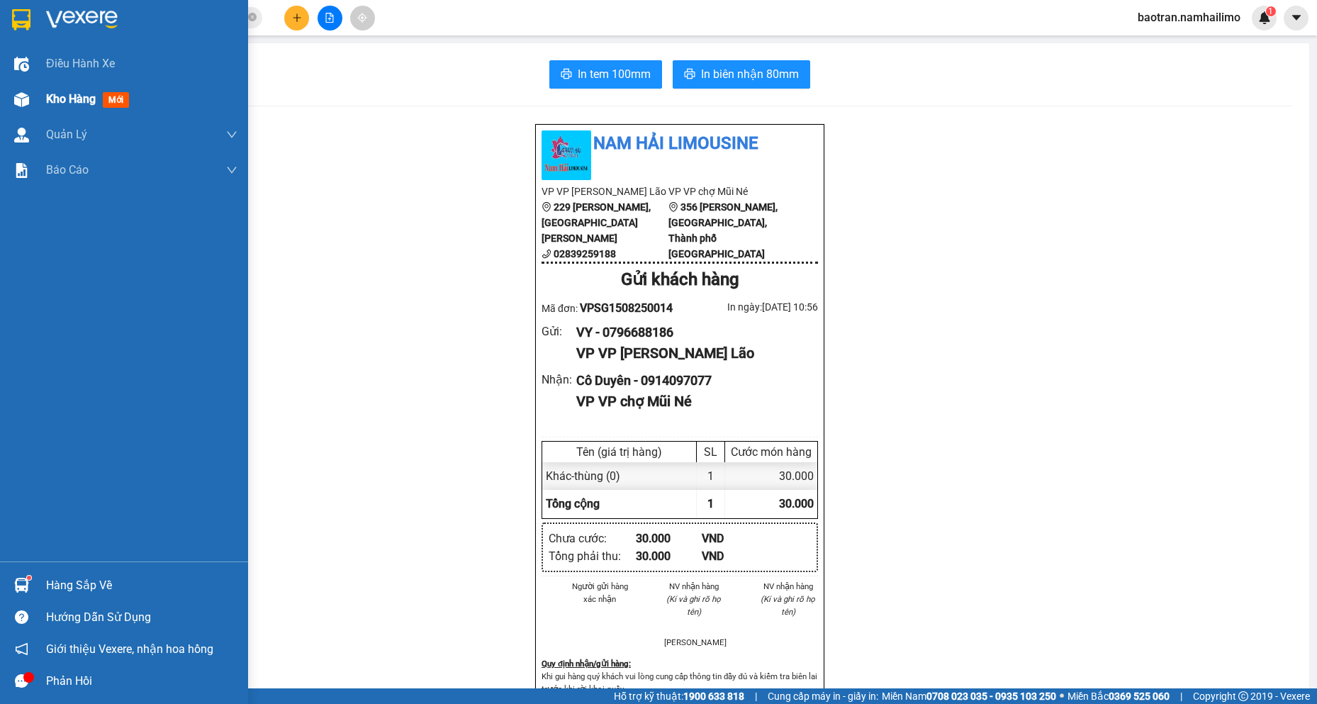
click at [8, 86] on div "Kho hàng mới" at bounding box center [124, 98] width 248 height 35
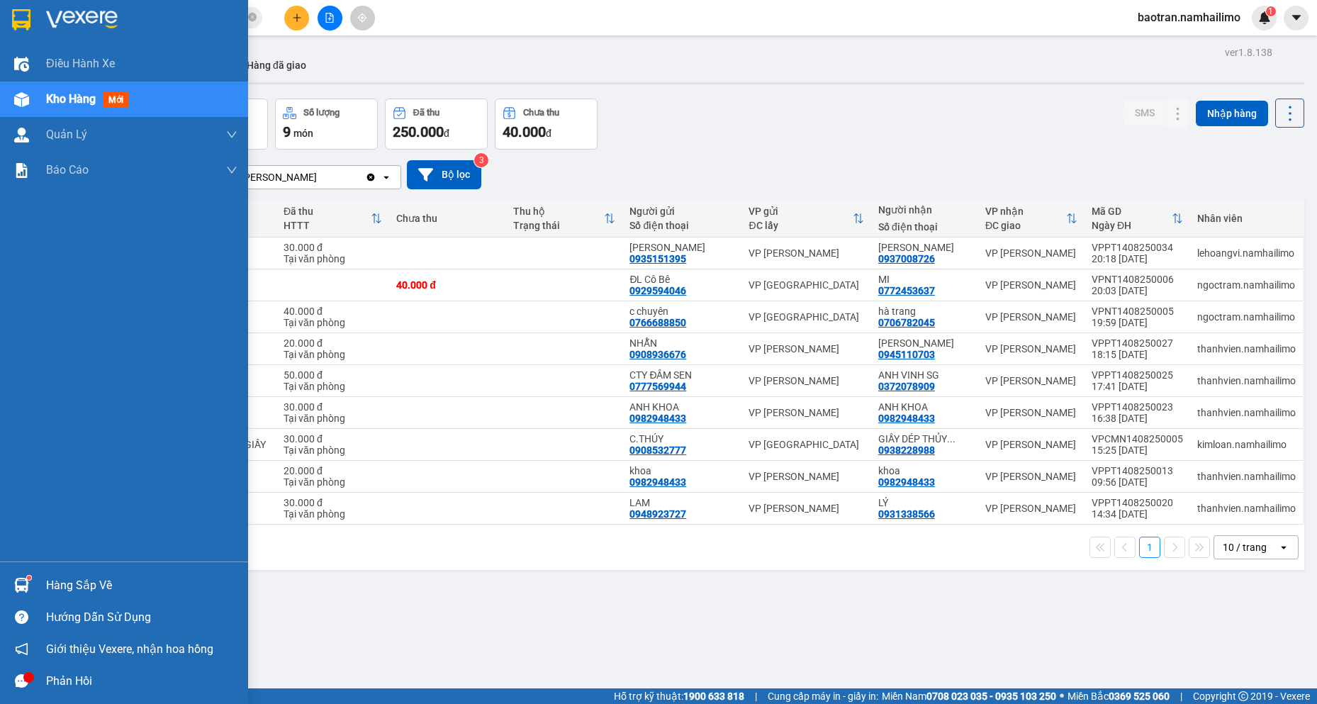
click at [19, 578] on img at bounding box center [21, 585] width 15 height 15
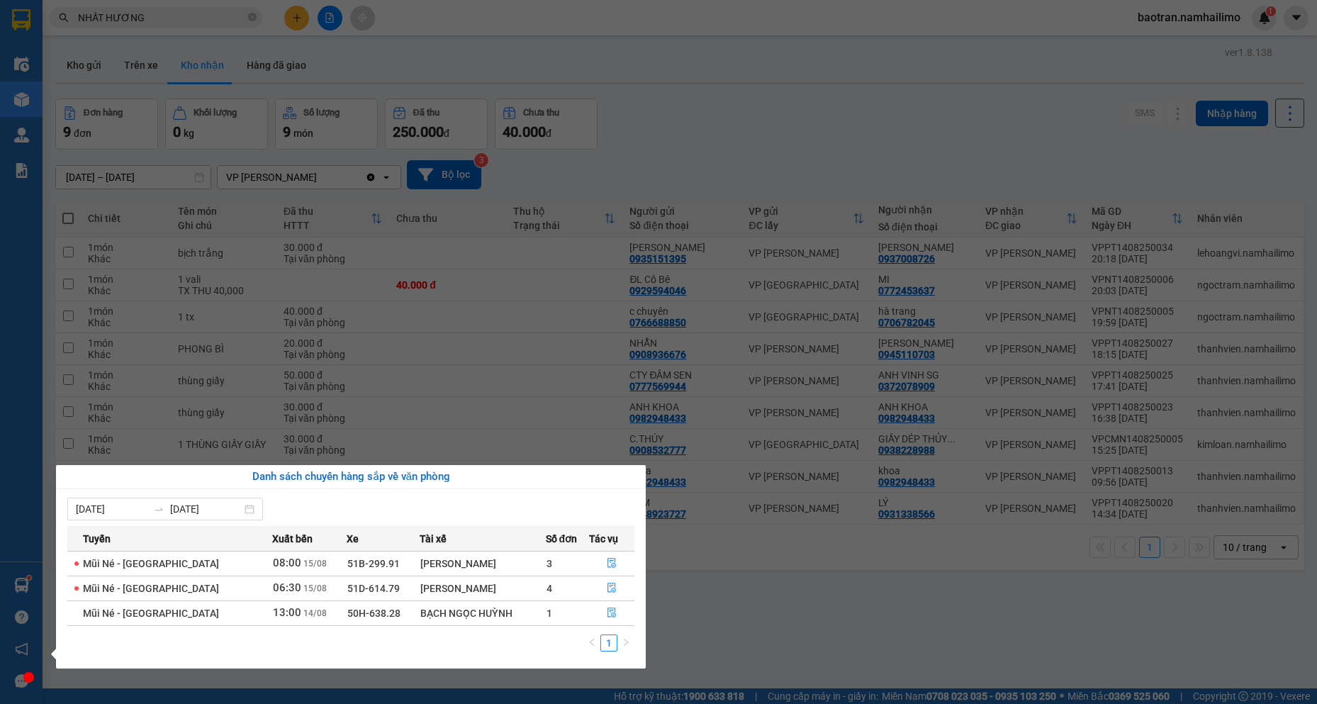
click at [303, 21] on section "Kết quả tìm kiếm ( 13 ) Bộ lọc Mã ĐH Trạng thái Món hàng Tổng cước Chưa cước Ng…" at bounding box center [658, 352] width 1317 height 704
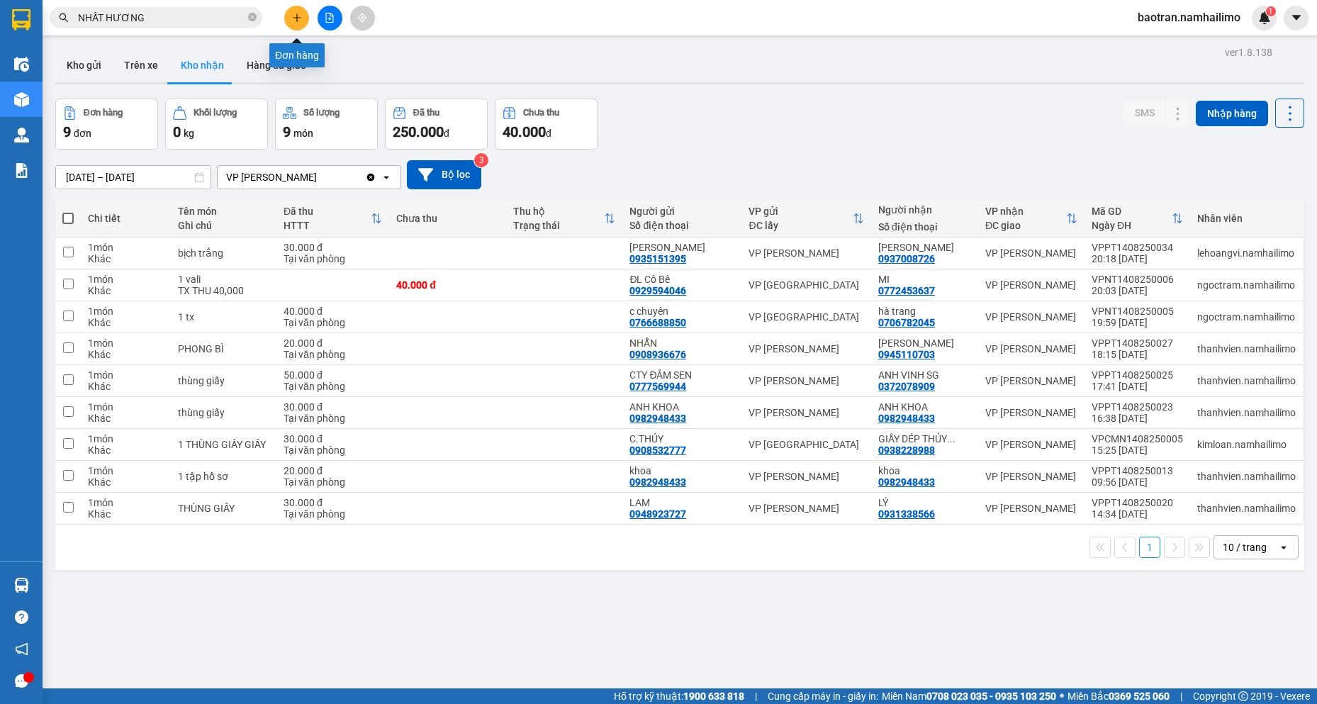
click at [296, 14] on icon "plus" at bounding box center [297, 18] width 10 height 10
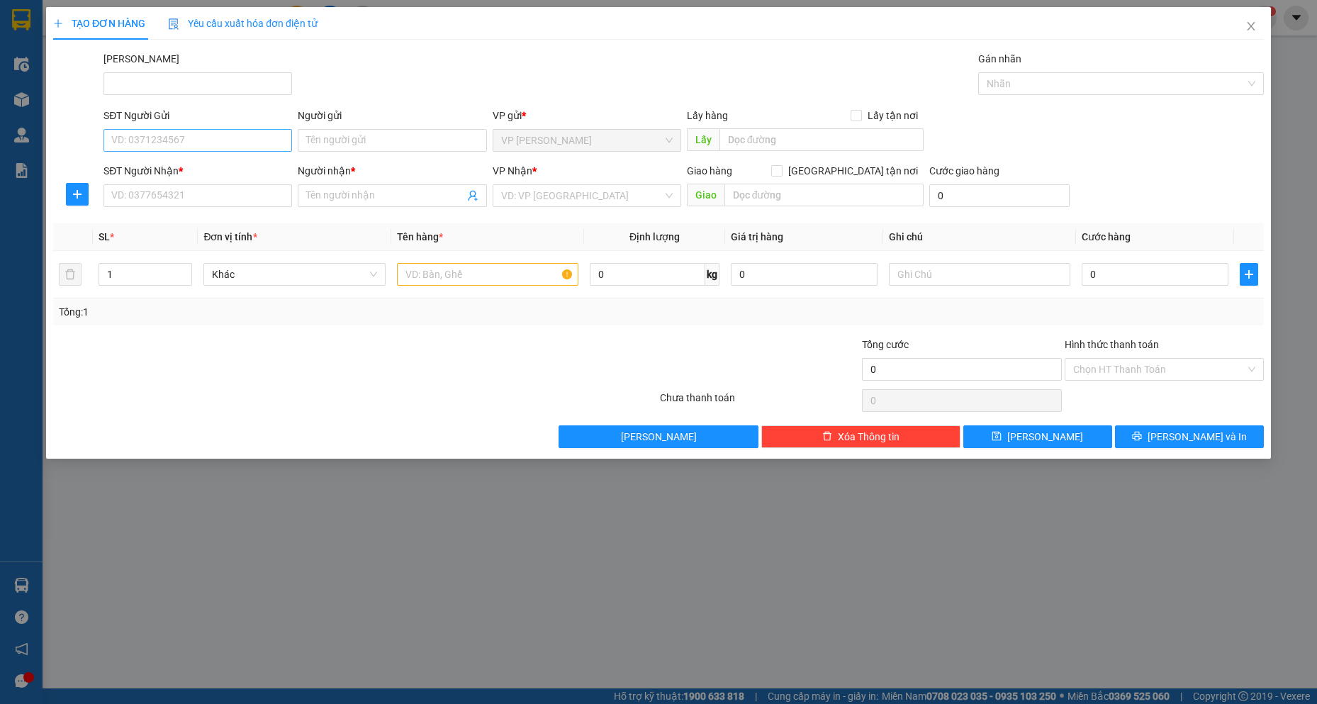
drag, startPoint x: 188, startPoint y: 158, endPoint x: 185, endPoint y: 148, distance: 10.3
click at [185, 153] on form "SĐT Người Gửi VD: 0371234567 Người gửi Tên người gửi VP gửi * VP [PERSON_NAME] …" at bounding box center [658, 160] width 1210 height 105
click at [185, 145] on input "SĐT Người Gửi" at bounding box center [197, 140] width 188 height 23
click at [855, 448] on div "TẠO ĐƠN HÀNG Yêu cầu xuất hóa đơn điện tử Transit Pickup Surcharge Ids Transit …" at bounding box center [658, 232] width 1224 height 451
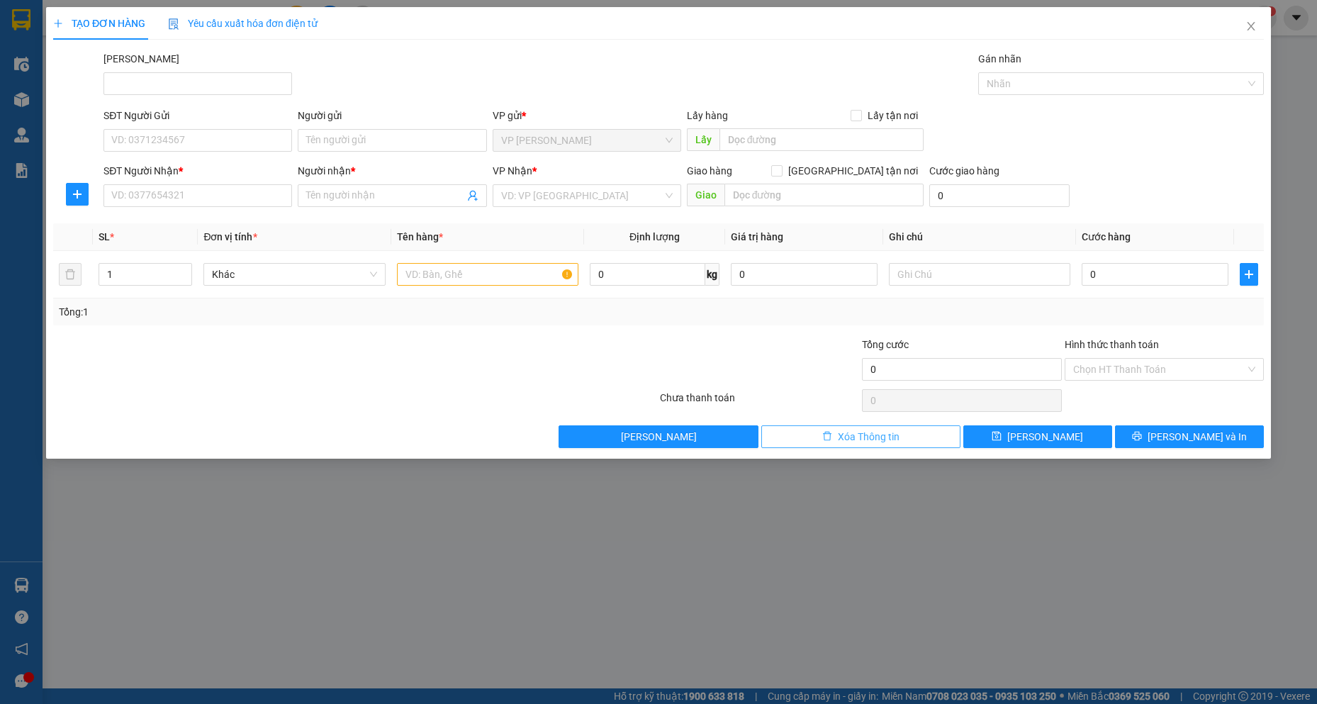
click at [849, 427] on button "Xóa Thông tin" at bounding box center [860, 436] width 199 height 23
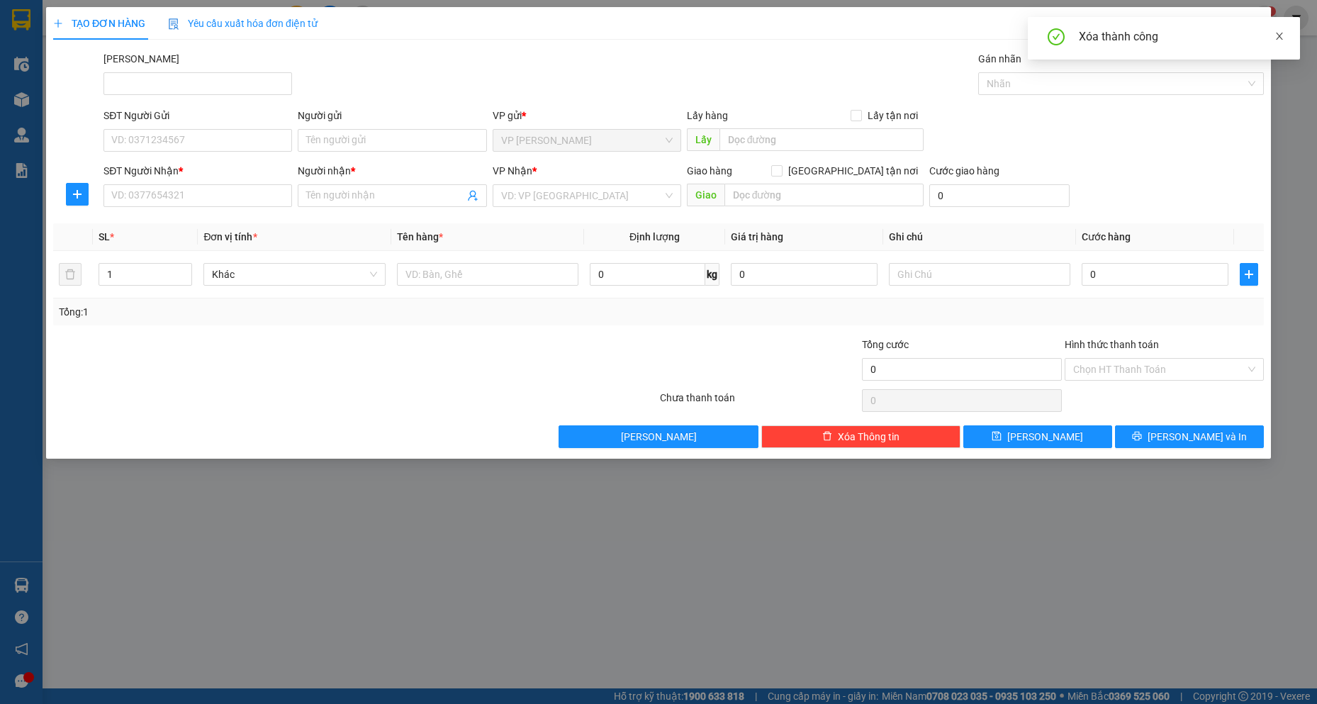
click at [1276, 39] on icon "close" at bounding box center [1279, 36] width 7 height 7
click at [1254, 21] on icon "close" at bounding box center [1250, 26] width 11 height 11
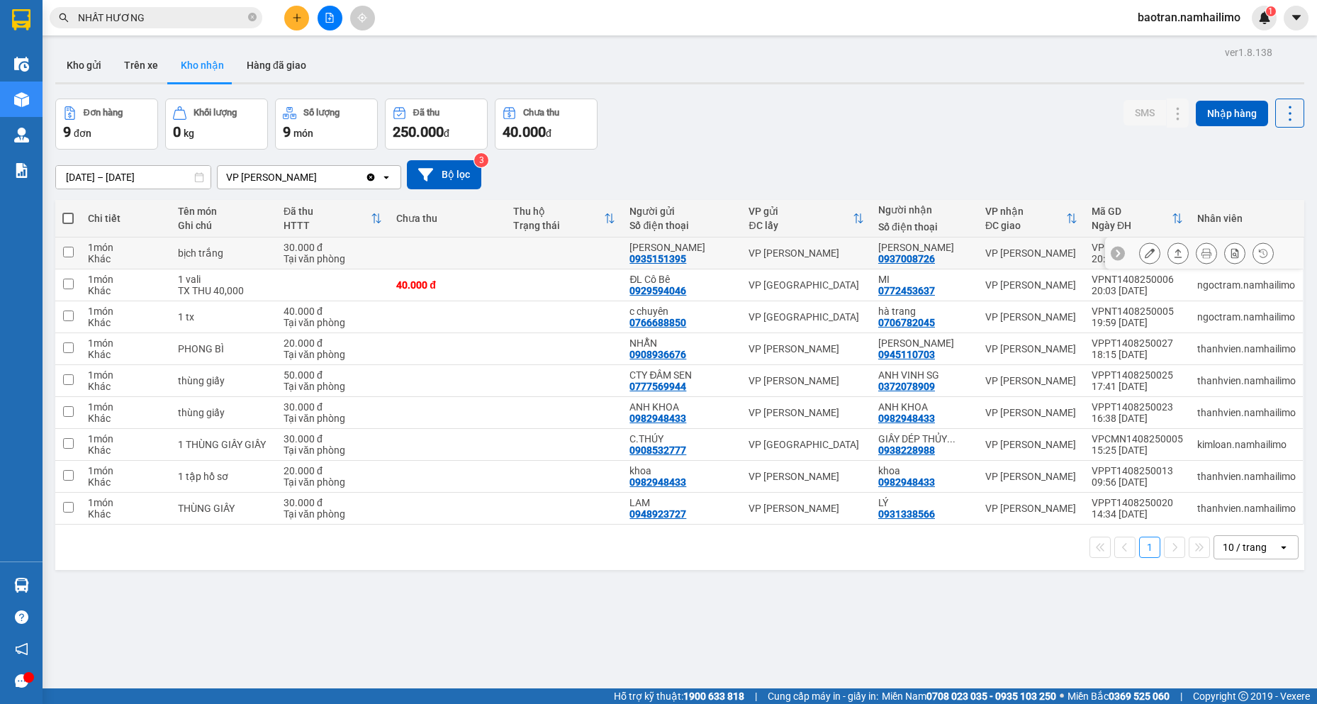
click at [1149, 248] on div at bounding box center [1206, 252] width 135 height 21
click at [1144, 254] on icon at bounding box center [1149, 253] width 10 height 10
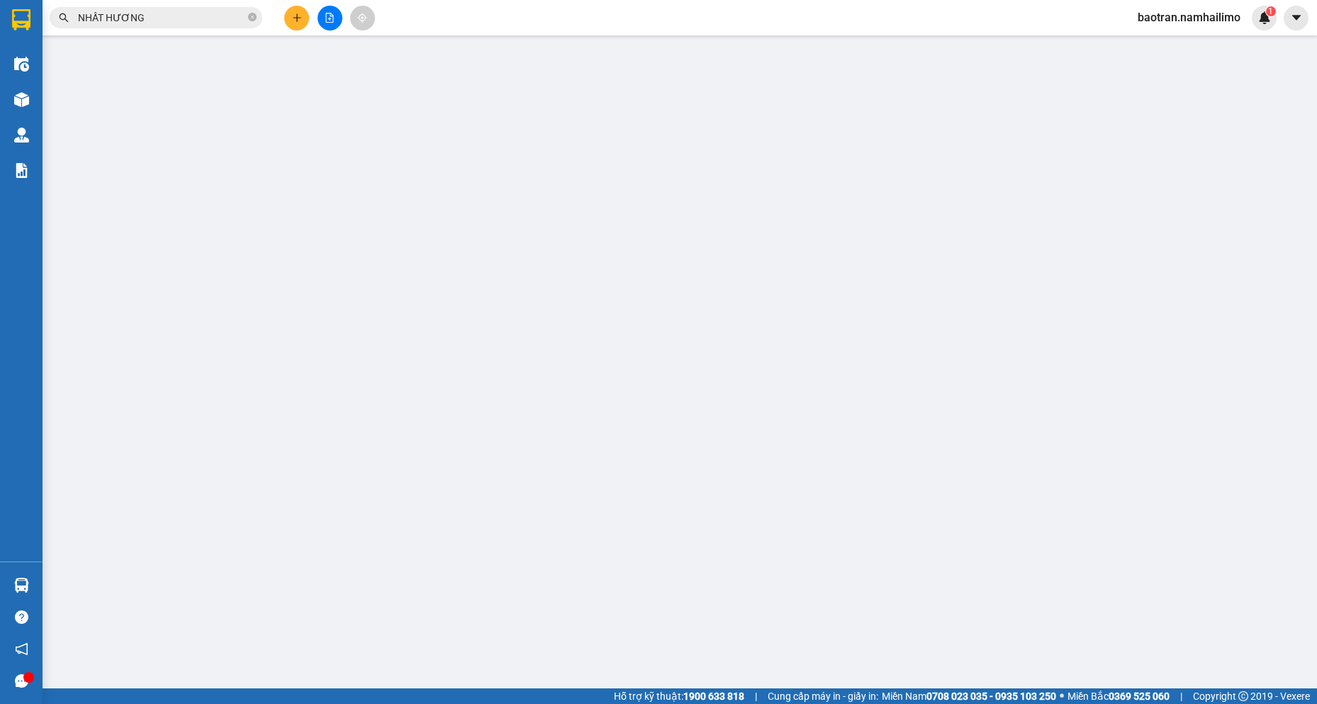
type input "0935151395"
type input "[PERSON_NAME]"
type input "0937008726"
type input "[PERSON_NAME]"
type input "30.000"
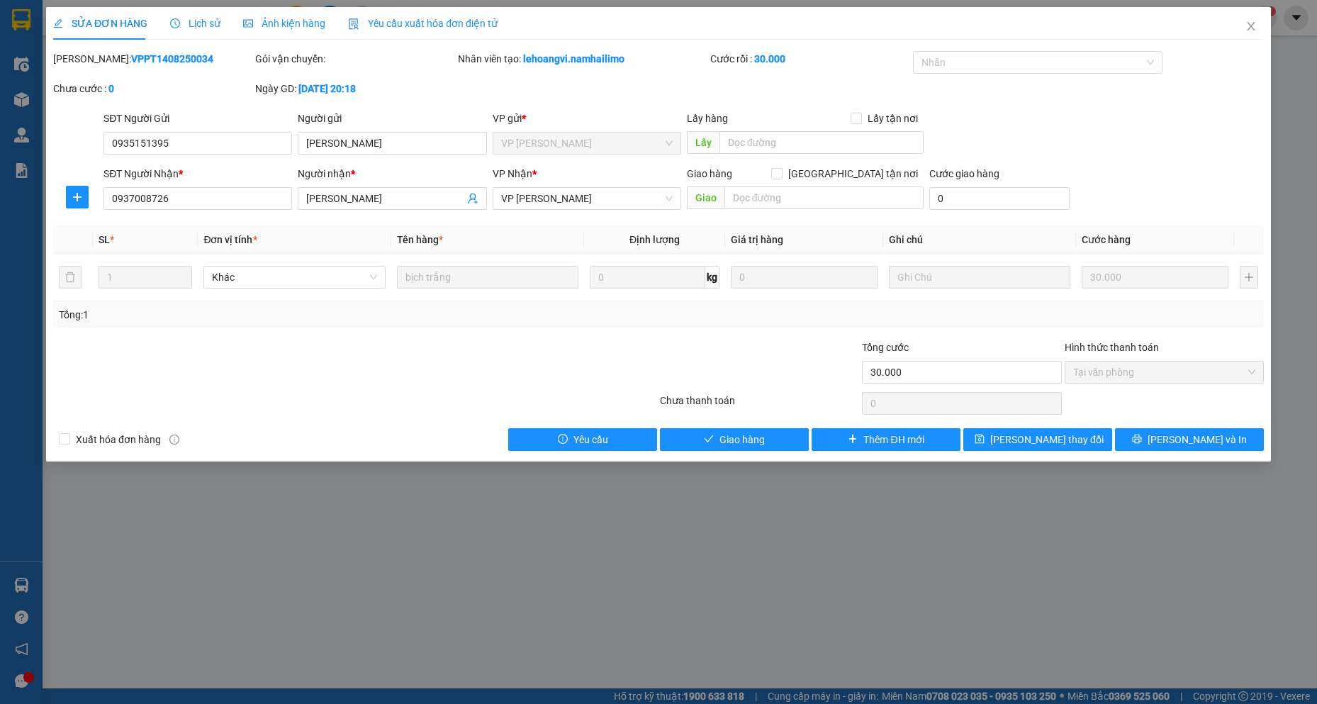
click at [760, 420] on div "Total Paid Fee 30.000 Total UnPaid Fee 0 Cash Collection Total Fee Mã ĐH: VPPT1…" at bounding box center [658, 251] width 1210 height 400
click at [758, 432] on span "Giao hàng" at bounding box center [741, 440] width 45 height 16
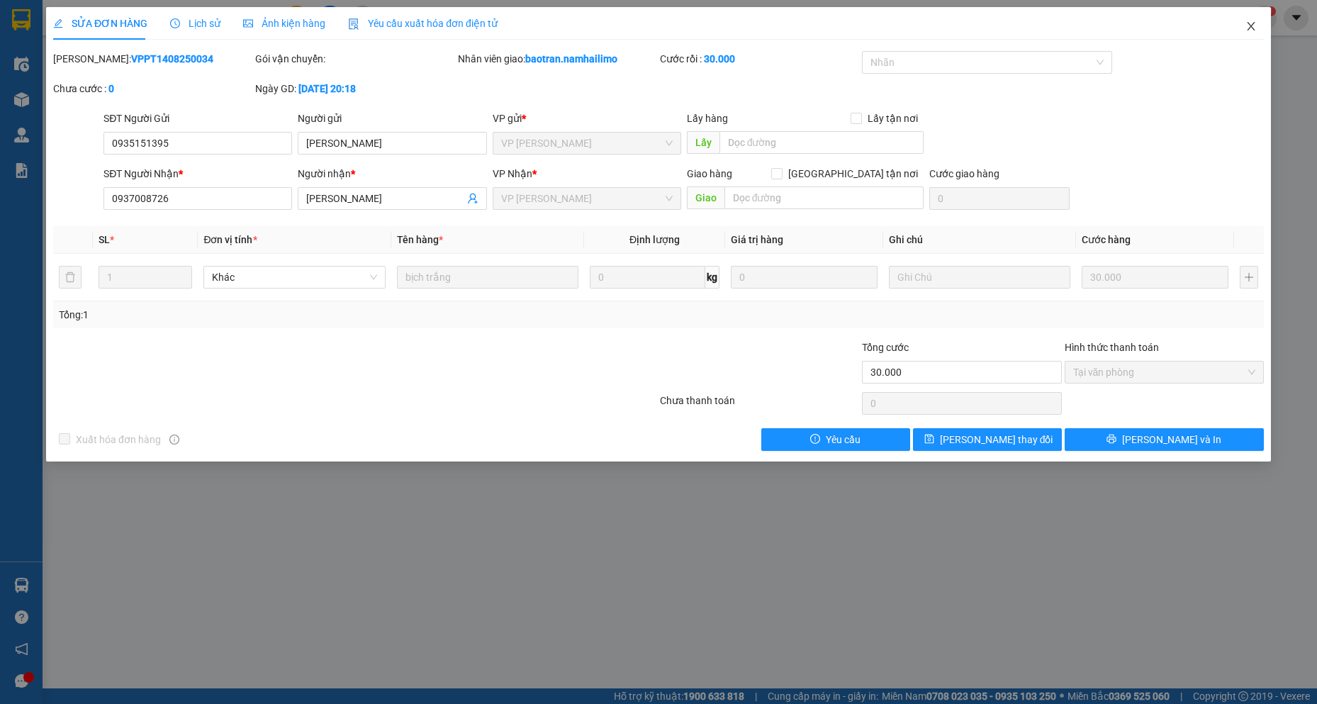
click at [1251, 30] on icon "close" at bounding box center [1250, 26] width 11 height 11
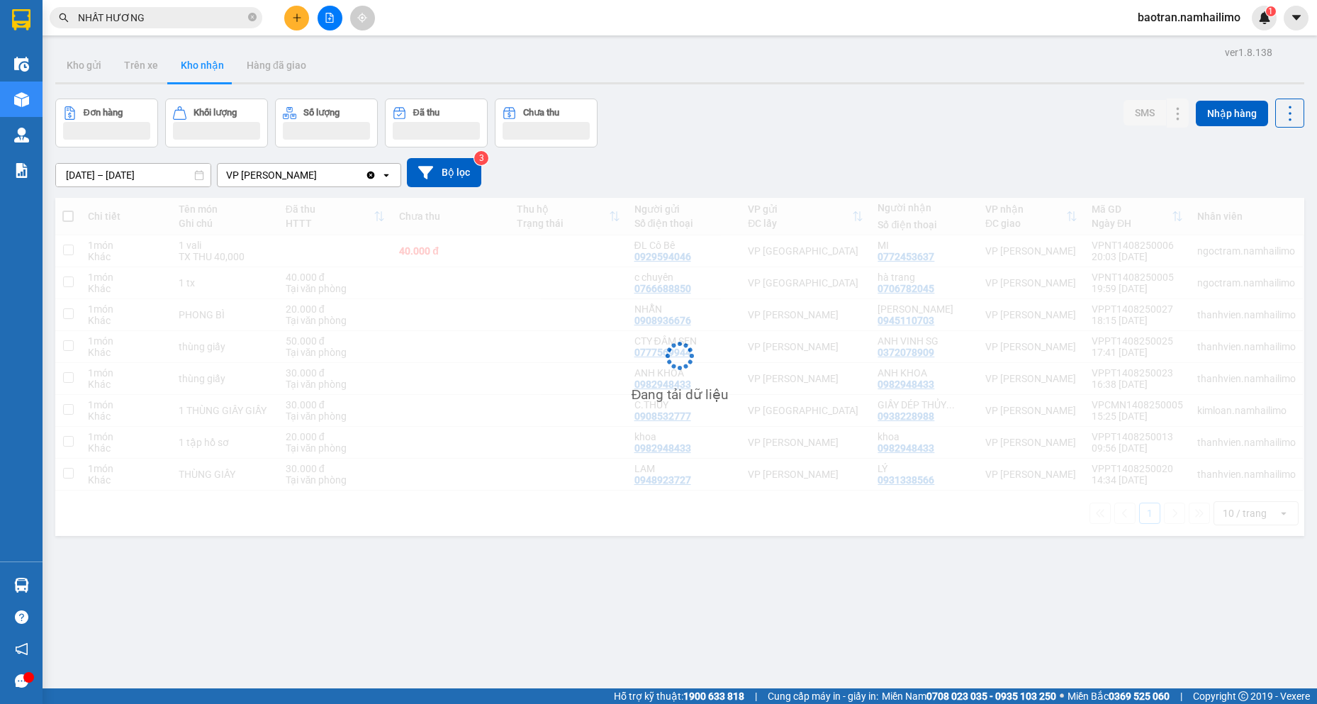
click at [296, 23] on button at bounding box center [296, 18] width 25 height 25
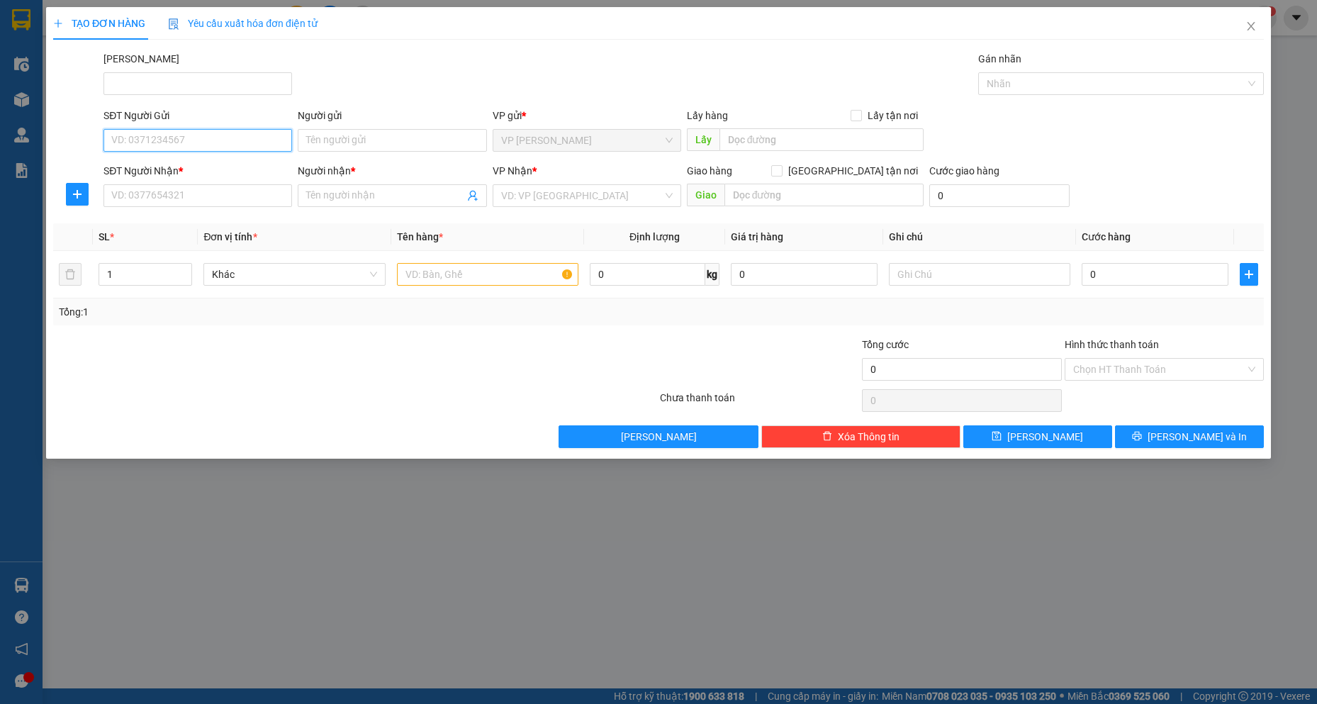
drag, startPoint x: 208, startPoint y: 144, endPoint x: 124, endPoint y: 28, distance: 142.6
click at [205, 140] on input "SĐT Người Gửi" at bounding box center [197, 140] width 188 height 23
type input "0908407215"
click at [160, 174] on div "0908407215 - [PERSON_NAME]" at bounding box center [197, 169] width 171 height 16
type input "[PERSON_NAME]"
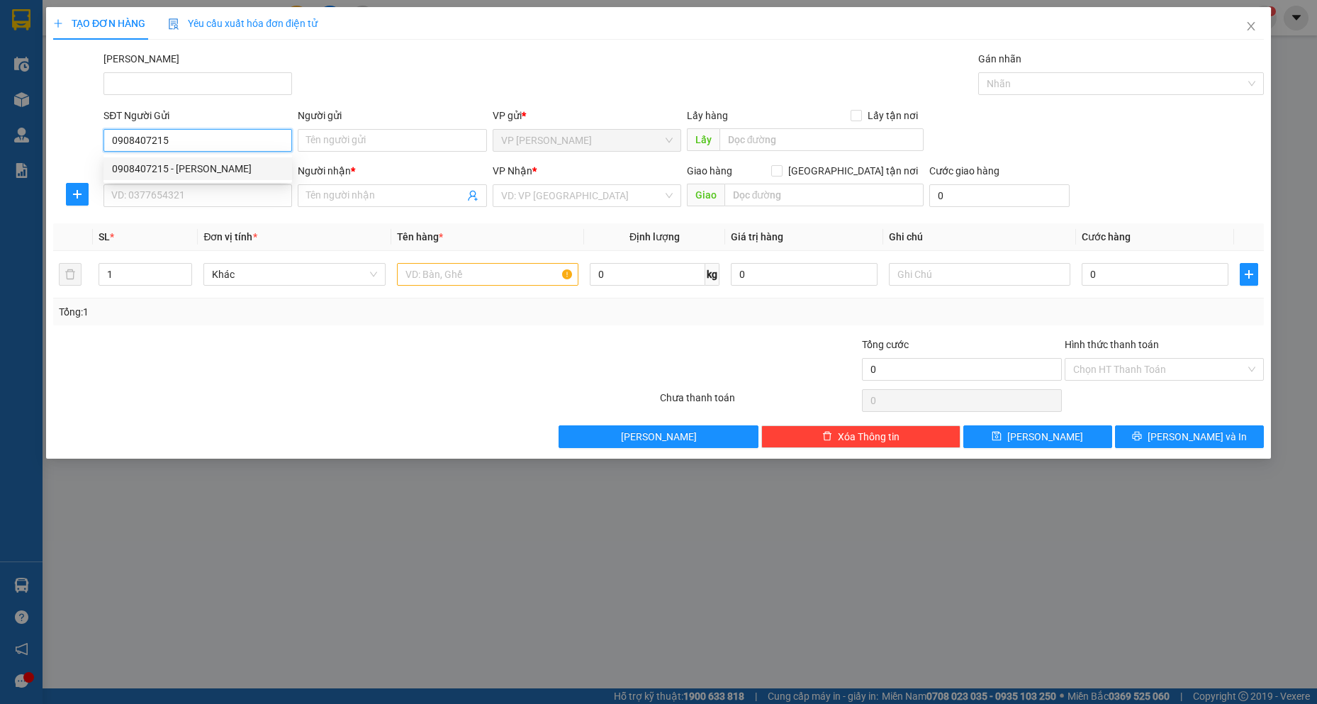
type input "0905175987"
type input "[PERSON_NAME]"
type input "30.000"
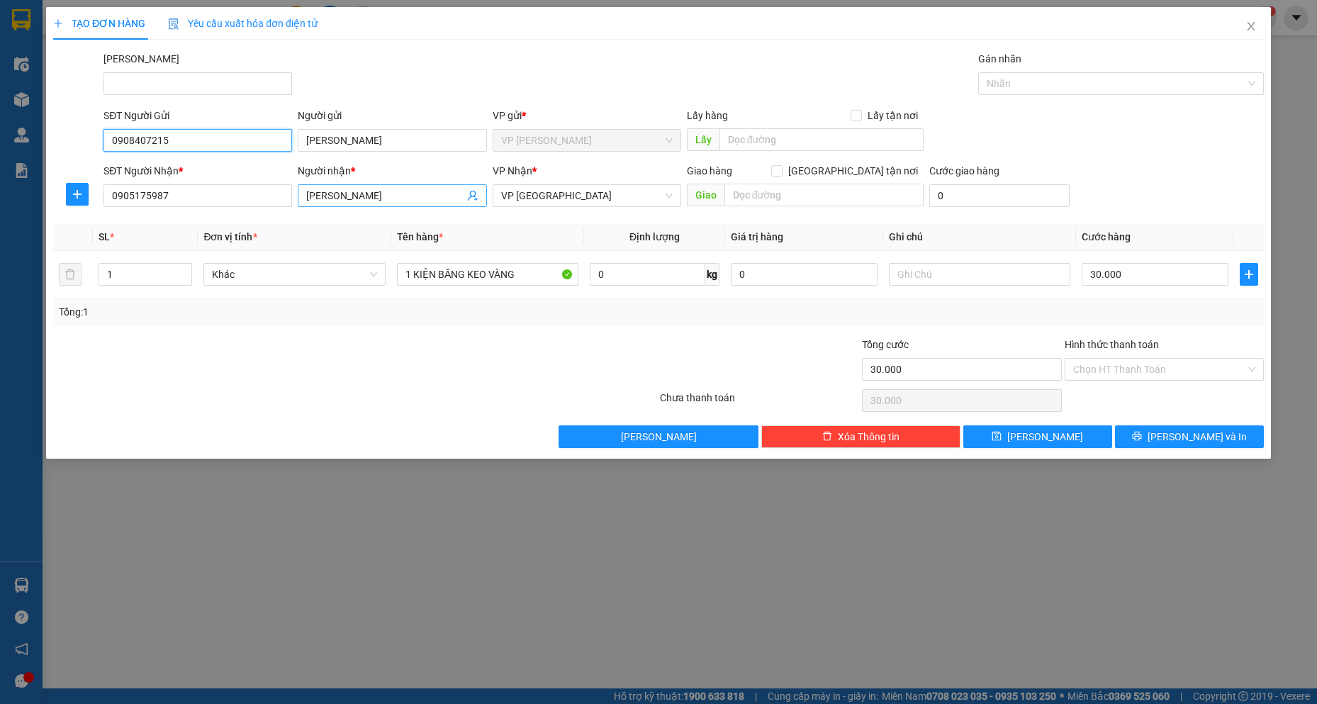
type input "0908407215"
drag, startPoint x: 385, startPoint y: 197, endPoint x: 106, endPoint y: 191, distance: 280.0
click at [106, 191] on div "SĐT Người Nhận * 0905175987 Người nhận * mai vân mai vân VP Nhận * VP [GEOGRAPH…" at bounding box center [684, 188] width 1166 height 50
type input "[PERSON_NAME]"
click at [636, 346] on div at bounding box center [557, 362] width 202 height 50
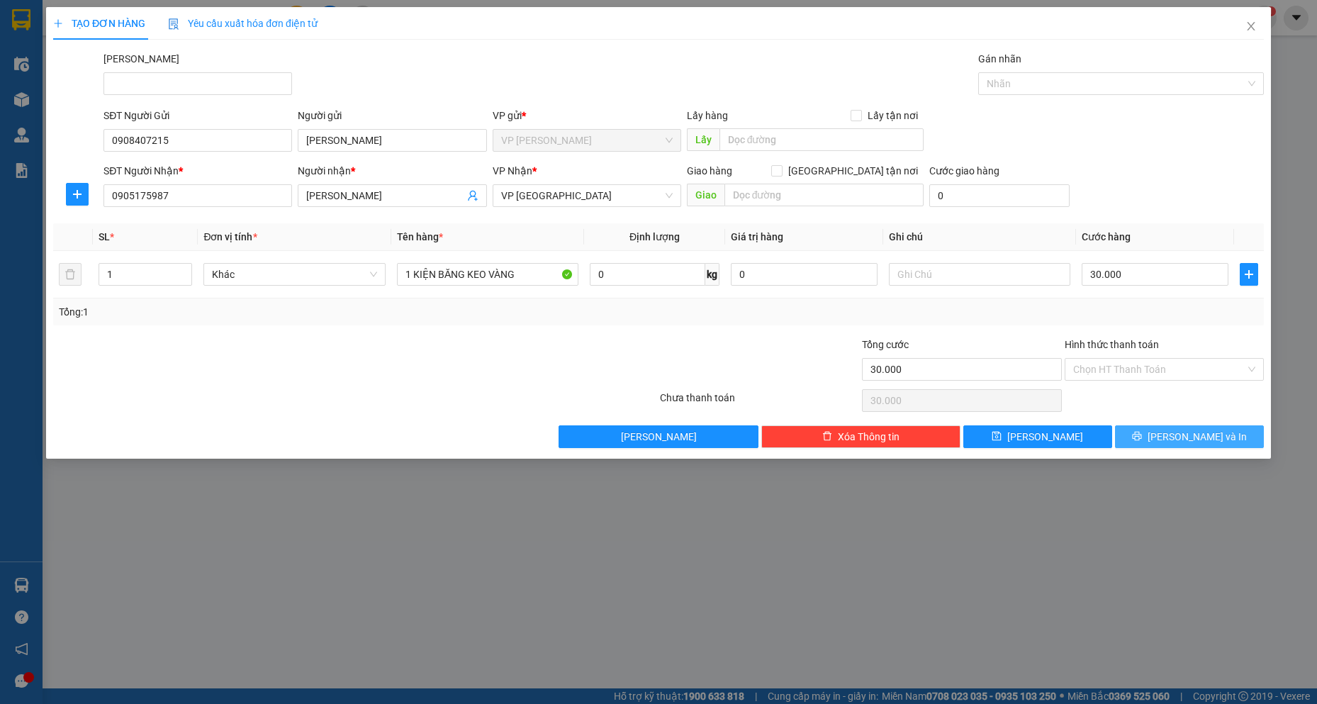
click at [1211, 433] on span "[PERSON_NAME] và In" at bounding box center [1196, 437] width 99 height 16
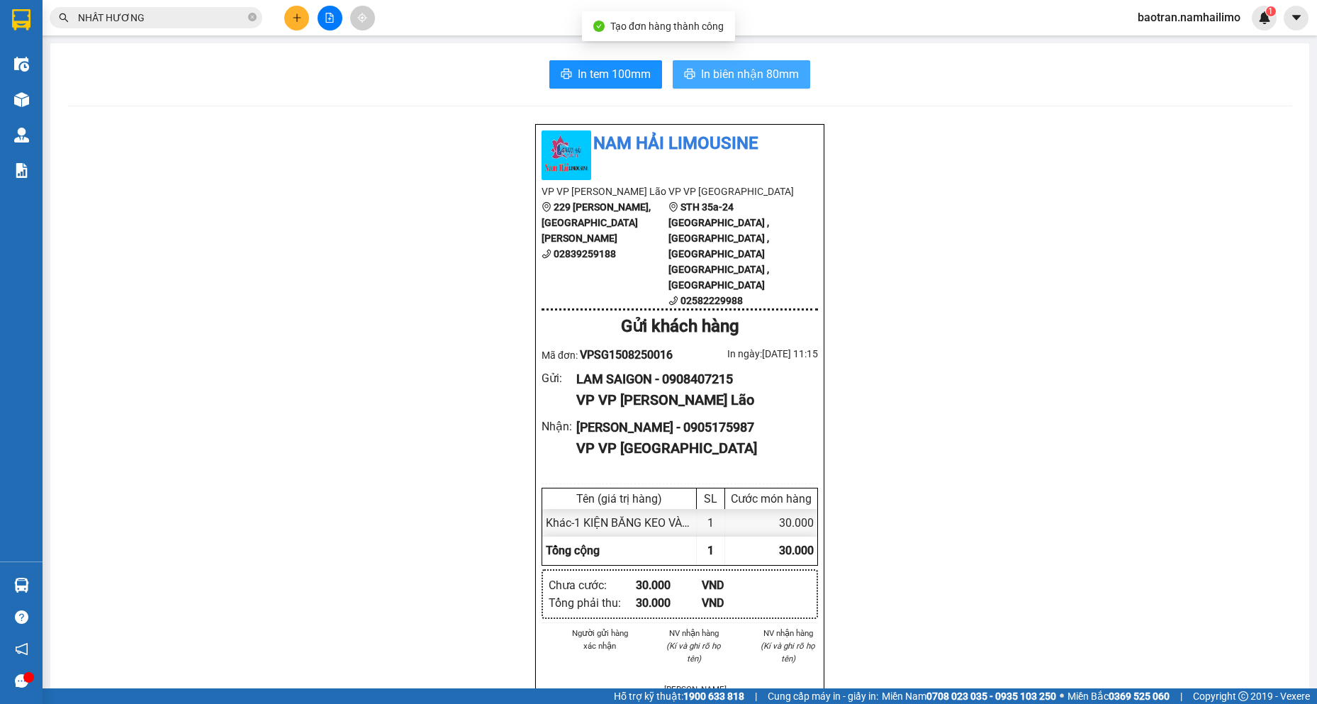
click at [749, 84] on button "In biên nhận 80mm" at bounding box center [740, 74] width 137 height 28
click at [1239, 425] on div "Nam Hải Limousine VP VP [PERSON_NAME] Lão [STREET_ADDRESS][PERSON_NAME][PERSON_…" at bounding box center [679, 706] width 1224 height 1166
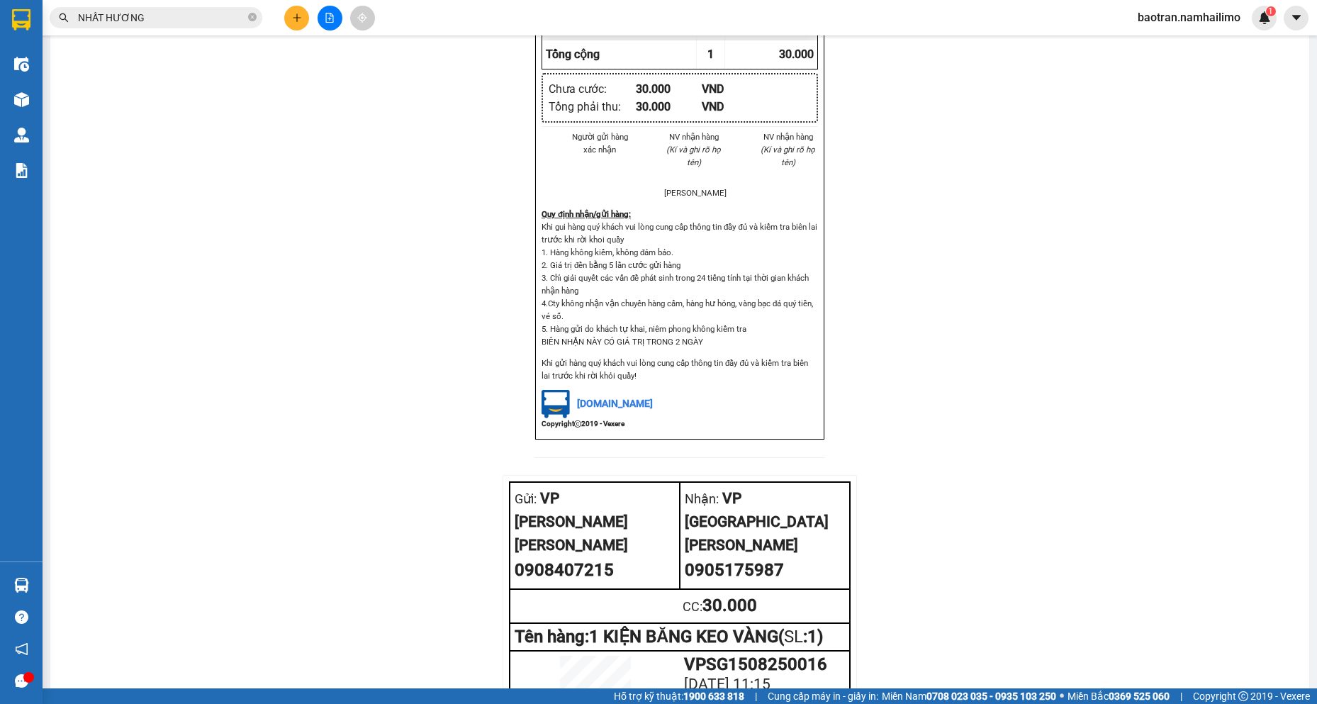
click at [215, 446] on div "Nam Hải Limousine VP VP [PERSON_NAME] Lão [STREET_ADDRESS][PERSON_NAME][PERSON_…" at bounding box center [679, 210] width 1224 height 1166
click at [288, 217] on div "Nam Hải Limousine VP VP [PERSON_NAME] Lão [STREET_ADDRESS][PERSON_NAME][PERSON_…" at bounding box center [679, 210] width 1224 height 1166
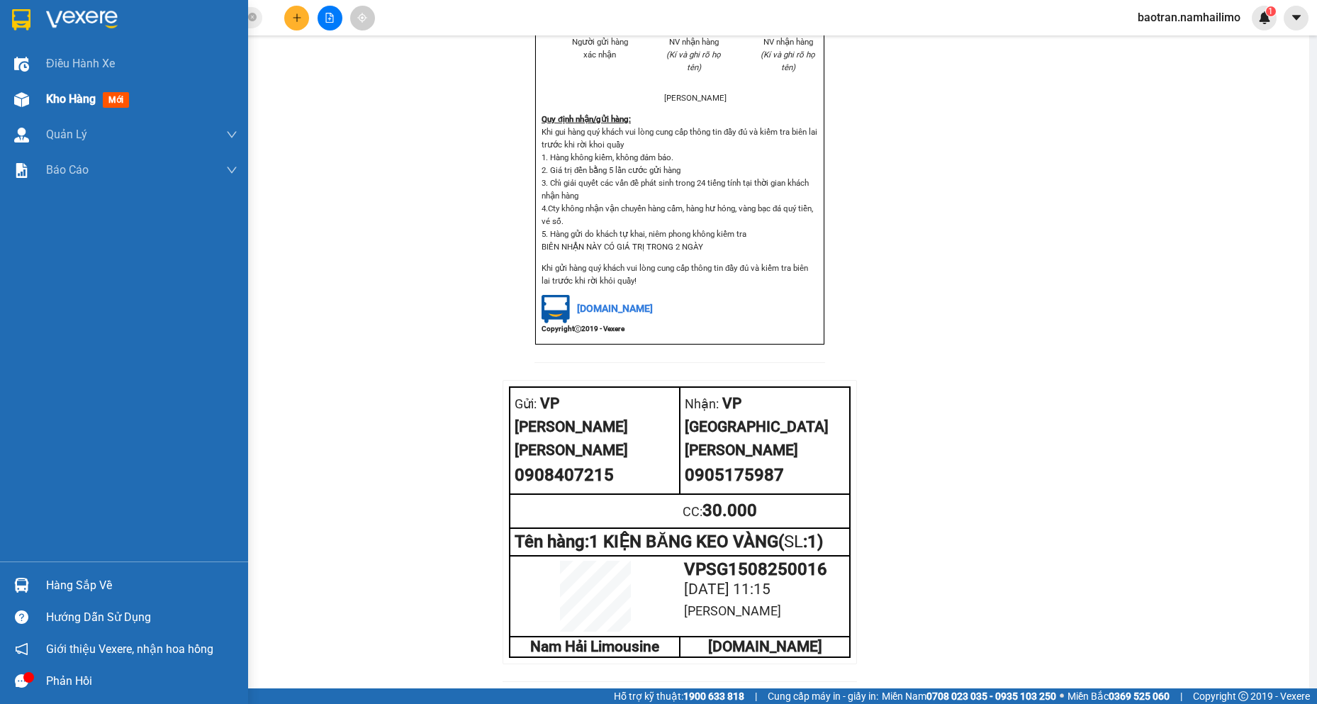
click at [52, 102] on span "Kho hàng" at bounding box center [71, 98] width 50 height 13
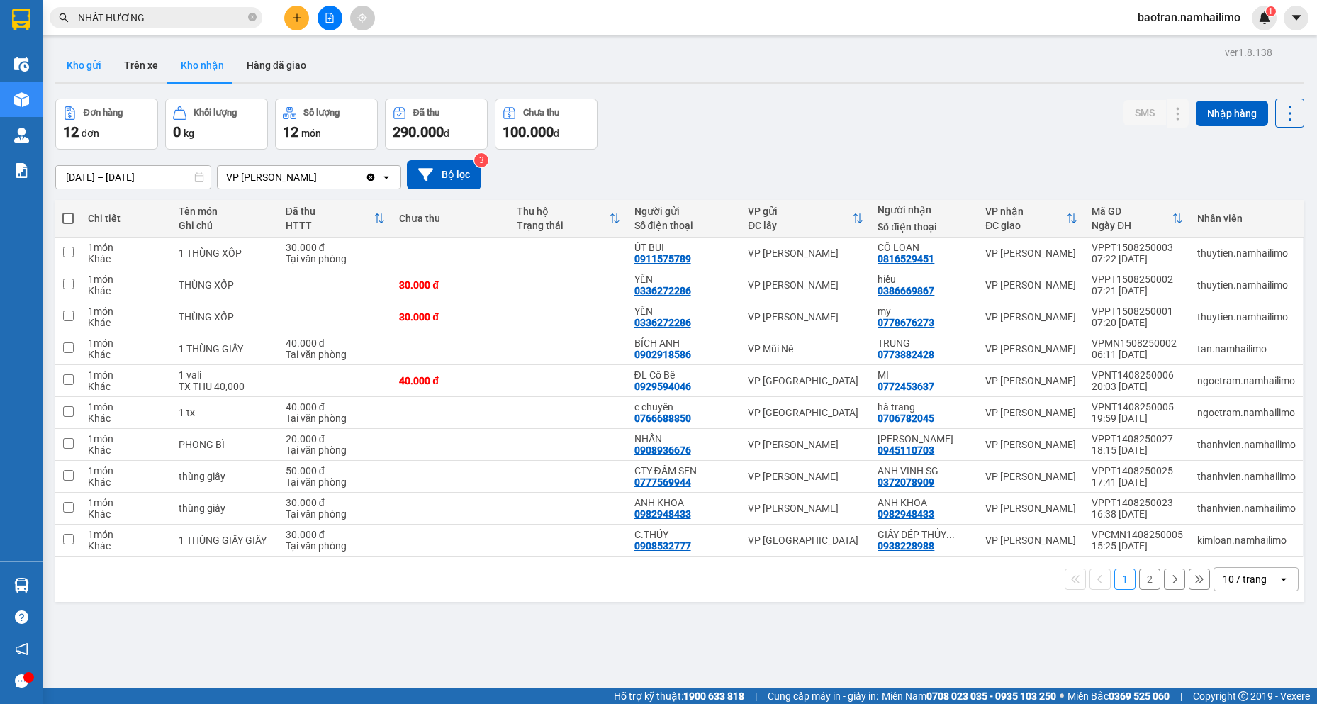
click at [91, 53] on button "Kho gửi" at bounding box center [83, 65] width 57 height 34
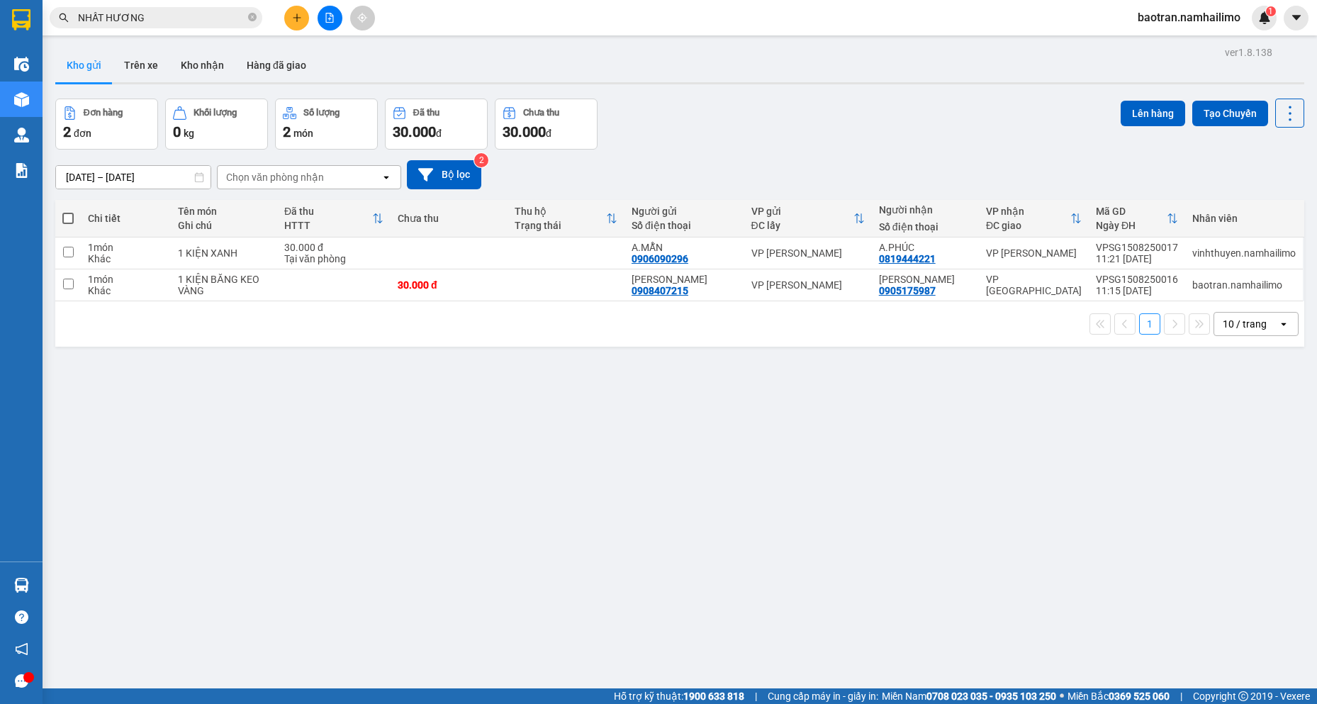
click at [1087, 177] on div "[DATE] – [DATE] Press the down arrow key to interact with the calendar and sele…" at bounding box center [679, 174] width 1249 height 29
click at [1214, 478] on div "ver 1.8.138 Kho gửi Trên xe Kho nhận Hàng đã giao Đơn hàng 2 đơn Khối lượng 0 k…" at bounding box center [680, 395] width 1260 height 704
